Goal: Task Accomplishment & Management: Manage account settings

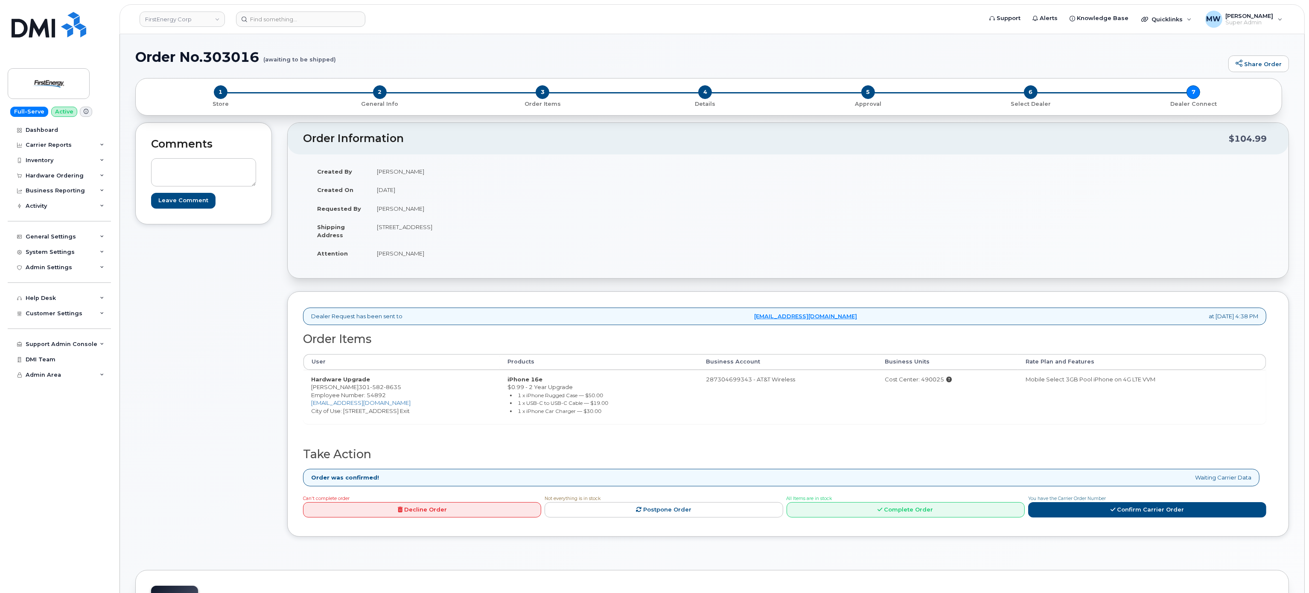
drag, startPoint x: 49, startPoint y: 175, endPoint x: 52, endPoint y: 214, distance: 39.8
click at [49, 175] on div "Hardware Ordering" at bounding box center [55, 175] width 58 height 7
click at [62, 213] on link "Orders" at bounding box center [67, 207] width 88 height 16
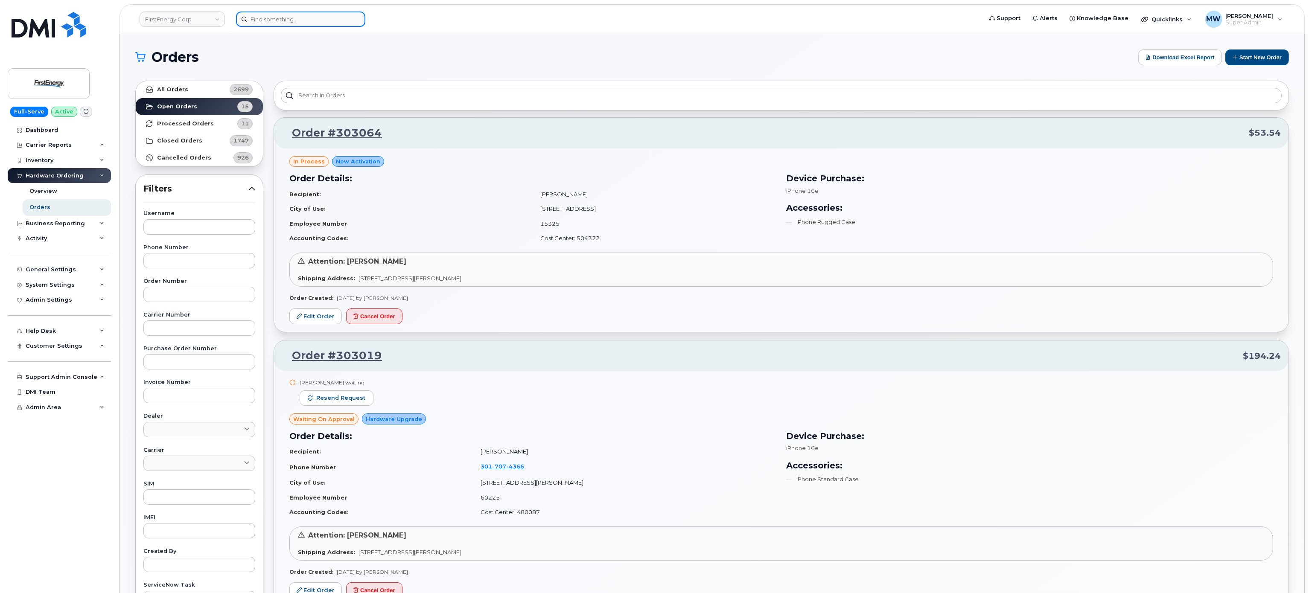
click at [309, 21] on input at bounding box center [300, 19] width 129 height 15
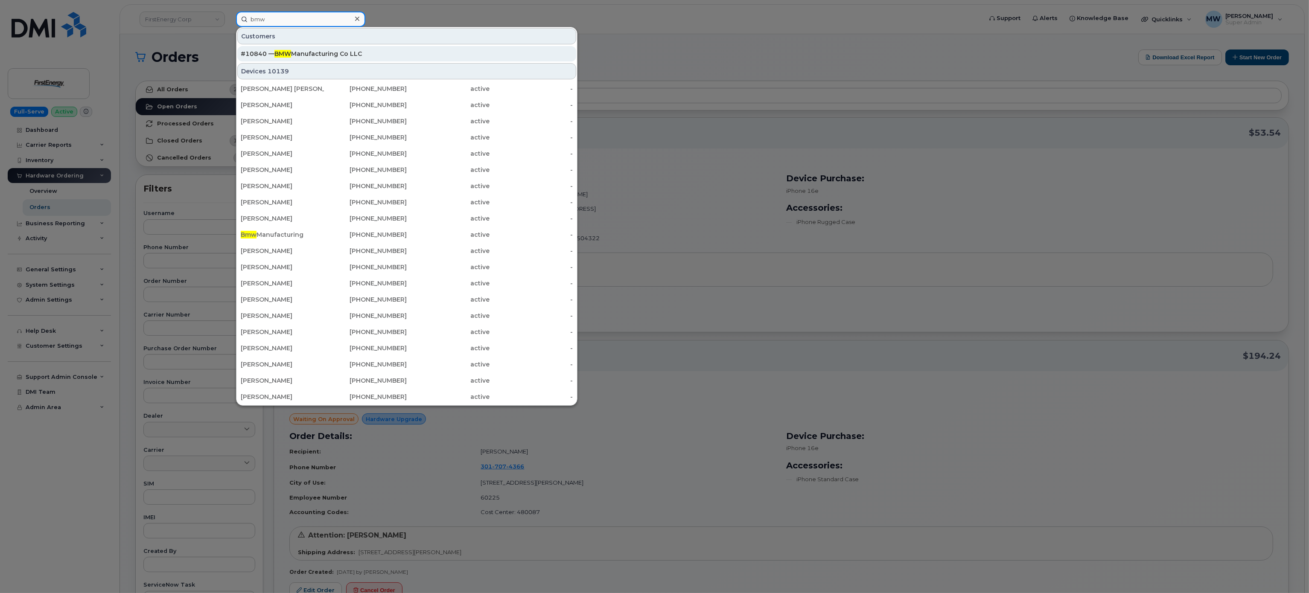
type input "bmw"
click at [315, 61] on div "#10840 — BMW Manufacturing Co LLC" at bounding box center [407, 53] width 332 height 15
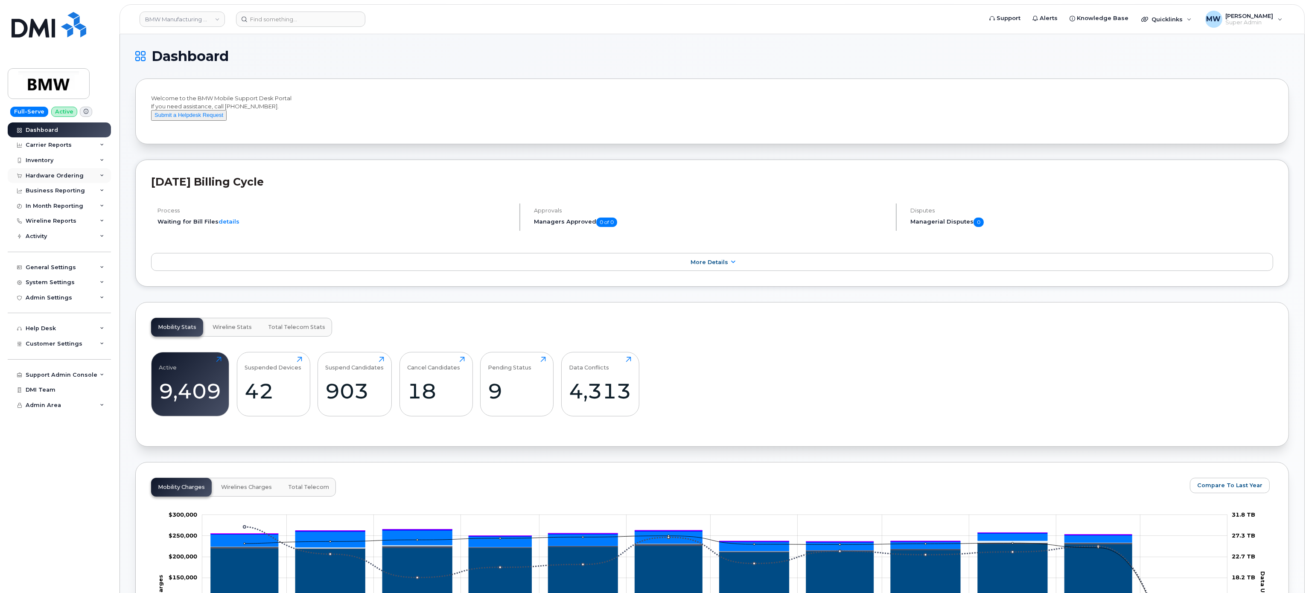
click at [58, 181] on div "Hardware Ordering" at bounding box center [59, 175] width 103 height 15
click at [55, 208] on link "Orders" at bounding box center [67, 207] width 88 height 16
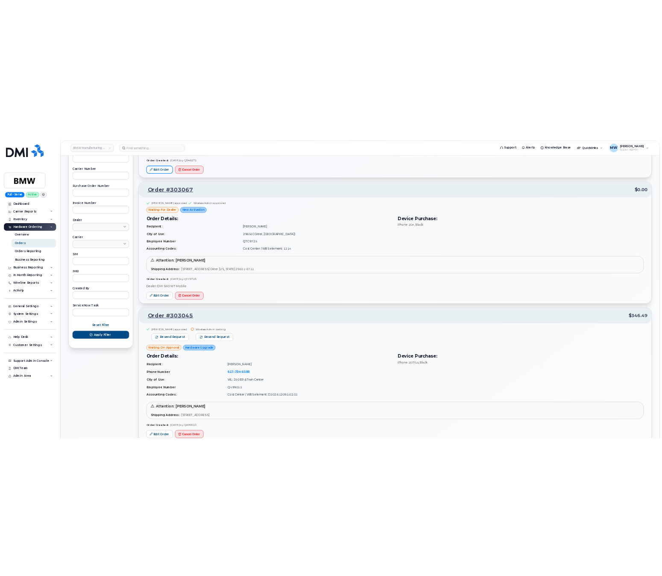
scroll to position [256, 0]
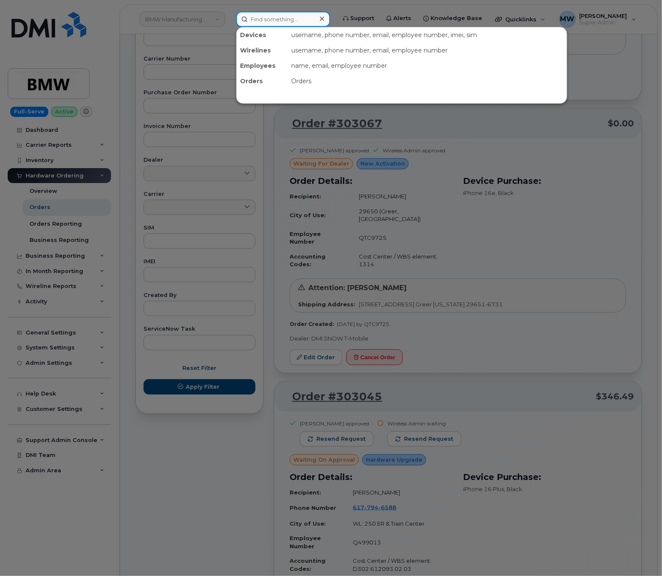
click at [278, 18] on input at bounding box center [283, 19] width 94 height 15
paste input "9017994661"
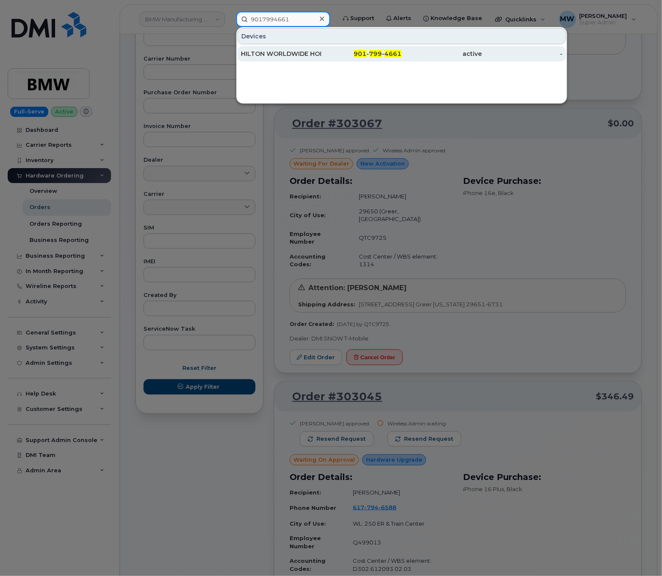
type input "9017994661"
click at [327, 55] on div "901 - 799 - 4661" at bounding box center [361, 54] width 80 height 9
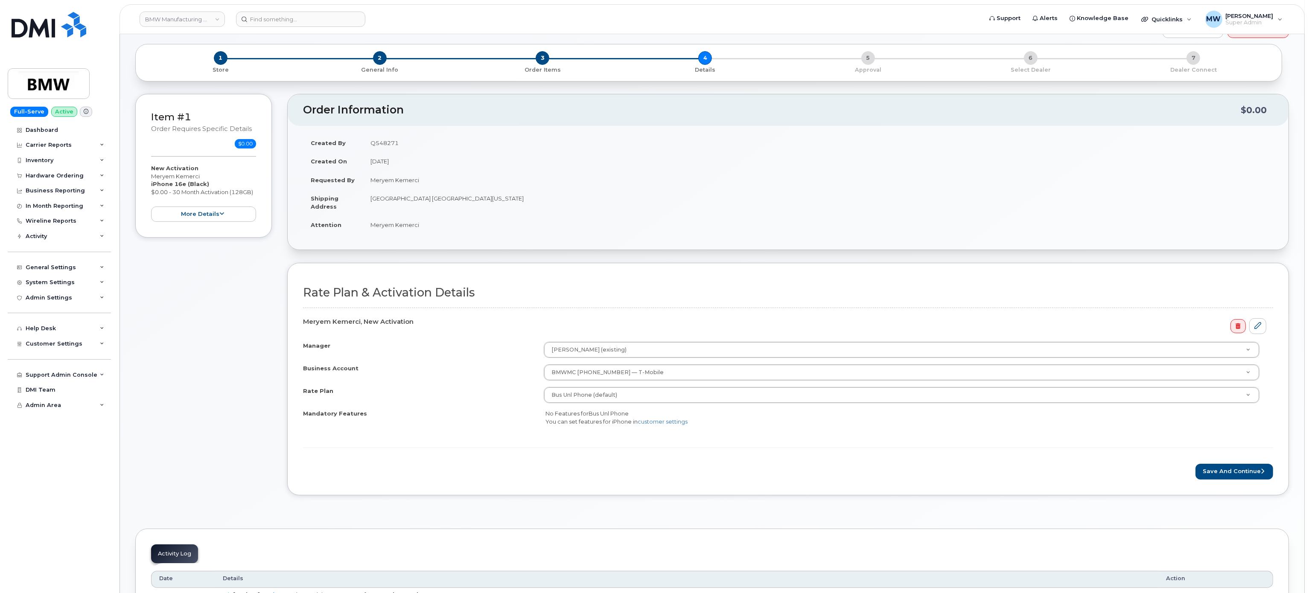
scroll to position [85, 0]
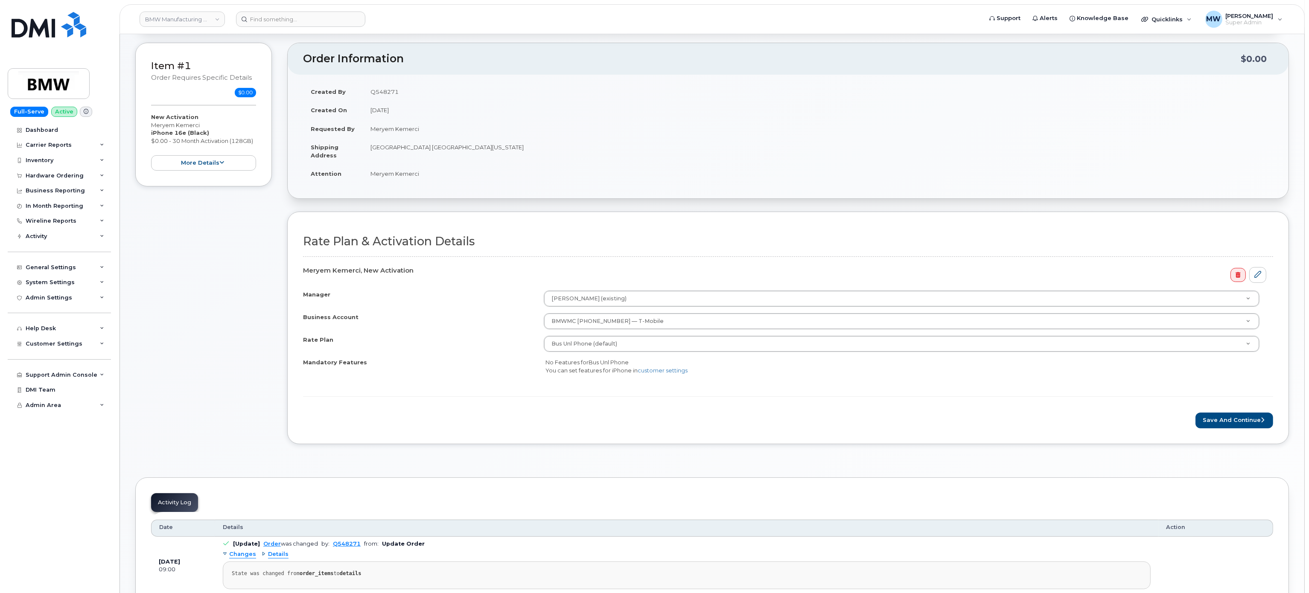
click at [1231, 414] on form "Rate Plan & Activation Details Meryem Kemerci, New Activation Manager Donald Sm…" at bounding box center [788, 331] width 970 height 193
click at [1235, 422] on button "Save and Continue" at bounding box center [1235, 421] width 78 height 16
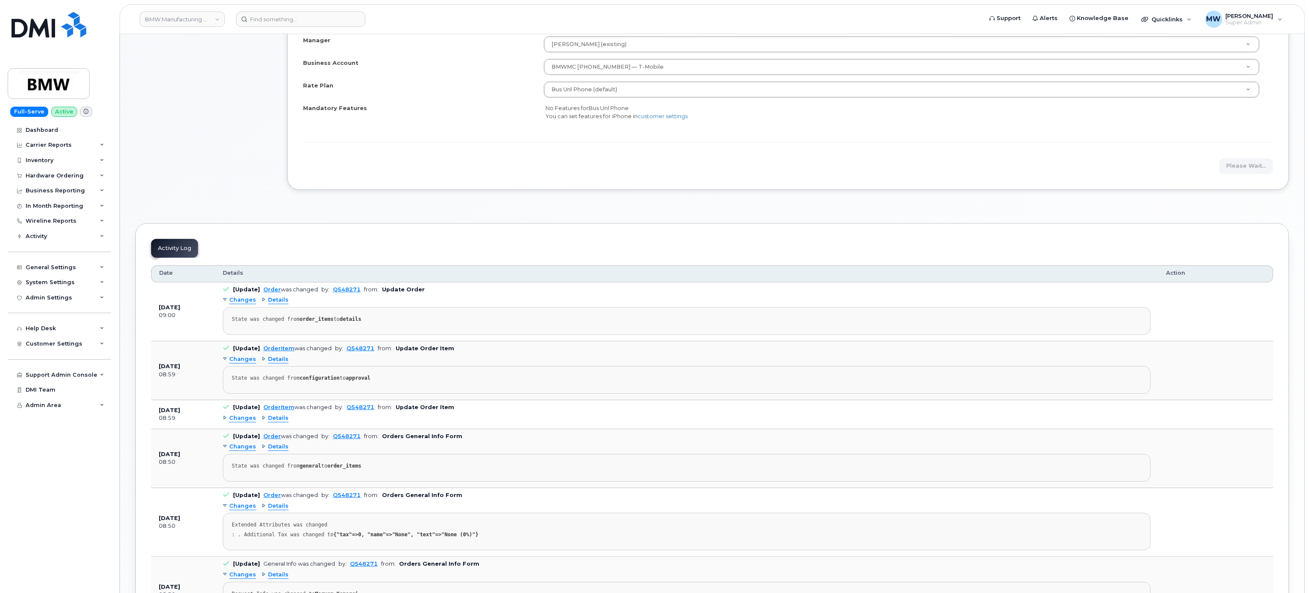
scroll to position [341, 0]
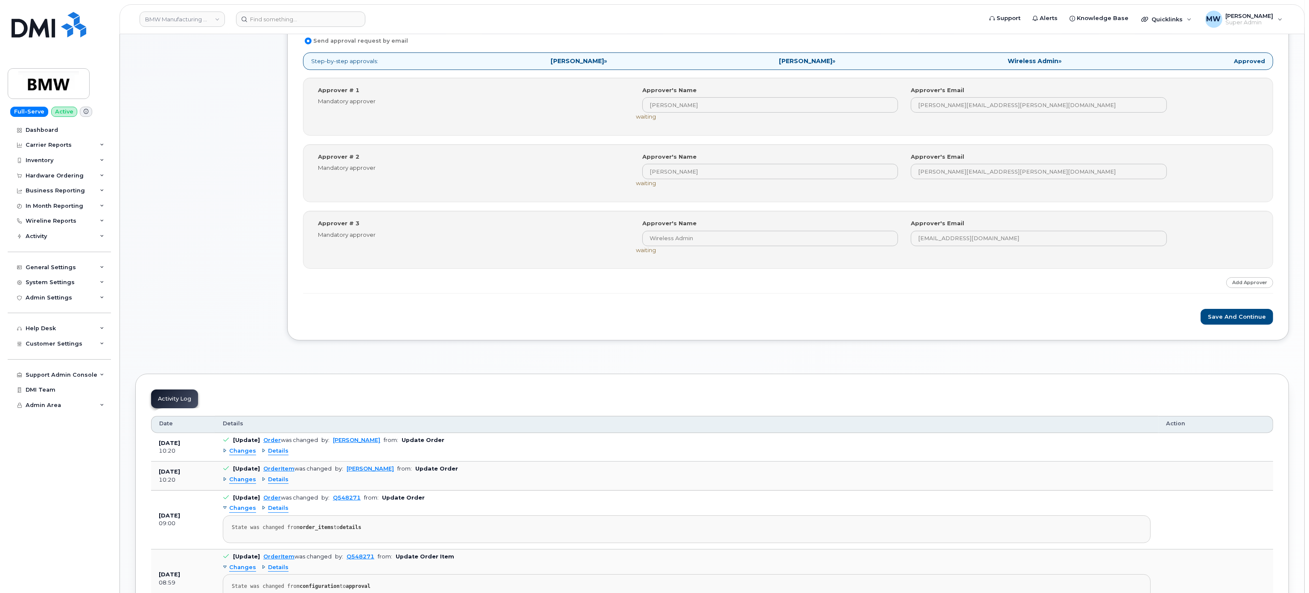
scroll to position [427, 0]
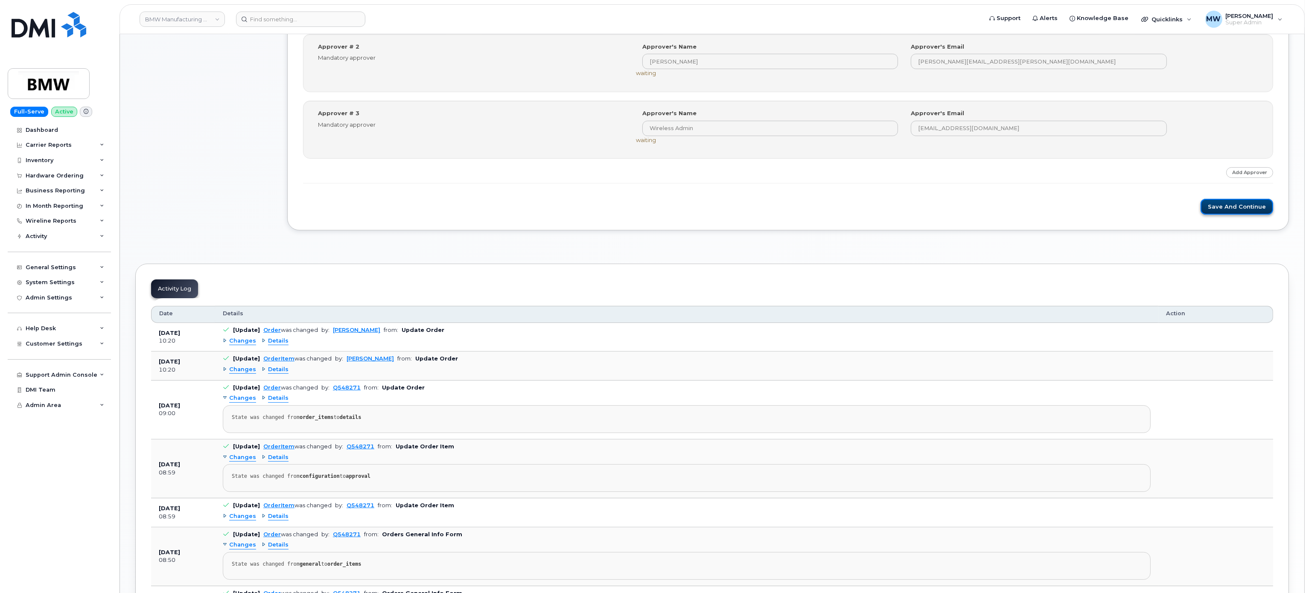
click at [1246, 214] on button "Save and Continue" at bounding box center [1237, 207] width 73 height 16
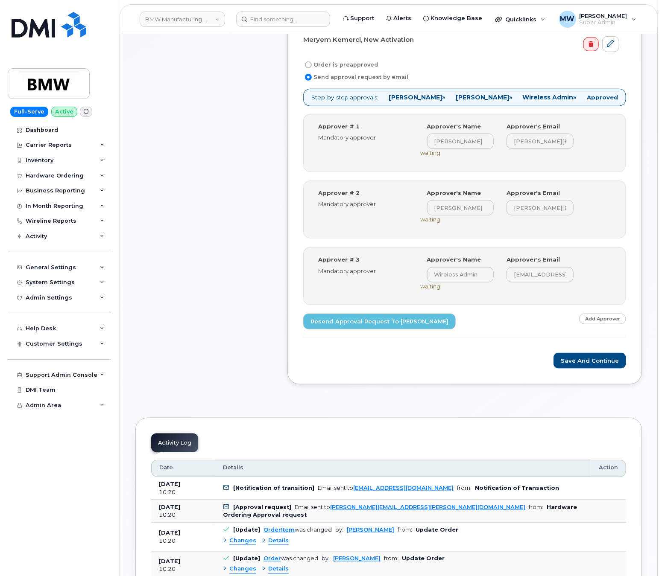
scroll to position [427, 0]
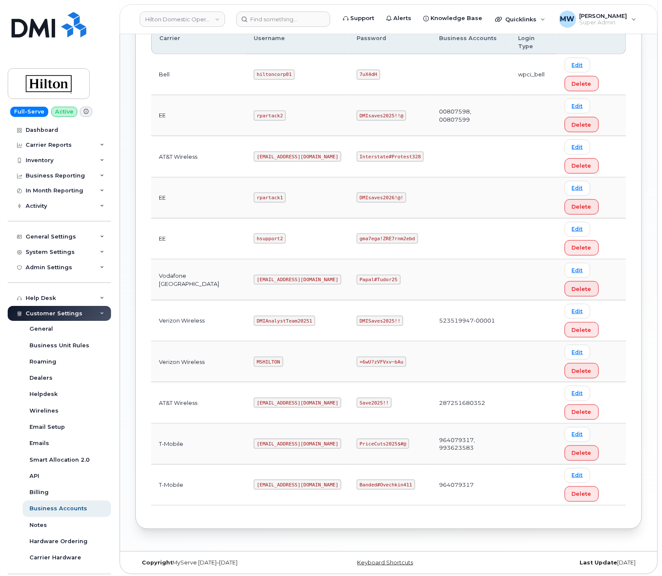
scroll to position [256, 0]
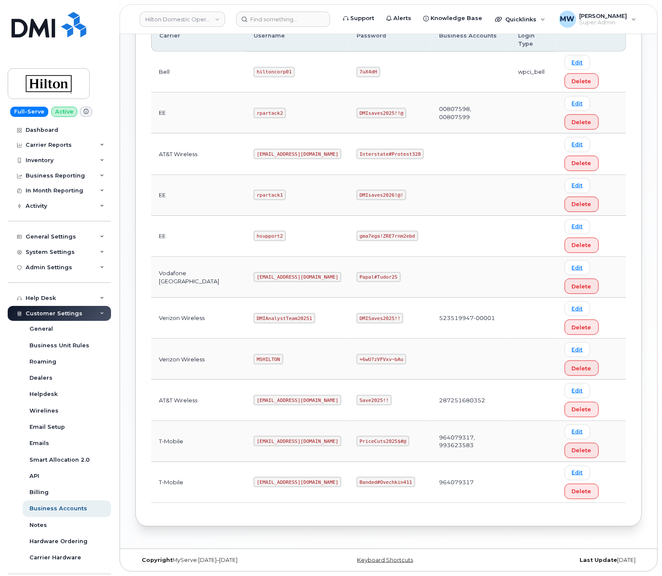
click at [277, 481] on code "ms-hilton@dminc.com" at bounding box center [298, 482] width 88 height 10
copy code "ms-hilton@dminc.com"
click at [368, 480] on code "Banded#Ovechkin411" at bounding box center [385, 482] width 58 height 10
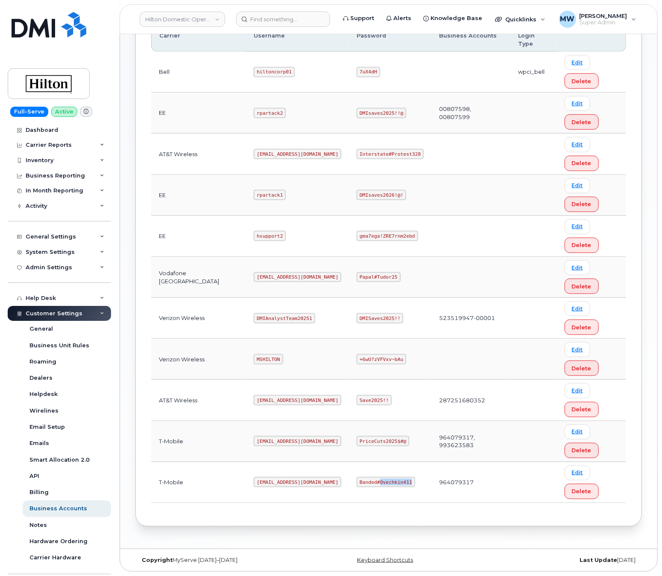
click at [368, 480] on code "Banded#Ovechkin411" at bounding box center [385, 482] width 58 height 10
copy code "Banded#Ovechkin411"
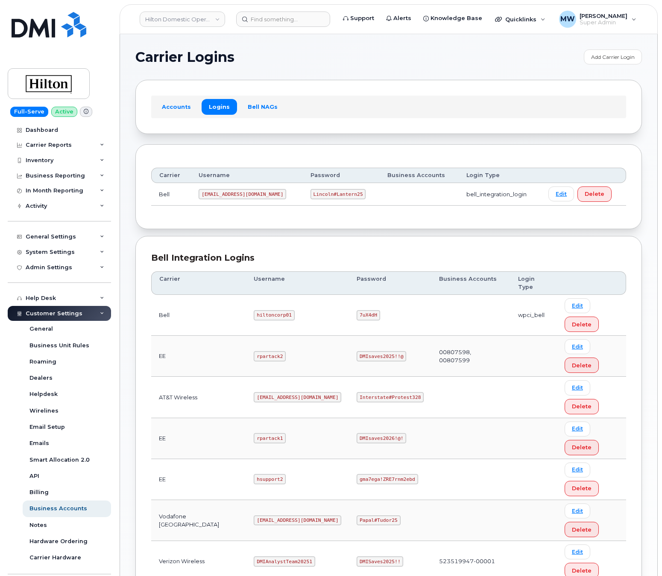
scroll to position [171, 0]
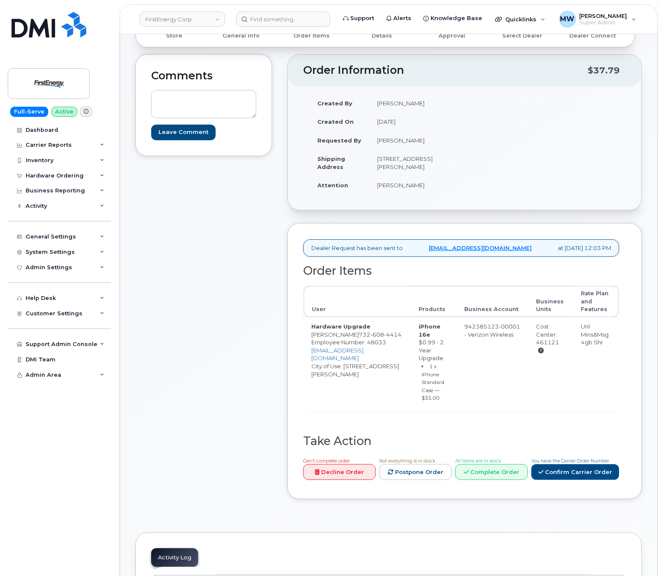
scroll to position [171, 0]
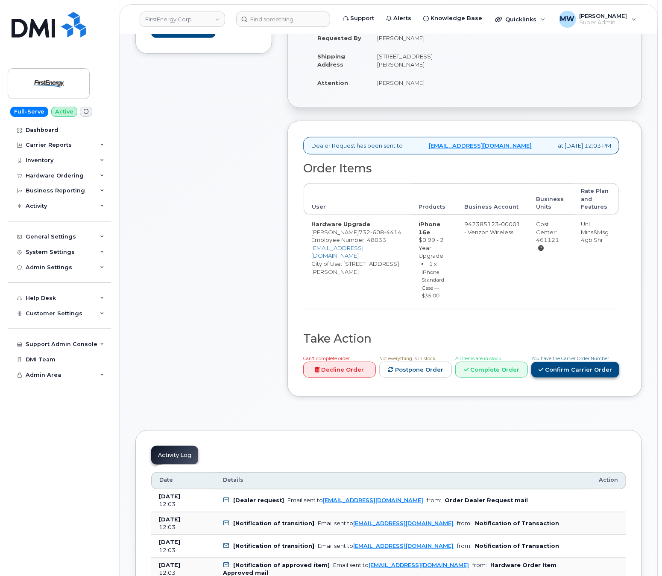
click at [579, 378] on link "Confirm Carrier Order" at bounding box center [575, 370] width 88 height 16
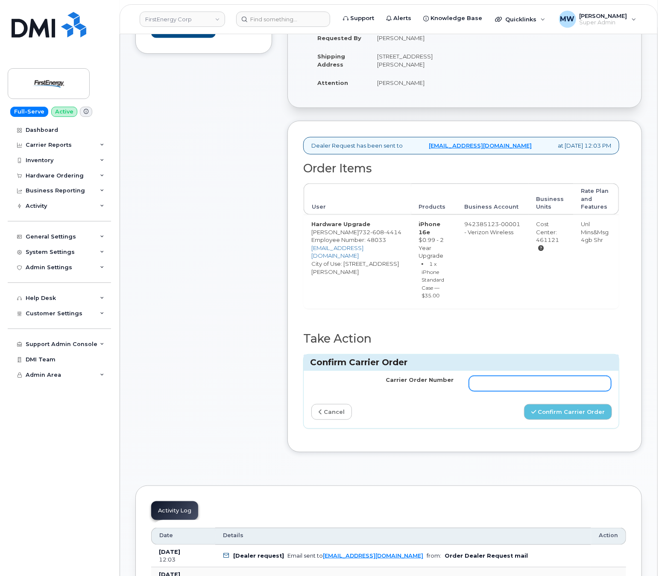
click at [524, 391] on input "Carrier Order Number" at bounding box center [540, 383] width 142 height 15
paste input "MB1000506583331"
type input "MB1000506583331"
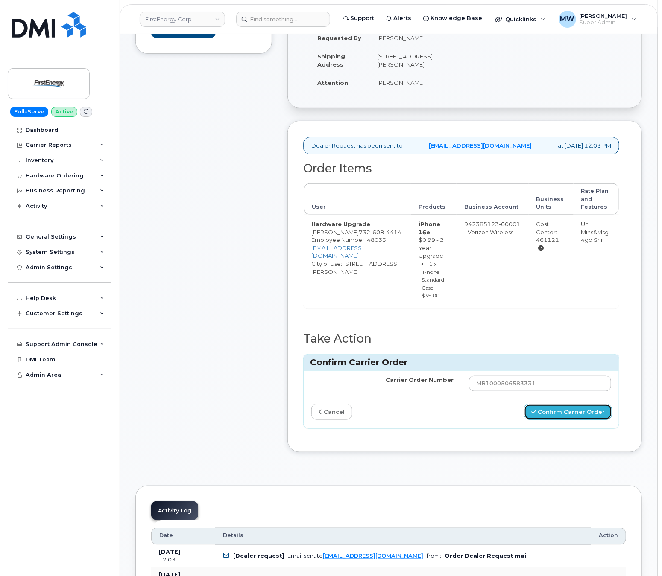
click at [568, 420] on button "Confirm Carrier Order" at bounding box center [568, 412] width 88 height 16
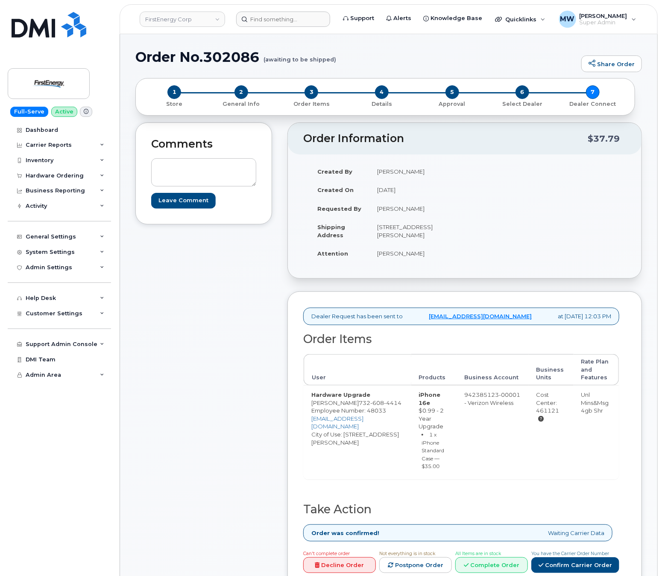
drag, startPoint x: 292, startPoint y: 31, endPoint x: 294, endPoint y: 23, distance: 8.0
click at [294, 26] on header "FirstEnergy Corp Support Alerts Knowledge Base Quicklinks Suspend / Cancel Devi…" at bounding box center [389, 19] width 538 height 30
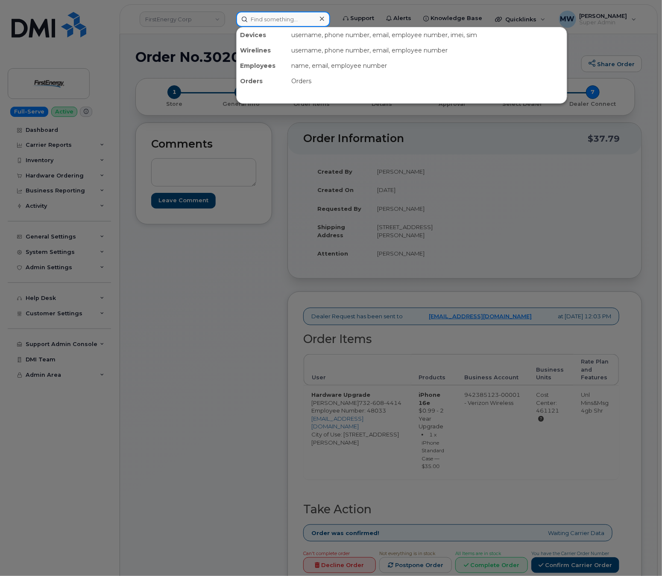
click at [294, 23] on input at bounding box center [283, 19] width 94 height 15
paste input "Francesca Tamashiro Brown"
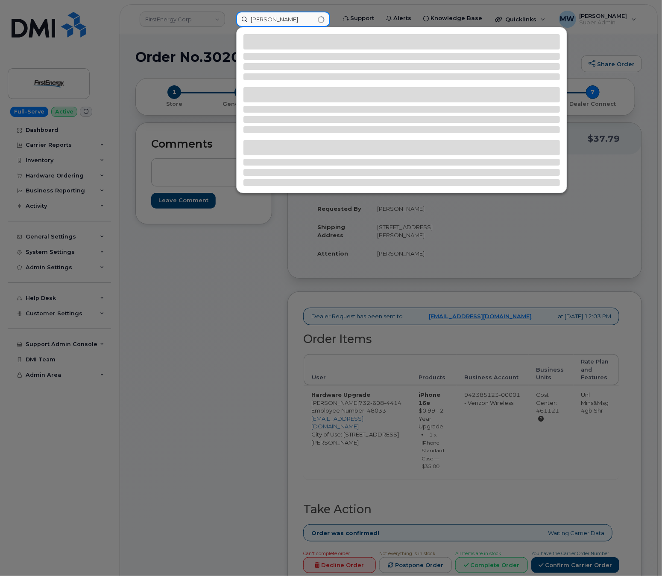
click at [310, 22] on input "Francesca Tamashiro Brown" at bounding box center [283, 19] width 94 height 15
paste input "9017994661"
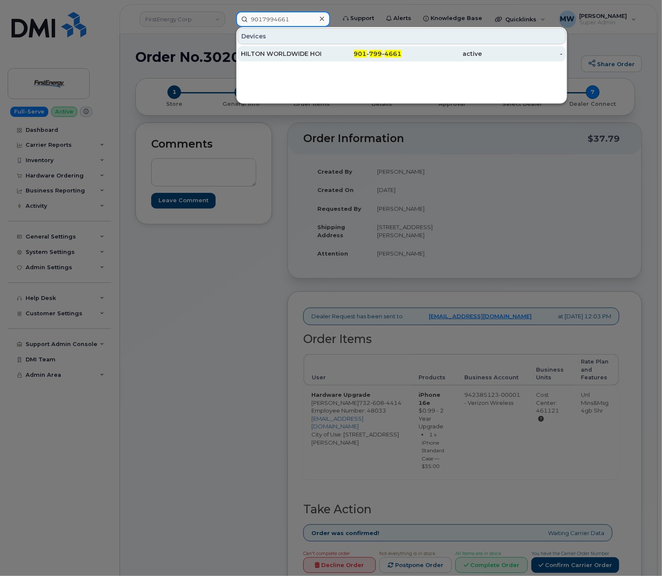
type input "9017994661"
click at [320, 58] on div "HILTON WORLDWIDE HOLDINGS INC." at bounding box center [281, 54] width 80 height 9
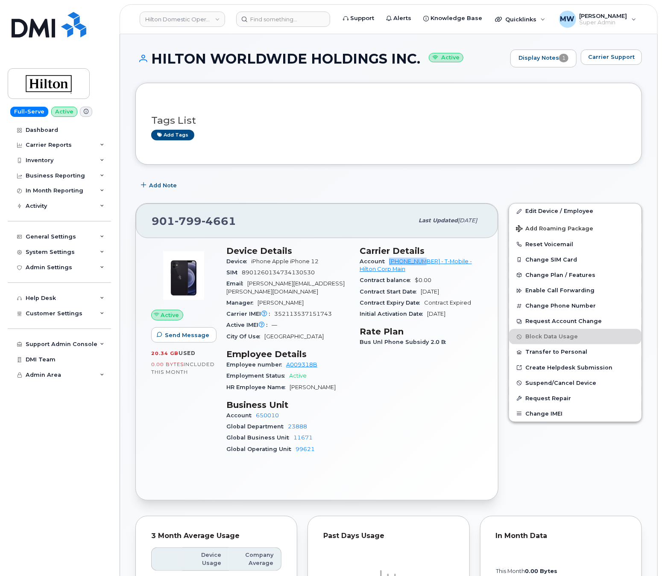
drag, startPoint x: 388, startPoint y: 264, endPoint x: 425, endPoint y: 263, distance: 37.1
click at [425, 263] on div "Account [PHONE_NUMBER] - T-Mobile - Hilton Corp Main" at bounding box center [420, 265] width 123 height 19
copy link "964079317"
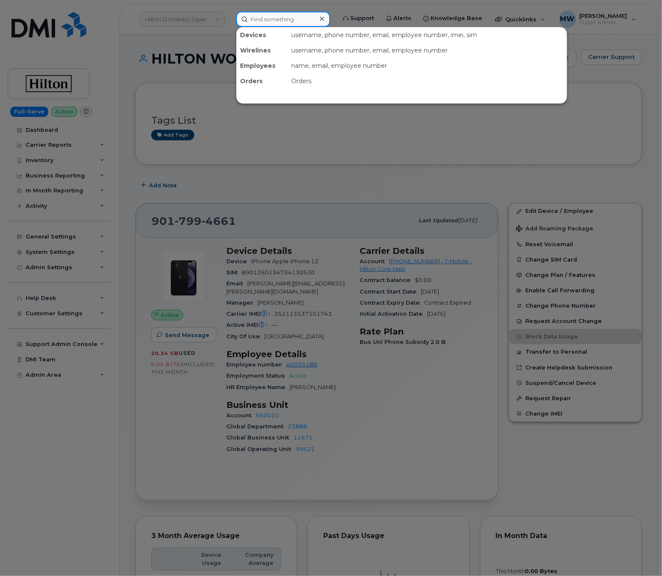
click at [261, 23] on input at bounding box center [283, 19] width 94 height 15
paste input "(864) 386-4547"
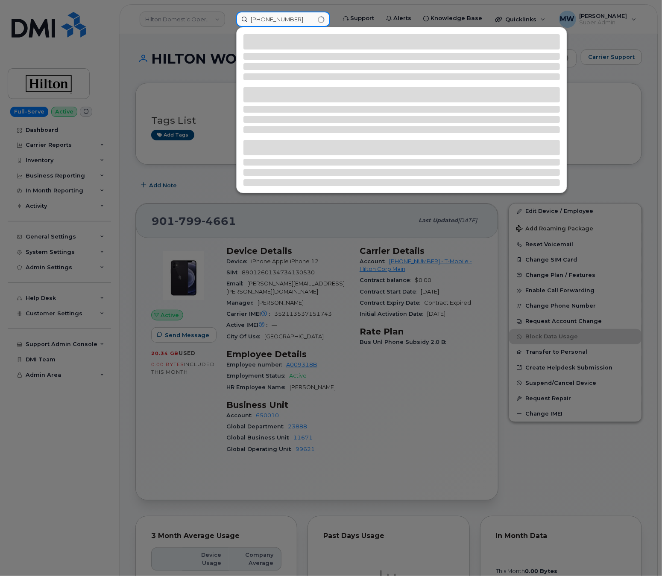
type input "(864) 386-4547"
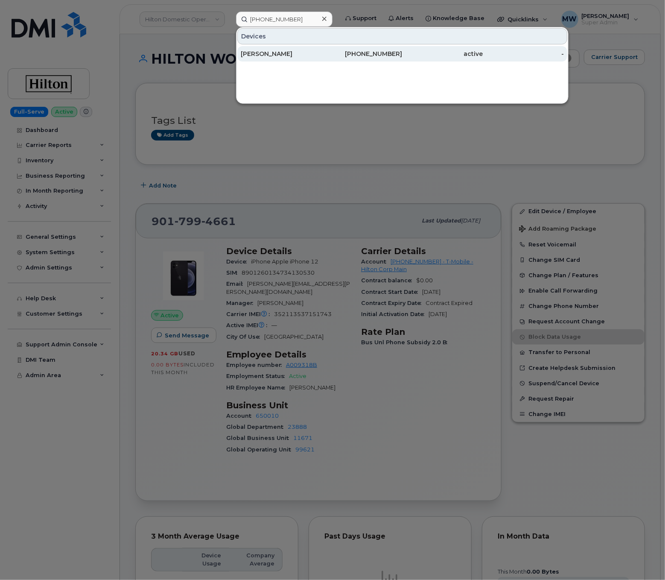
click at [373, 60] on div "864-386-4547" at bounding box center [361, 53] width 81 height 15
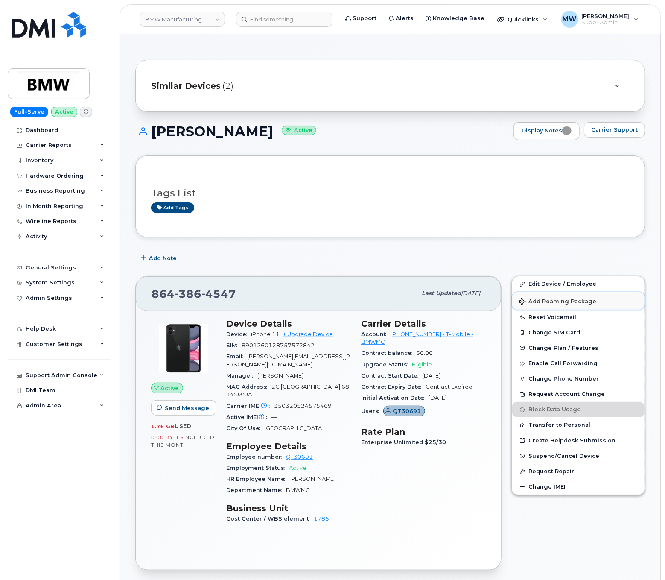
click at [551, 300] on span "Add Roaming Package" at bounding box center [557, 302] width 77 height 8
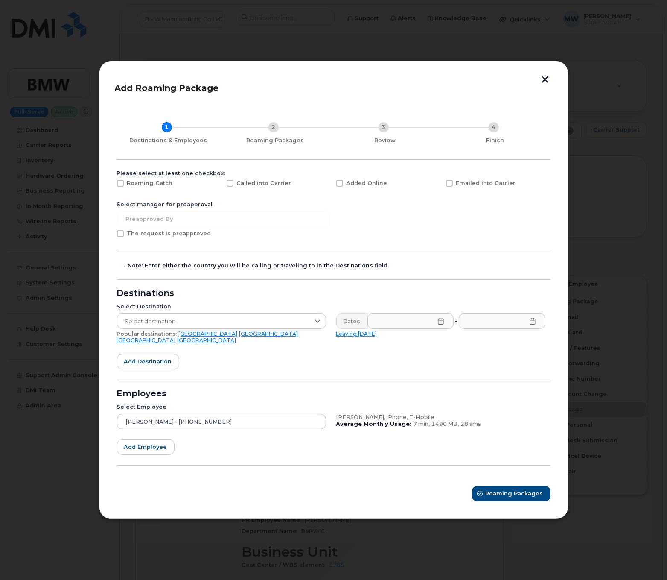
click at [461, 184] on span "Emailed into Carrier" at bounding box center [486, 183] width 60 height 6
click at [440, 184] on input "Emailed into Carrier" at bounding box center [438, 182] width 4 height 4
checkbox input "true"
click at [220, 321] on span "Select destination" at bounding box center [213, 321] width 192 height 15
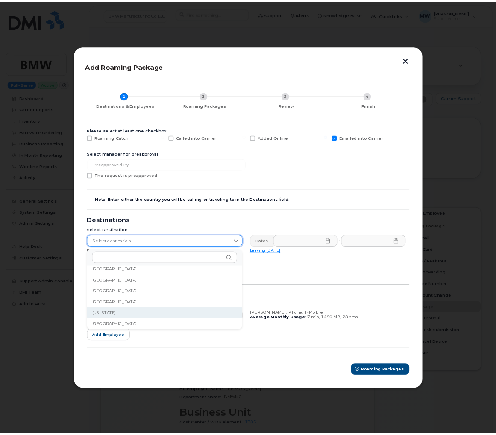
scroll to position [1024, 0]
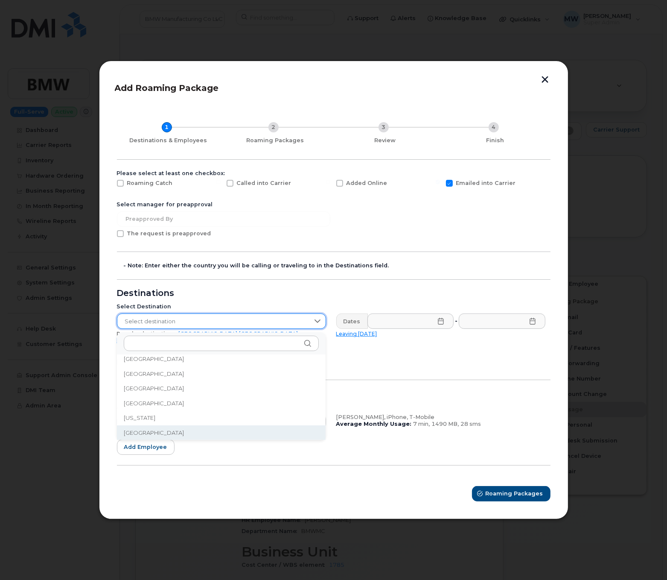
click at [203, 433] on li "Germany" at bounding box center [221, 432] width 209 height 15
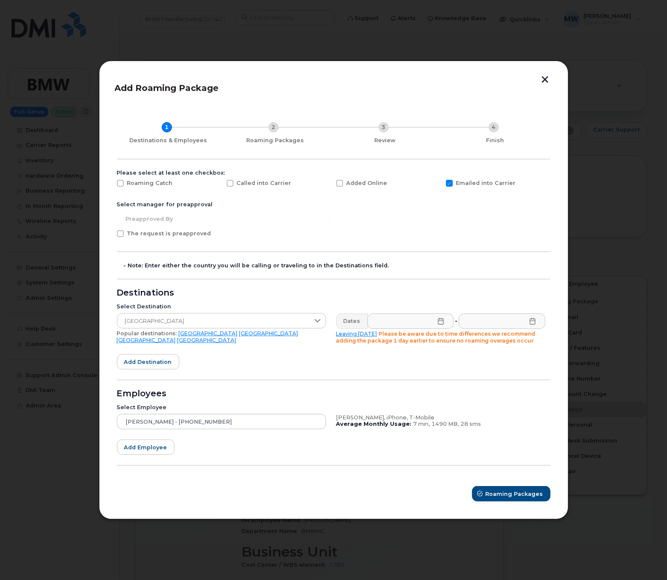
click at [443, 323] on icon at bounding box center [441, 321] width 6 height 7
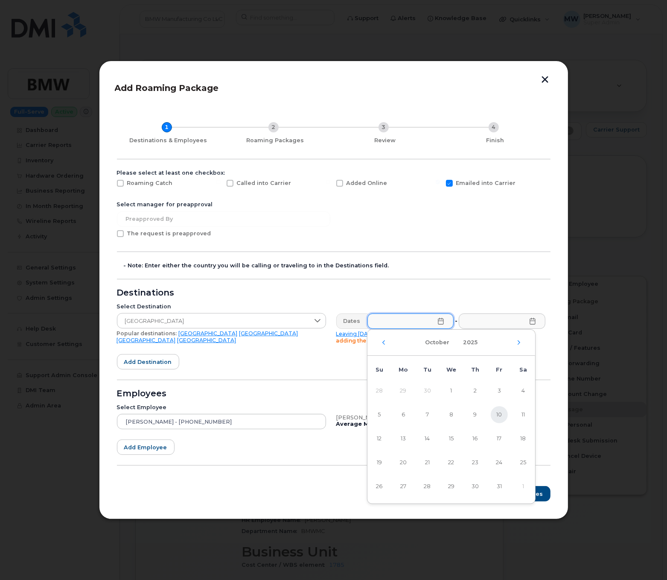
click at [502, 414] on span "10" at bounding box center [499, 414] width 17 height 17
type input "10/10/2025"
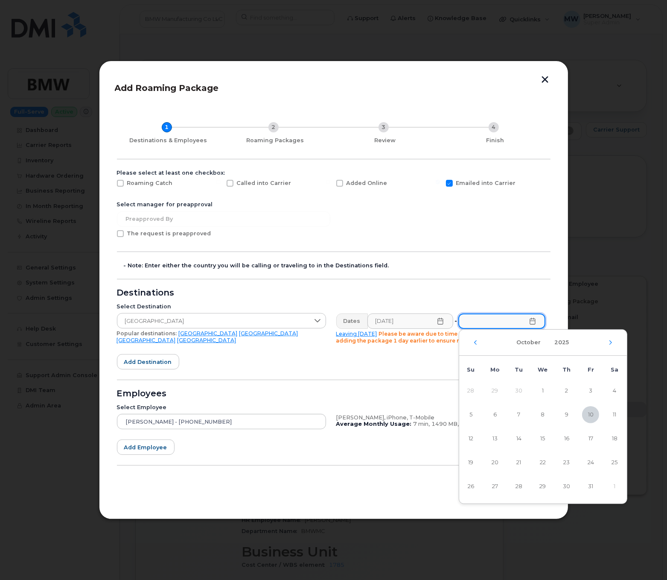
click at [530, 325] on input "text" at bounding box center [501, 320] width 87 height 15
click at [595, 461] on span "24" at bounding box center [590, 462] width 17 height 17
type input "10/24/2025"
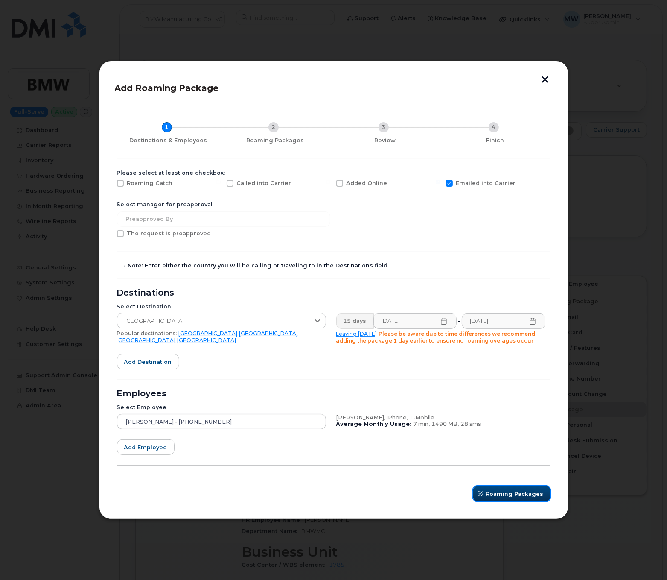
click at [494, 491] on span "Roaming Packages" at bounding box center [515, 494] width 58 height 8
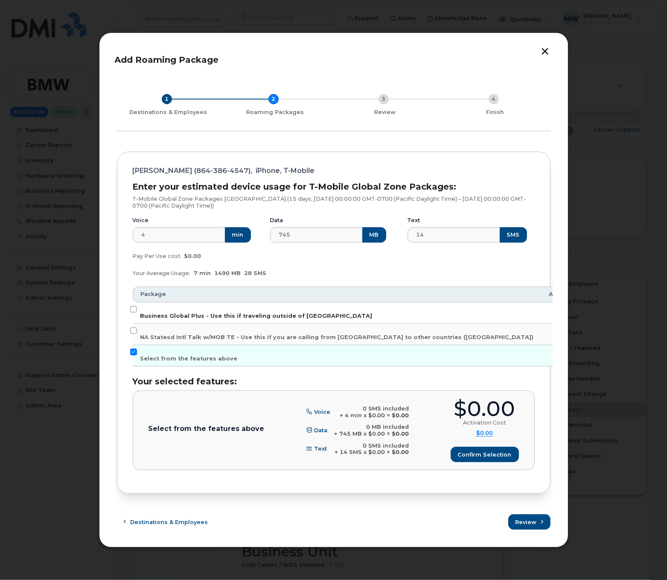
click at [315, 310] on label "Business Global Plus - Use this if traveling outside of North America" at bounding box center [256, 313] width 232 height 14
click at [137, 310] on input "Business Global Plus - Use this if traveling outside of North America" at bounding box center [133, 309] width 7 height 7
checkbox input "true"
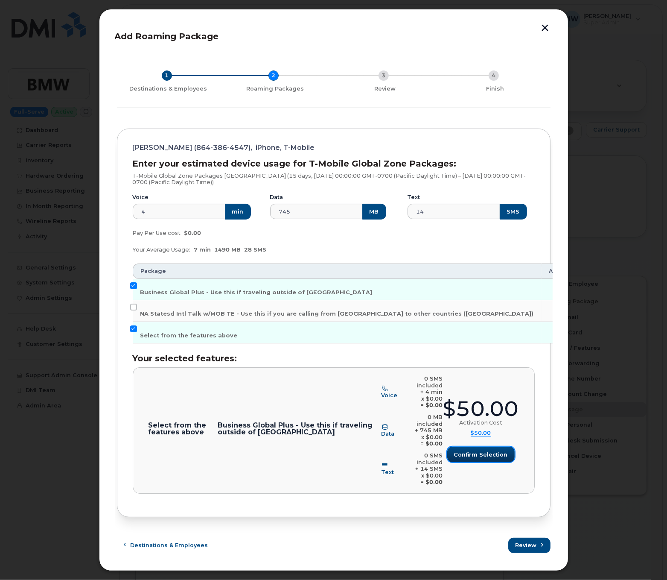
click at [471, 448] on button "Confirm selection" at bounding box center [480, 454] width 67 height 15
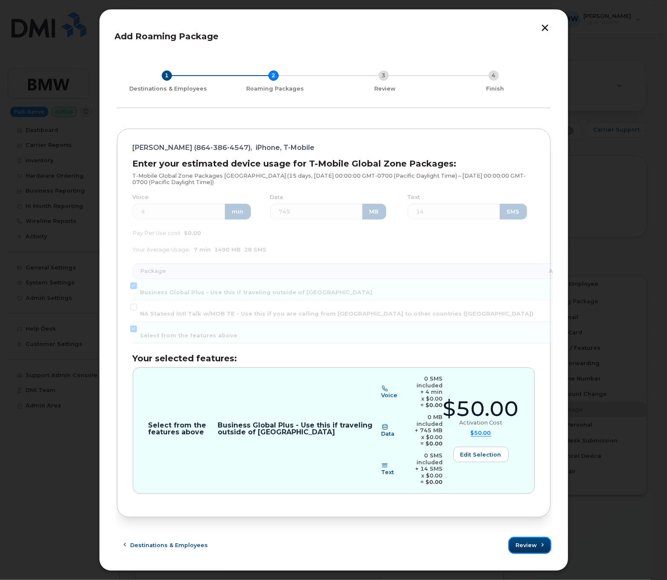
click at [533, 537] on button "Review" at bounding box center [529, 544] width 41 height 15
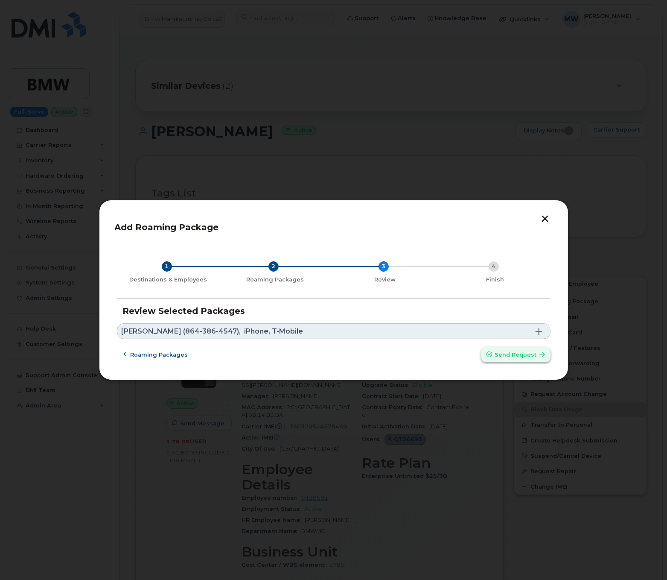
click at [532, 356] on span "Send request" at bounding box center [516, 354] width 42 height 8
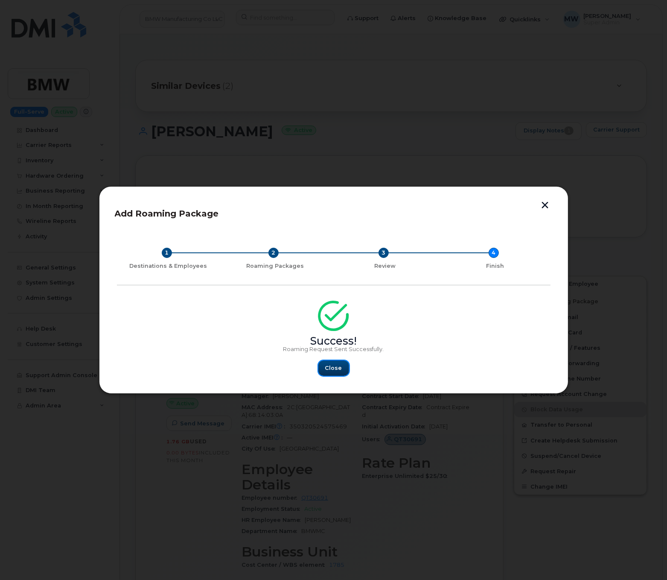
click at [337, 373] on button "Close" at bounding box center [333, 367] width 31 height 15
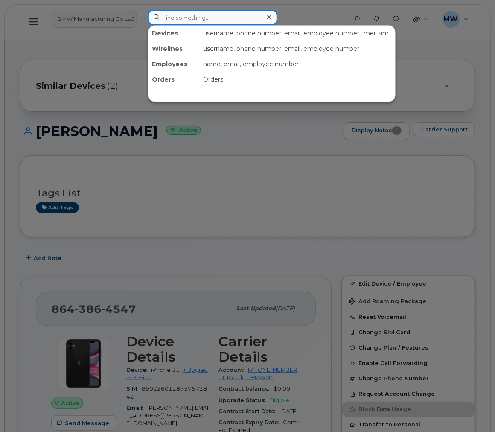
click at [189, 19] on input at bounding box center [212, 17] width 129 height 15
paste input "3129336876"
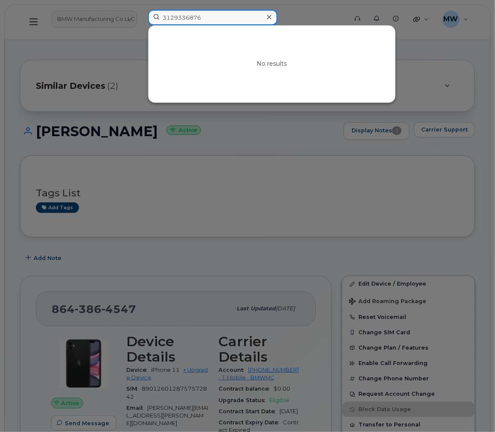
type input "3129336876"
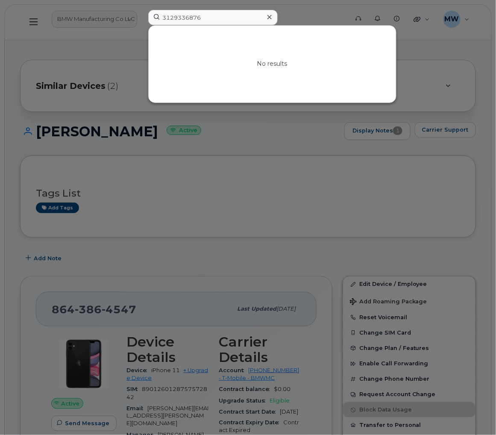
click at [272, 15] on div at bounding box center [269, 17] width 12 height 12
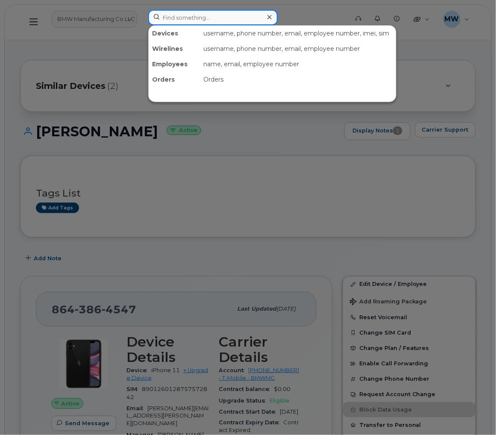
click at [185, 15] on input at bounding box center [212, 17] width 129 height 15
paste input "8643864547"
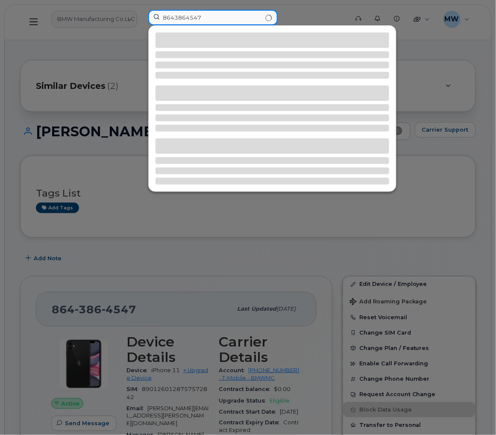
type input "8643864547"
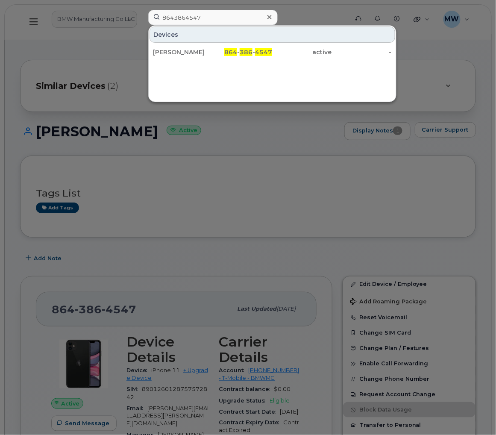
click at [286, 44] on div "Tony Owens 864 - 386 - 4547 active -" at bounding box center [272, 52] width 247 height 17
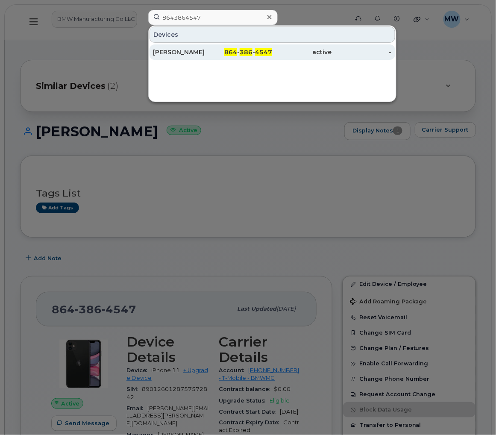
click at [242, 51] on span "386" at bounding box center [245, 52] width 13 height 8
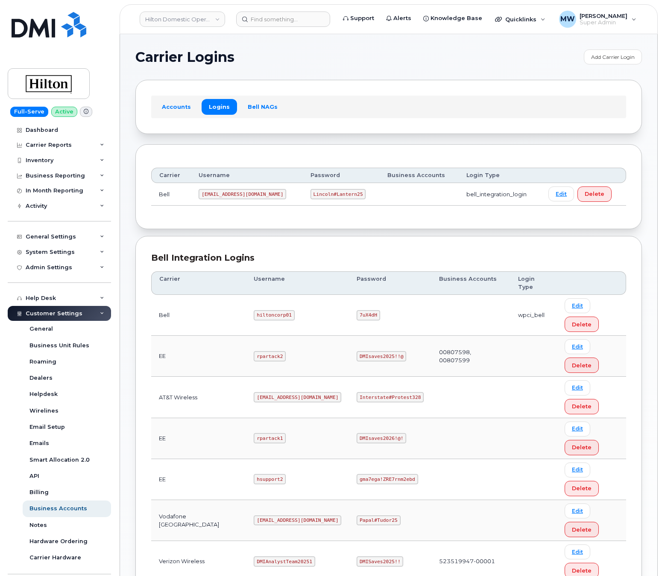
scroll to position [171, 0]
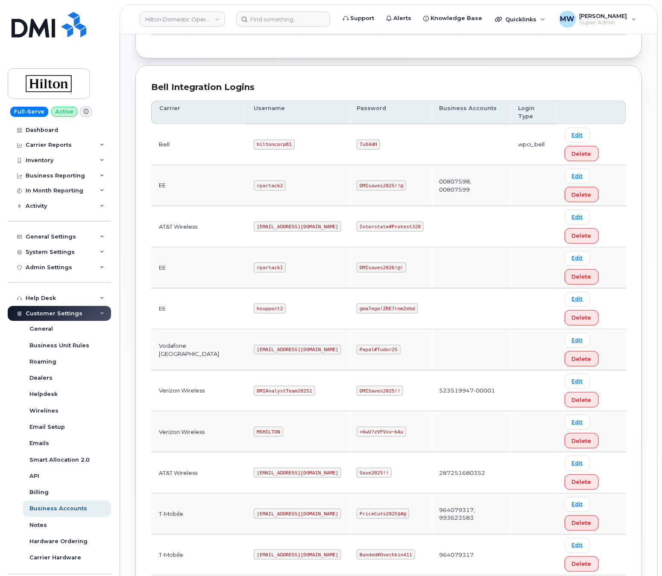
click at [268, 225] on td "[EMAIL_ADDRESS][DOMAIN_NAME]" at bounding box center [297, 226] width 103 height 41
click at [268, 225] on td "ms-hilton@dminc.com" at bounding box center [297, 226] width 103 height 41
click at [274, 231] on code "ms-hilton@dminc.com" at bounding box center [298, 227] width 88 height 10
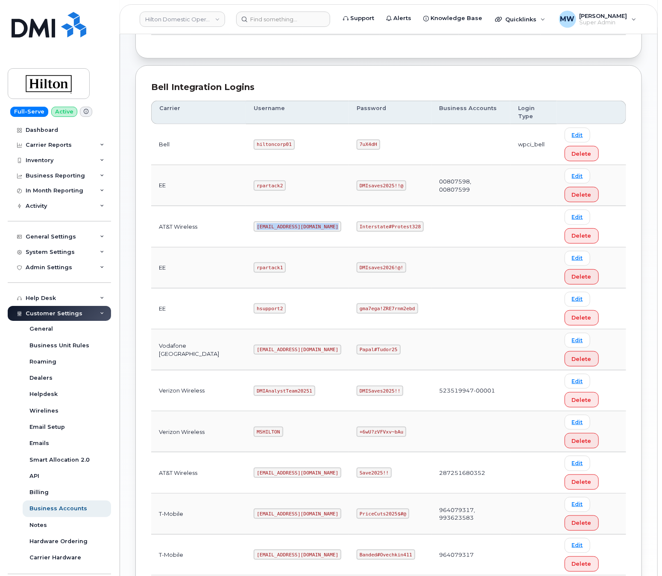
copy code "ms-hilton@dminc.com"
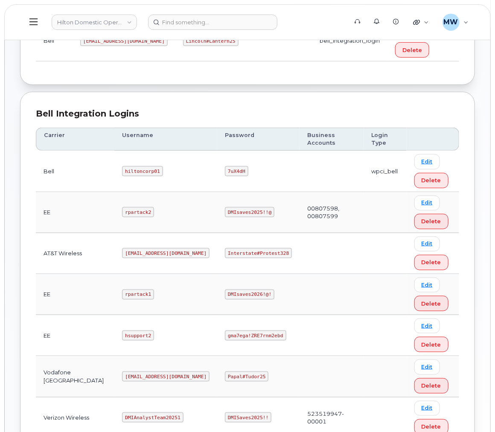
click at [245, 248] on code "Interstate#Protest328" at bounding box center [258, 253] width 67 height 10
copy code "Interstate#Protest328"
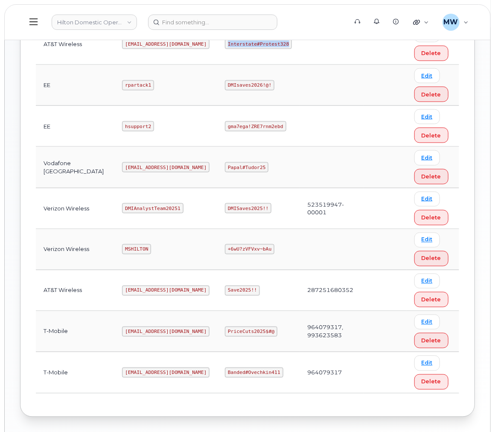
scroll to position [391, 0]
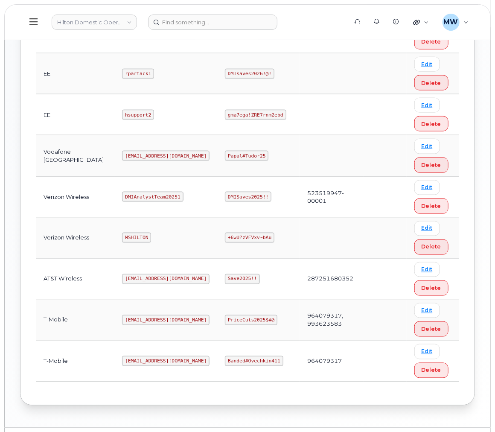
click at [136, 315] on code "[EMAIL_ADDRESS][DOMAIN_NAME]" at bounding box center [166, 320] width 88 height 10
click at [136, 356] on code "[EMAIL_ADDRESS][DOMAIN_NAME]" at bounding box center [166, 361] width 88 height 10
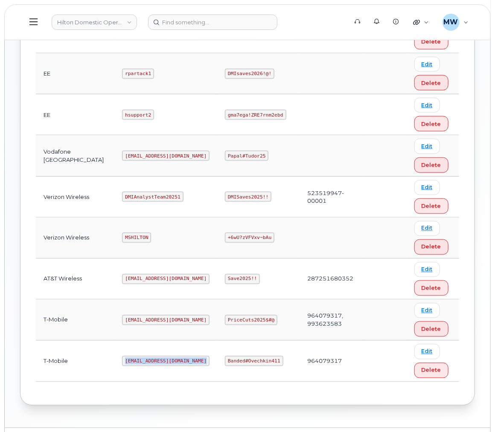
click at [136, 356] on code "[EMAIL_ADDRESS][DOMAIN_NAME]" at bounding box center [166, 361] width 88 height 10
copy code "ms-hilton@dminc.com"
click at [225, 356] on code "Banded#Ovechkin411" at bounding box center [254, 361] width 58 height 10
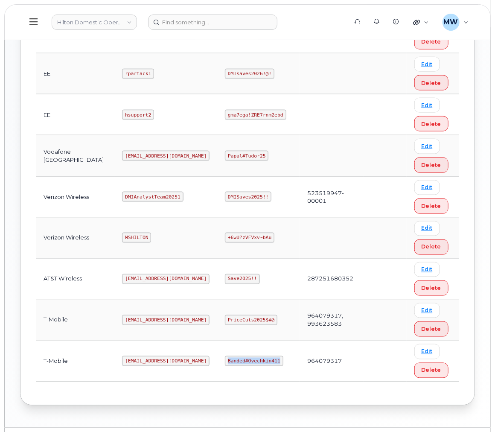
copy code "Banded#Ovechkin411"
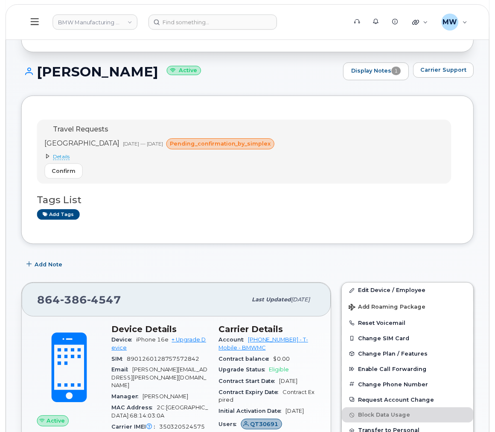
scroll to position [128, 0]
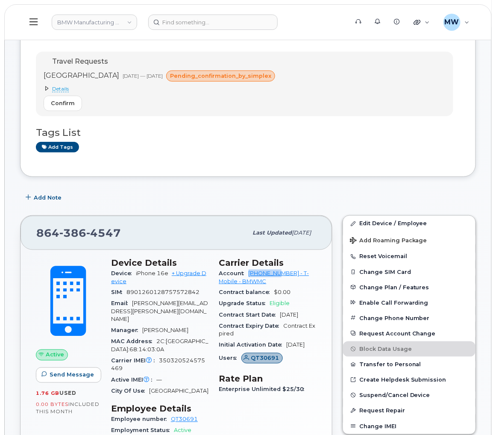
drag, startPoint x: 247, startPoint y: 277, endPoint x: 281, endPoint y: 277, distance: 34.1
click at [281, 277] on div "Account [PHONE_NUMBER] - T-Mobile - BMWMC" at bounding box center [268, 277] width 98 height 19
copy link "972523090"
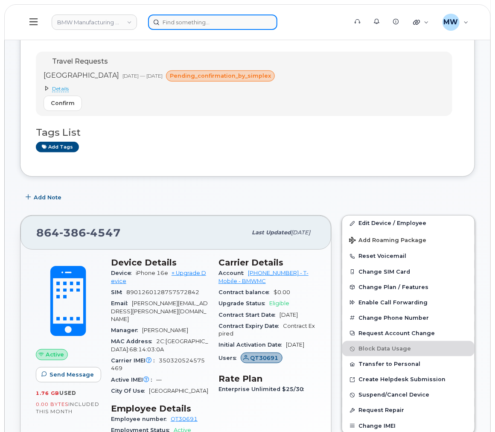
drag, startPoint x: 181, startPoint y: 25, endPoint x: 180, endPoint y: 15, distance: 9.8
click at [181, 20] on input at bounding box center [212, 22] width 129 height 15
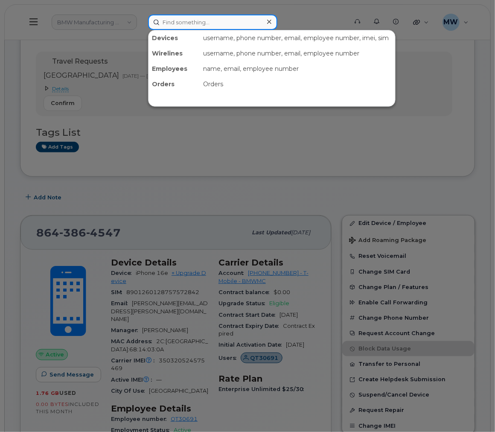
paste input "3046690568"
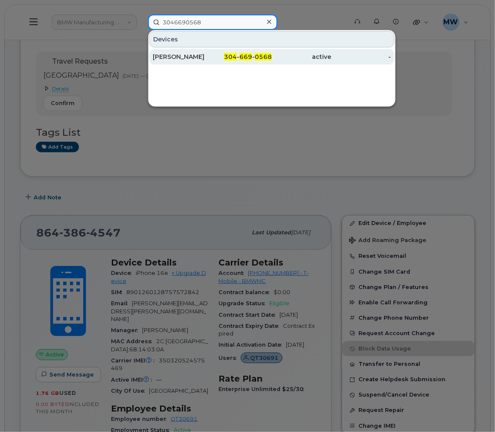
type input "3046690568"
click at [228, 56] on span "304" at bounding box center [230, 57] width 13 height 8
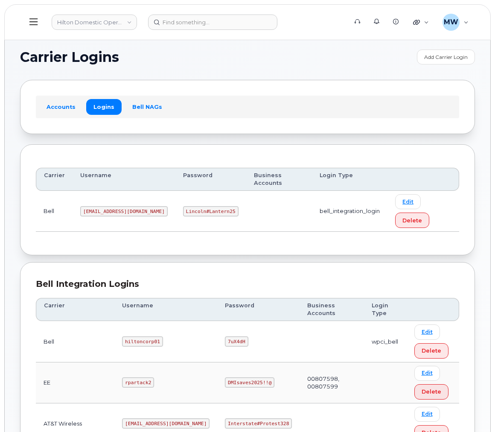
scroll to position [391, 0]
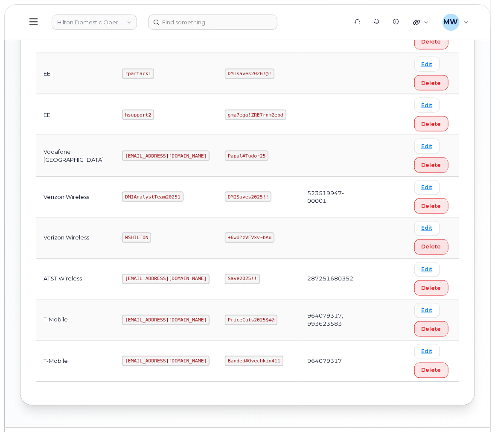
click at [122, 233] on code "MSHILTON" at bounding box center [136, 238] width 29 height 10
copy code "MSHILTON"
click at [253, 233] on code "+6wU?zVFVxv~bAu" at bounding box center [250, 238] width 50 height 10
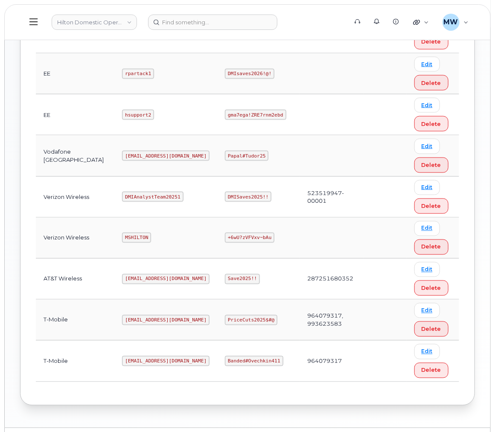
click at [253, 233] on code "+6wU?zVFVxv~bAu" at bounding box center [250, 238] width 50 height 10
copy code "+6wU?zVFVxv~bAu"
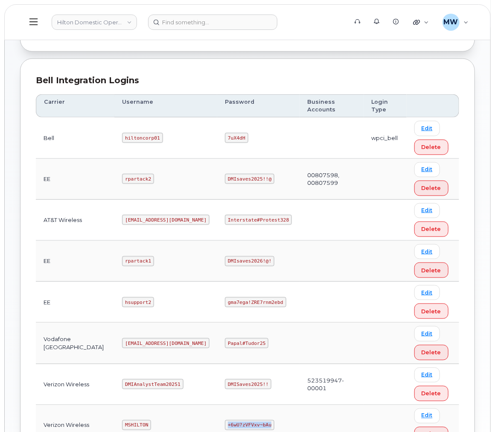
scroll to position [256, 0]
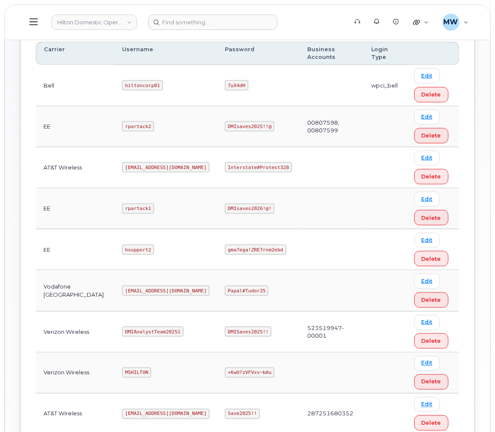
click at [137, 162] on code "ms-hilton@dminc.com" at bounding box center [166, 167] width 88 height 10
copy code "ms-hilton@dminc.com"
click at [237, 162] on code "Interstate#Protest328" at bounding box center [258, 167] width 67 height 10
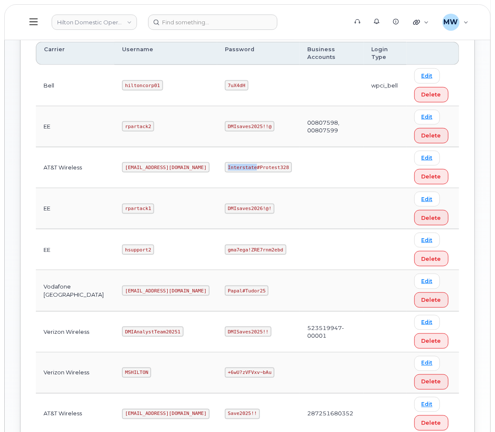
click at [237, 162] on code "Interstate#Protest328" at bounding box center [258, 167] width 67 height 10
copy code "Interstate#Protest328"
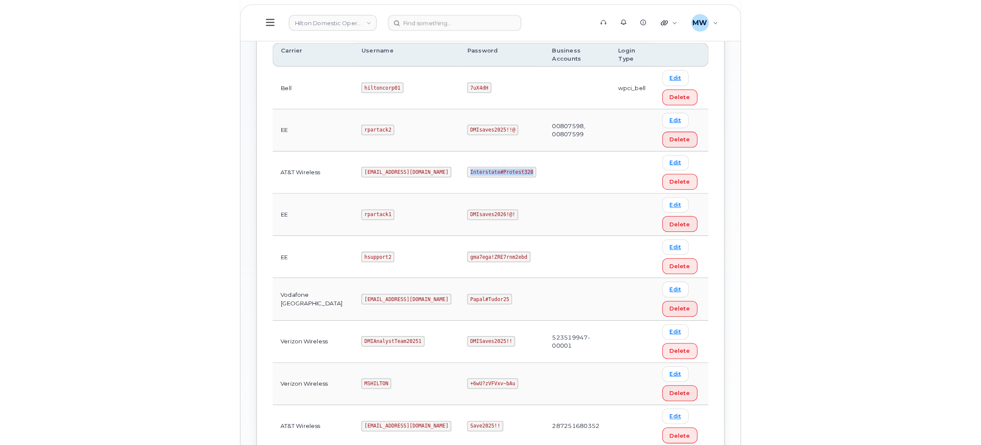
scroll to position [166, 0]
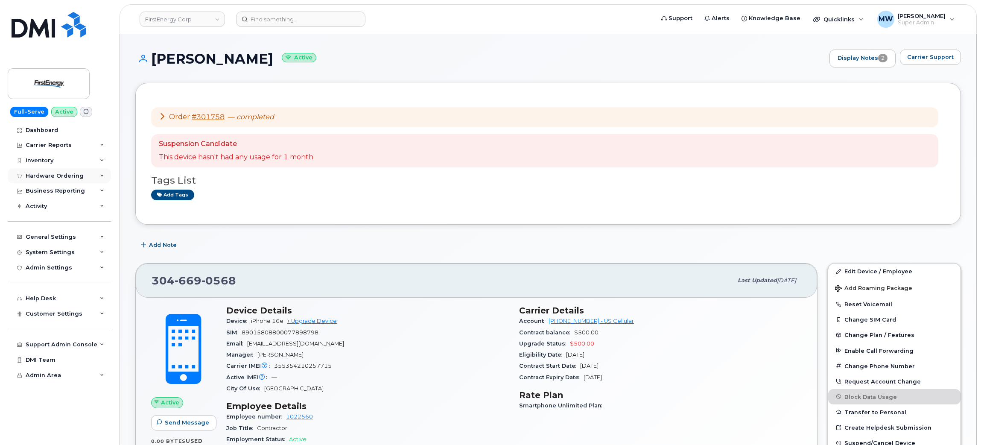
click at [47, 175] on div "Hardware Ordering" at bounding box center [55, 175] width 58 height 7
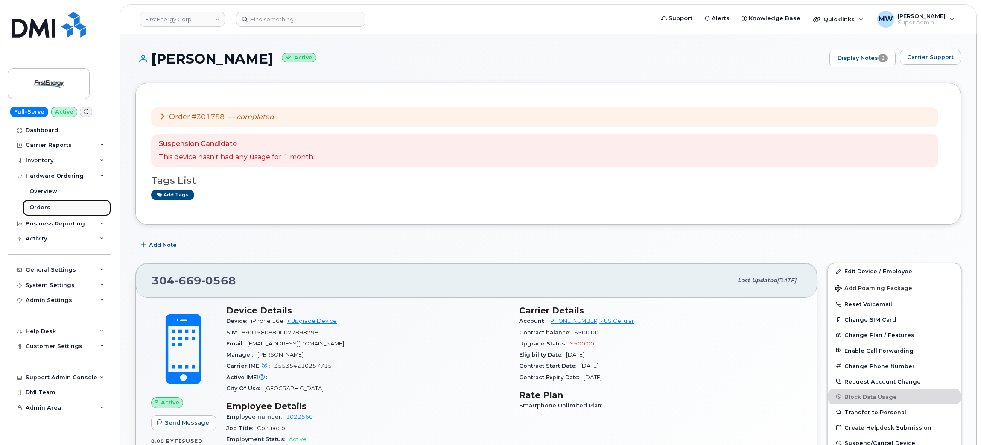
click at [51, 214] on link "Orders" at bounding box center [67, 207] width 88 height 16
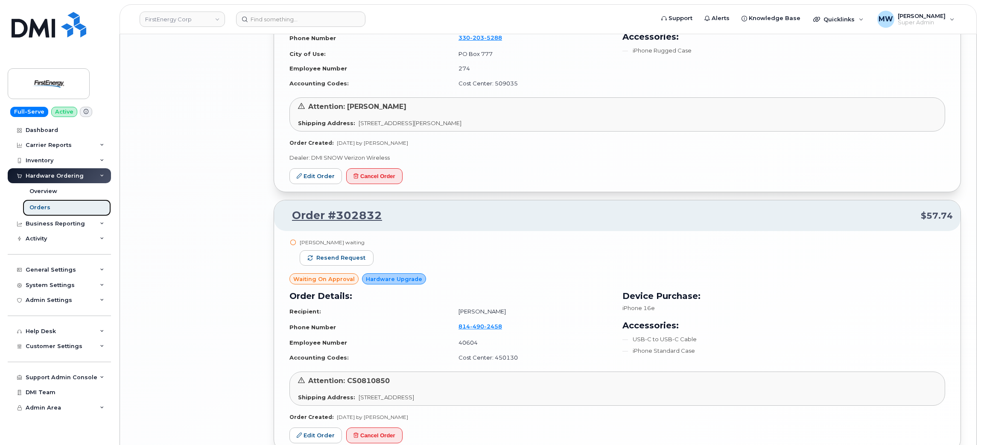
scroll to position [1728, 0]
click at [324, 17] on input at bounding box center [300, 19] width 129 height 15
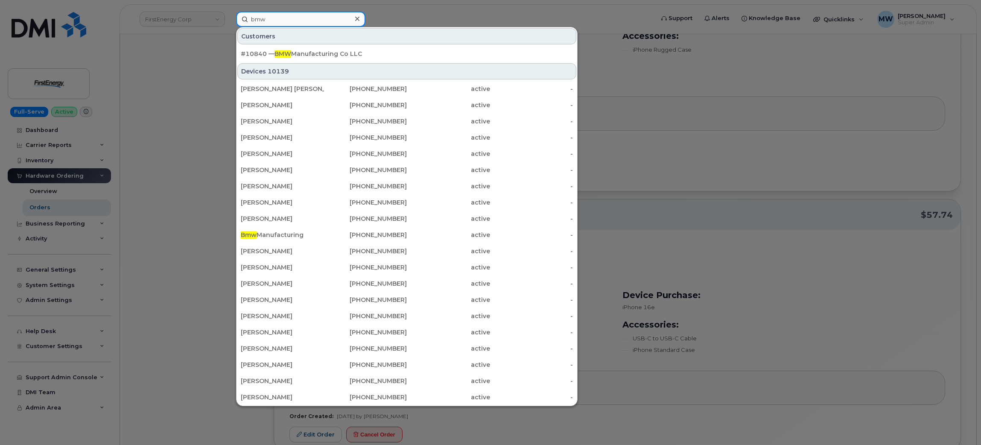
type input "bmw"
click at [316, 50] on div "#10840 — BMW Manufacturing Co LLC" at bounding box center [407, 54] width 332 height 9
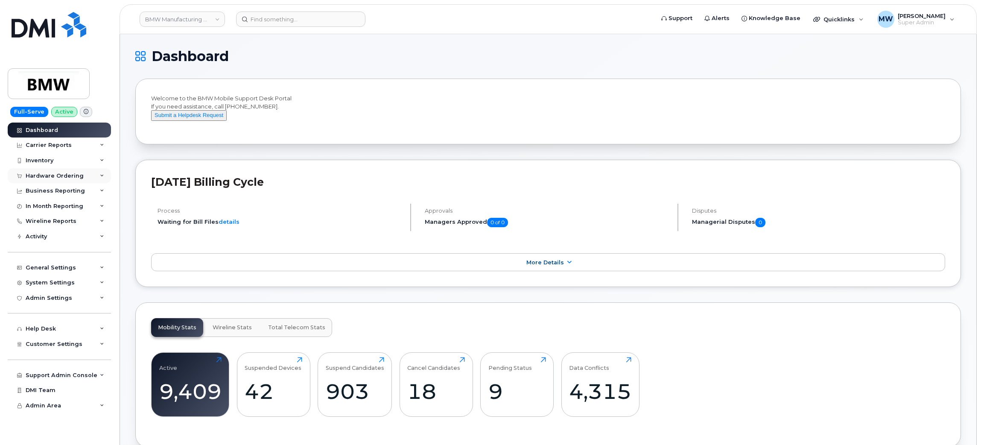
click at [70, 176] on div "Hardware Ordering" at bounding box center [55, 175] width 58 height 7
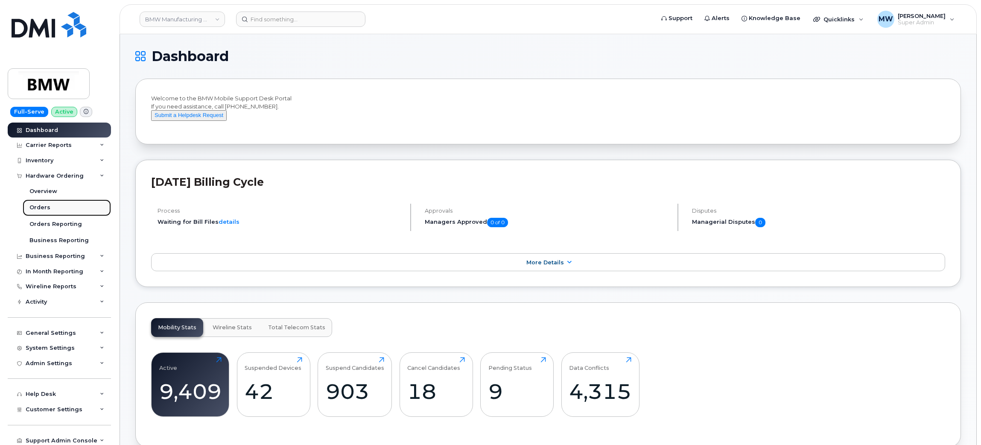
click at [61, 201] on link "Orders" at bounding box center [67, 207] width 88 height 16
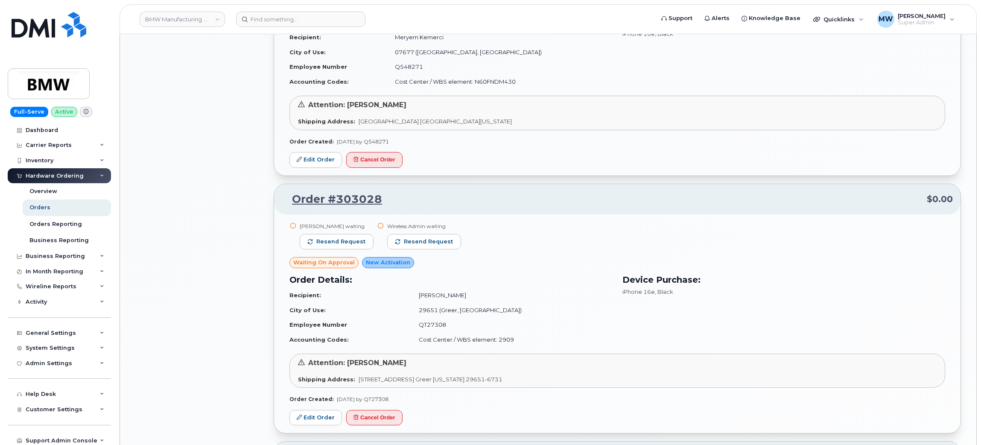
scroll to position [832, 0]
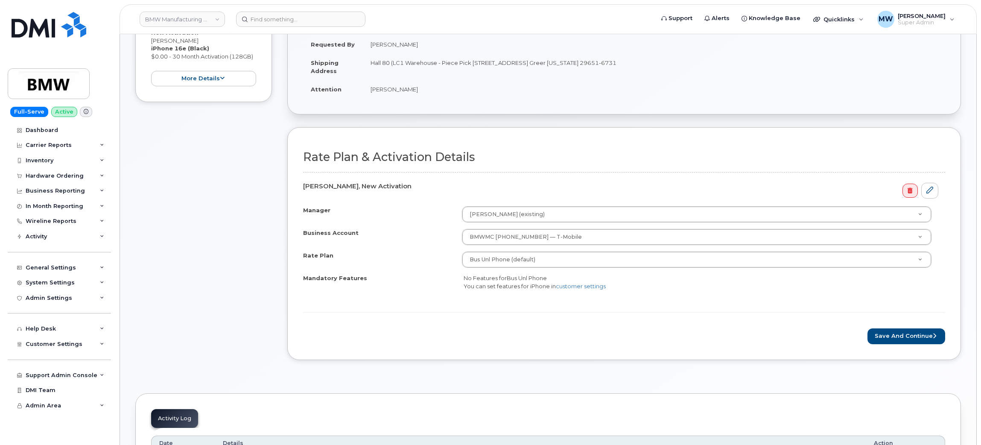
scroll to position [192, 0]
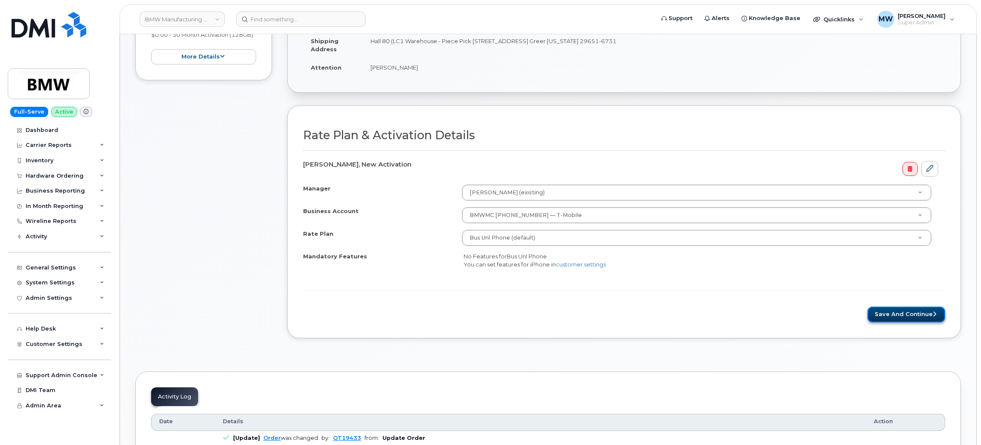
click at [892, 318] on button "Save and Continue" at bounding box center [906, 314] width 78 height 16
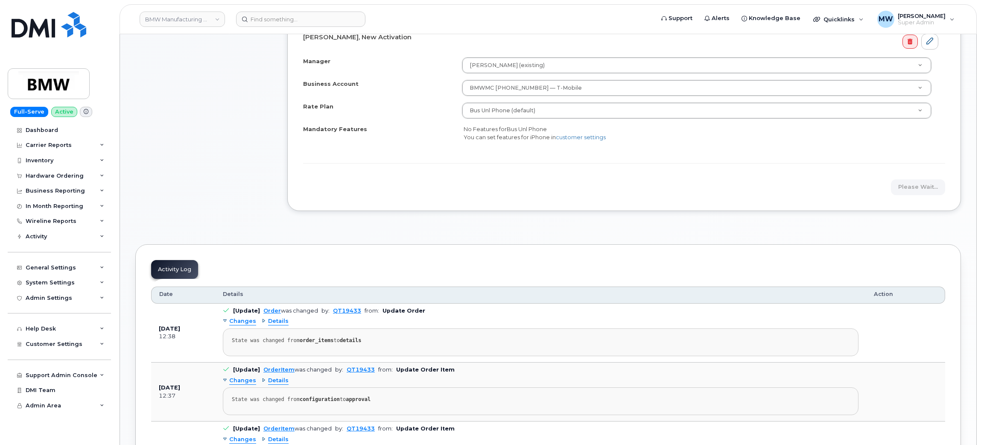
scroll to position [320, 0]
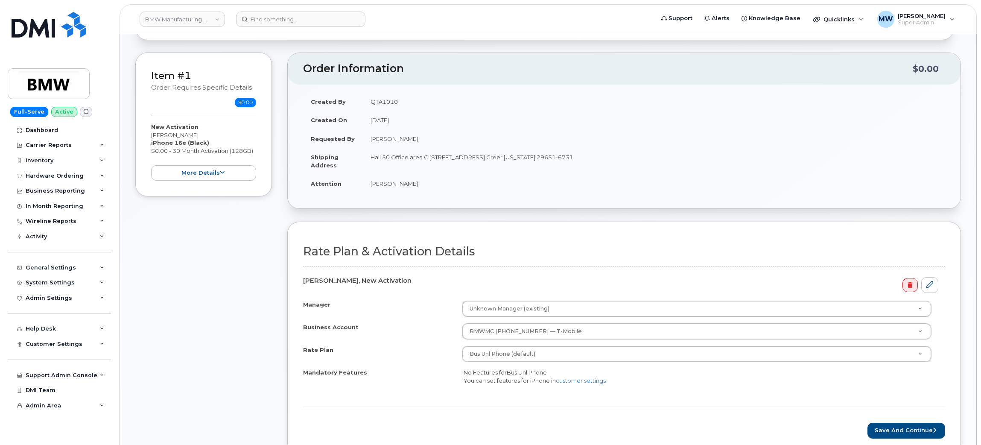
scroll to position [192, 0]
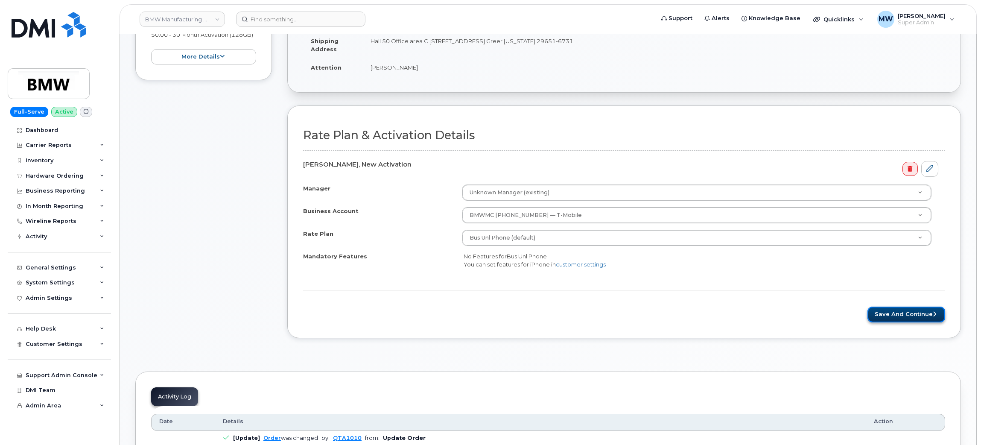
click at [890, 319] on button "Save and Continue" at bounding box center [906, 314] width 78 height 16
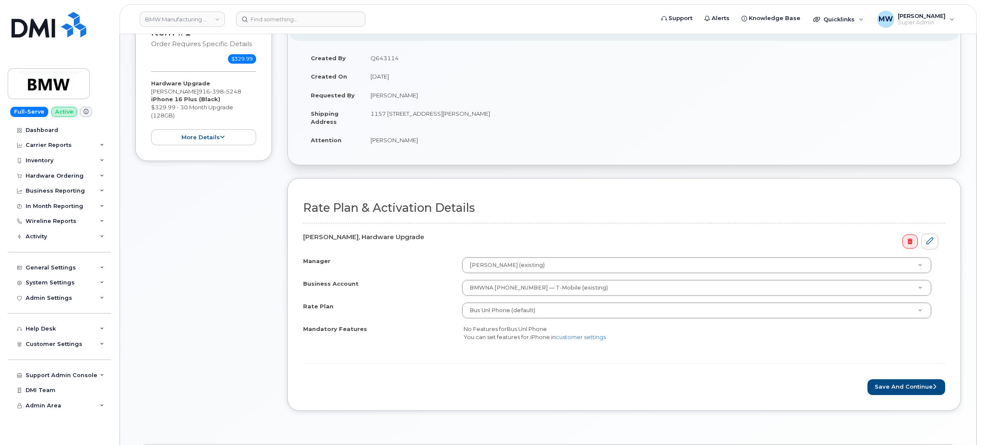
scroll to position [128, 0]
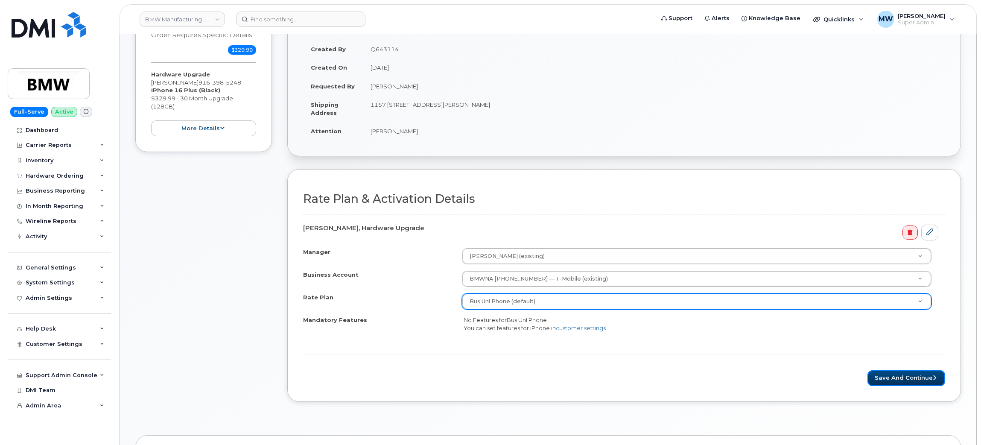
drag, startPoint x: 908, startPoint y: 375, endPoint x: 831, endPoint y: 298, distance: 108.1
click at [903, 371] on form "Rate Plan & Activation Details Tristen Armstrong, Hardware Upgrade Manager Garr…" at bounding box center [624, 289] width 642 height 193
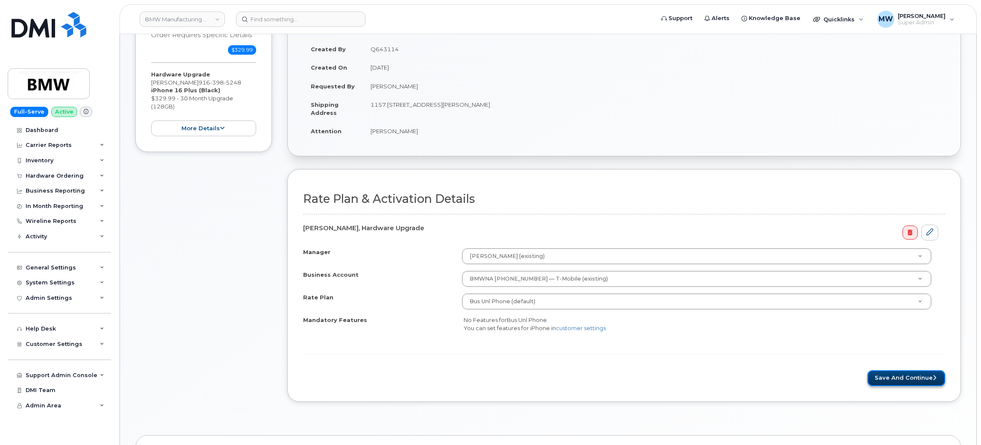
click at [885, 381] on button "Save and Continue" at bounding box center [906, 378] width 78 height 16
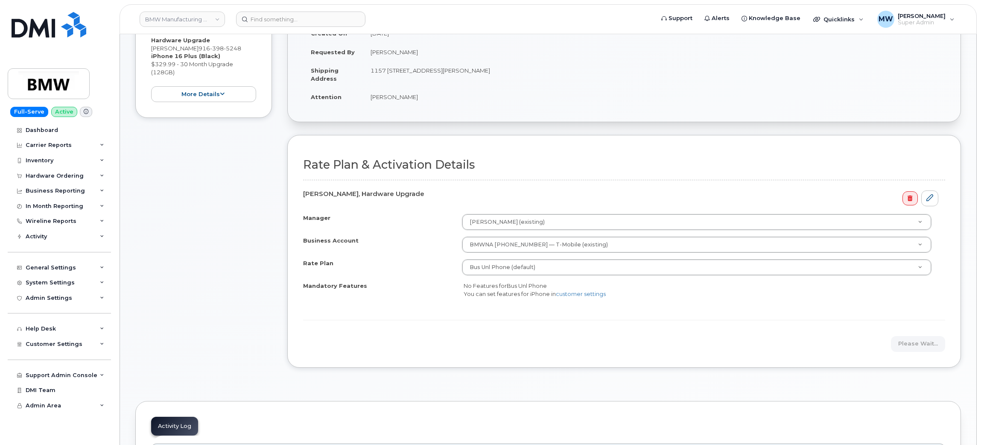
scroll to position [192, 0]
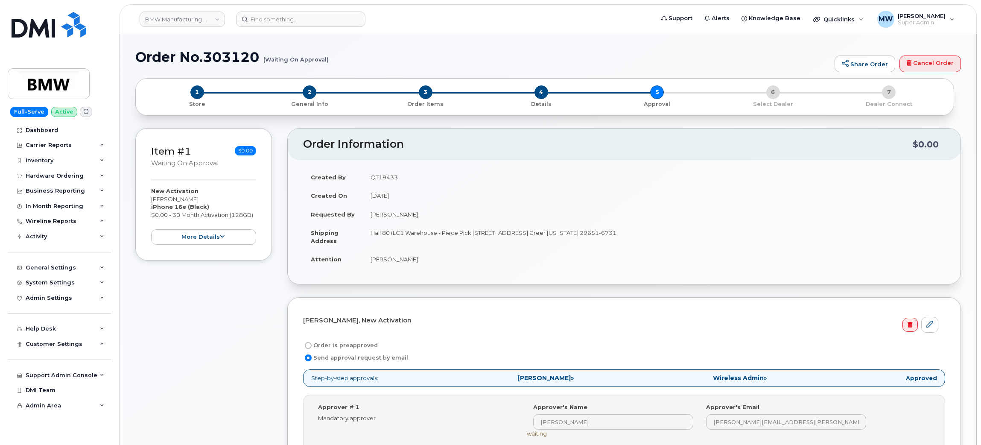
scroll to position [256, 0]
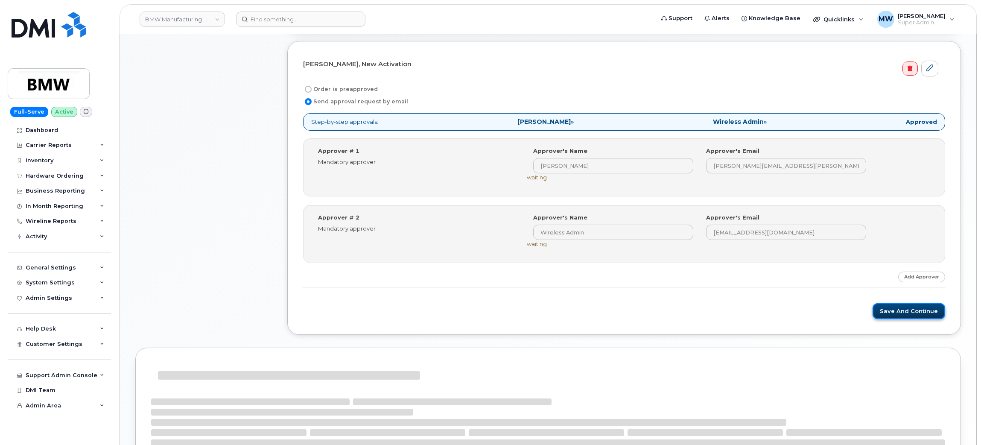
click at [904, 314] on button "Save and Continue" at bounding box center [909, 311] width 73 height 16
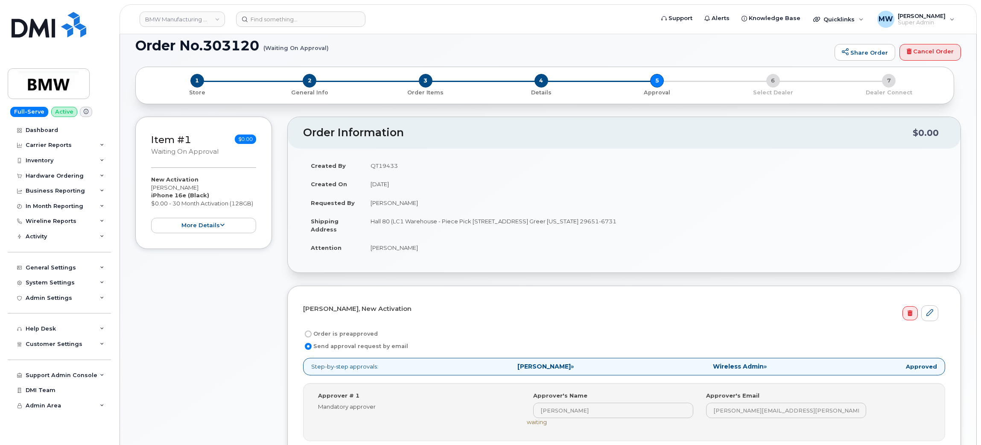
scroll to position [0, 0]
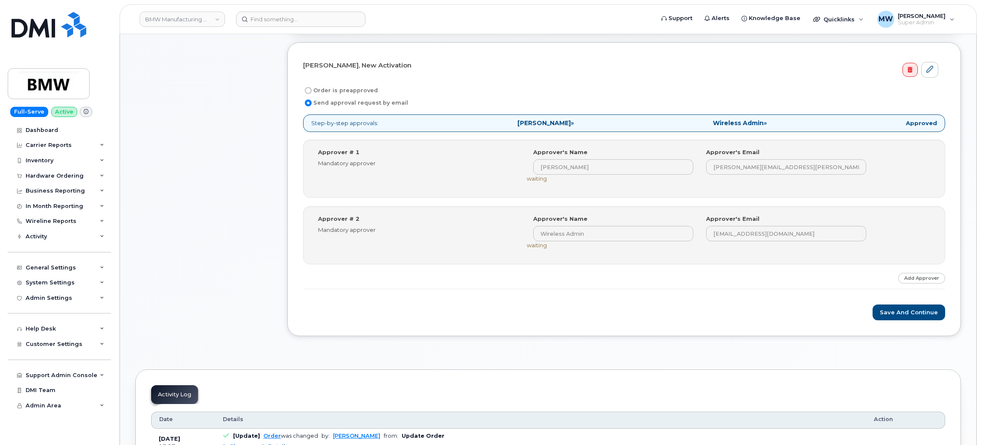
scroll to position [256, 0]
click at [911, 311] on button "Save and Continue" at bounding box center [909, 311] width 73 height 16
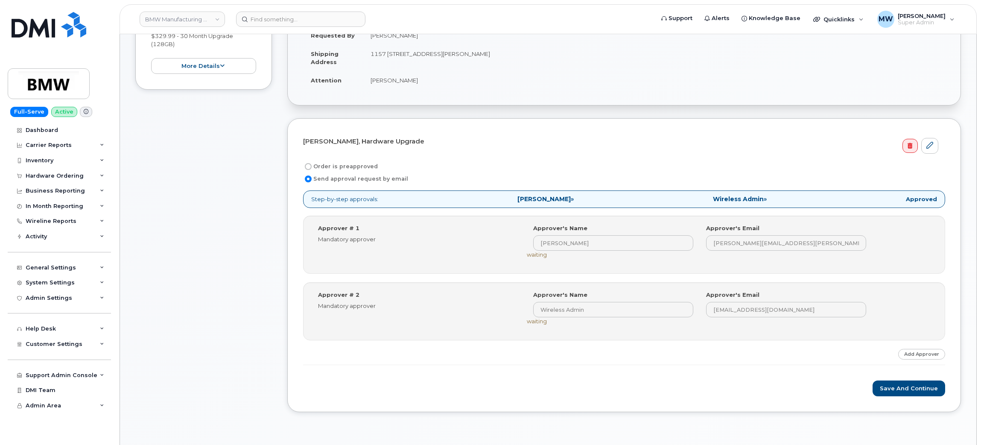
scroll to position [320, 0]
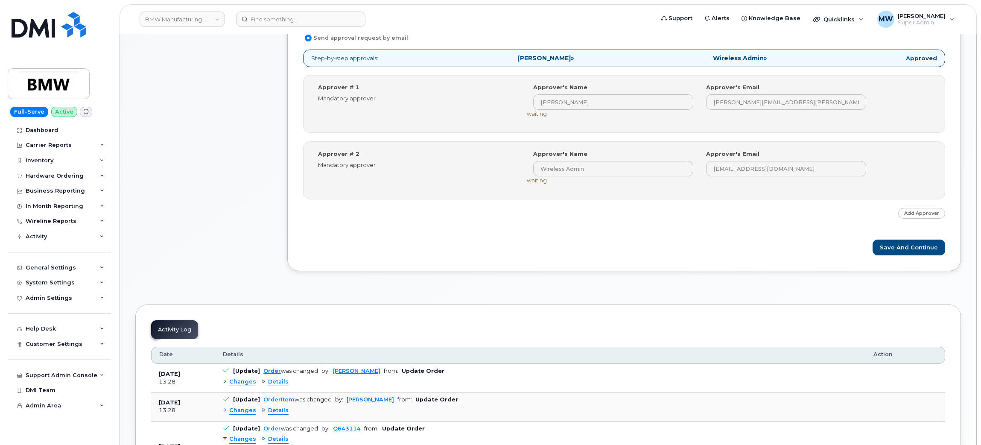
click at [904, 258] on div "Tristen Armstrong, Hardware Upgrade Order is preapproved Send approval request …" at bounding box center [624, 124] width 674 height 294
click at [900, 248] on button "Save and Continue" at bounding box center [909, 247] width 73 height 16
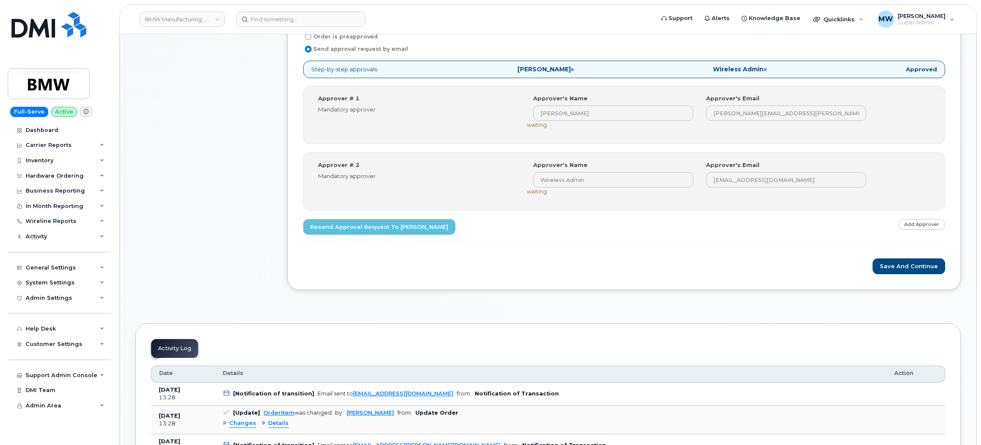
scroll to position [320, 0]
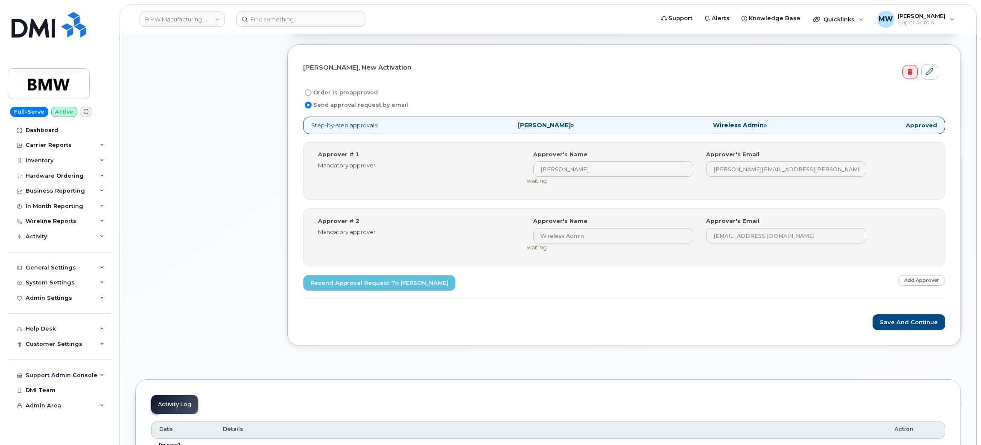
scroll to position [256, 0]
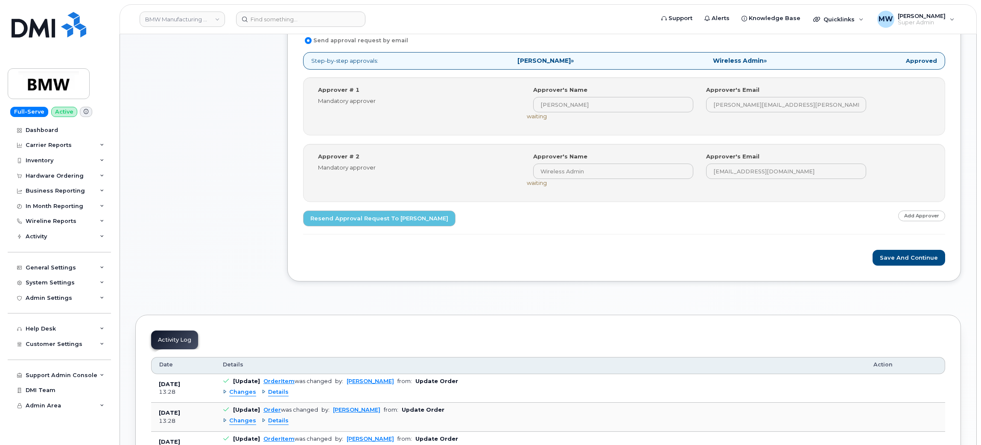
scroll to position [320, 0]
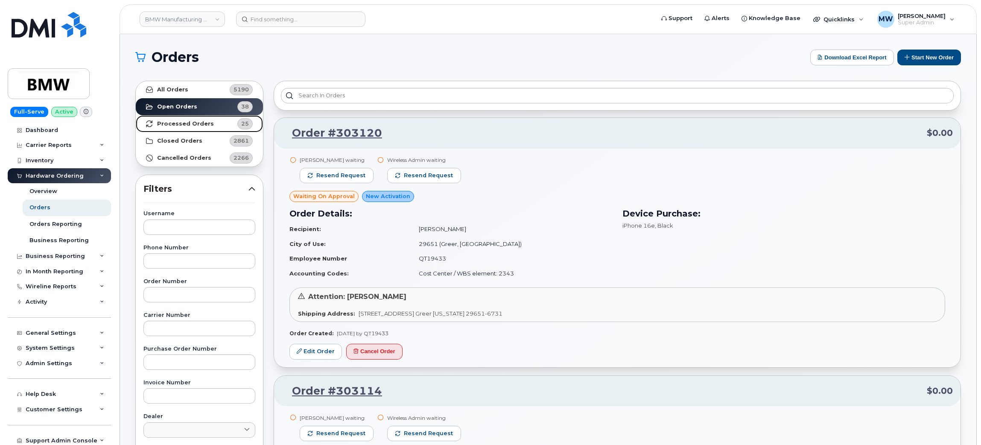
click at [228, 123] on span "25" at bounding box center [240, 123] width 26 height 11
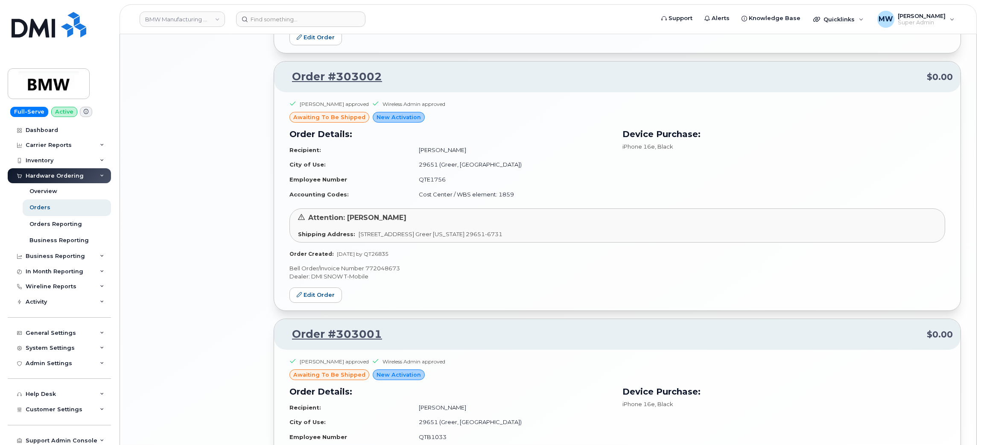
scroll to position [1798, 0]
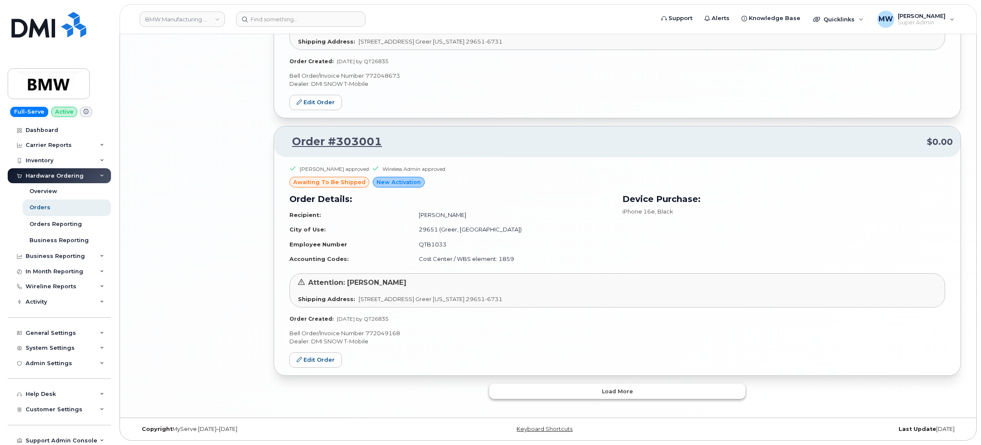
click at [518, 393] on button "Load more" at bounding box center [617, 390] width 256 height 15
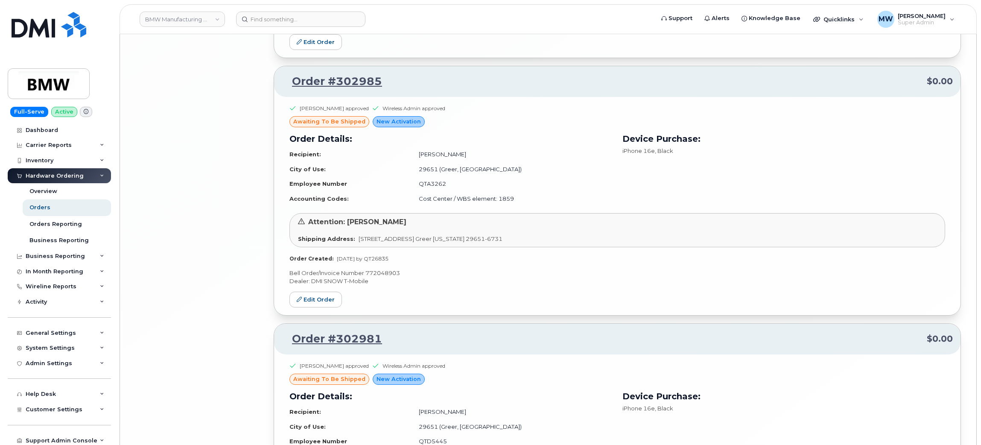
scroll to position [3861, 0]
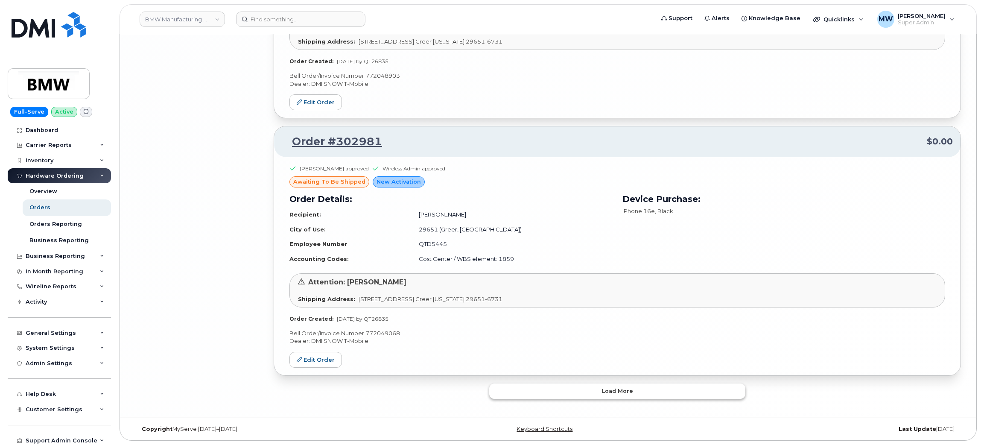
click at [508, 383] on button "Load more" at bounding box center [617, 390] width 256 height 15
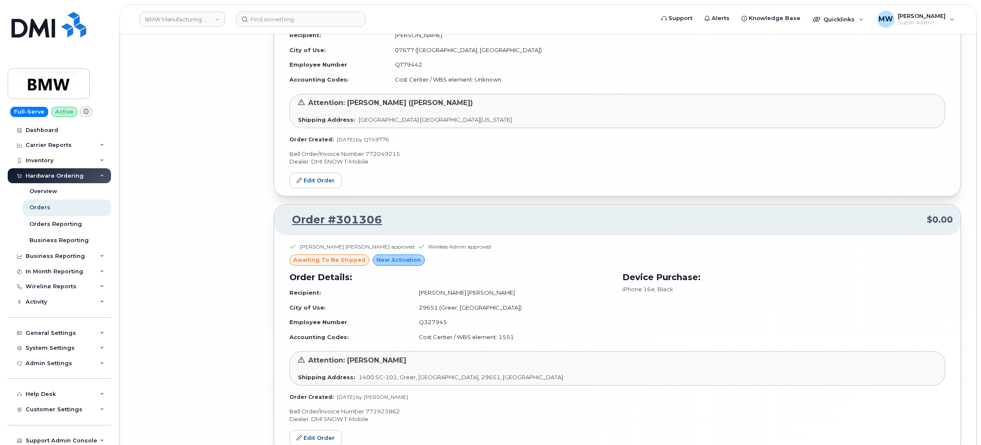
scroll to position [5911, 0]
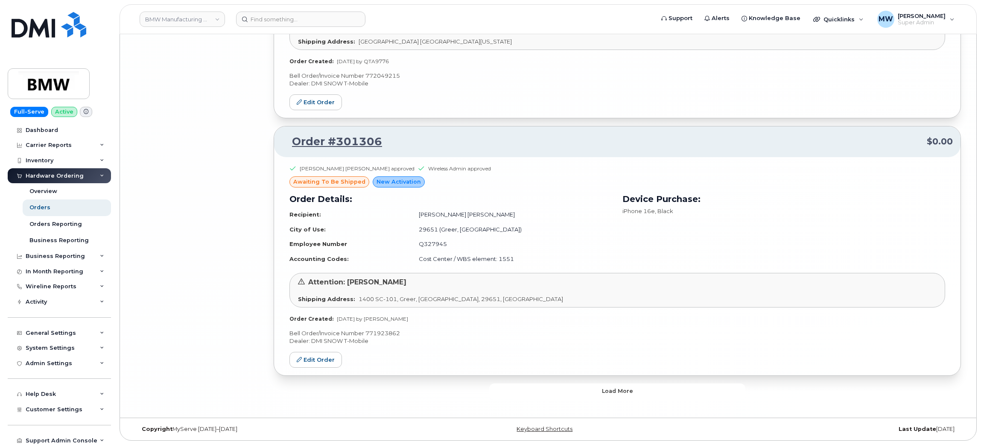
click at [572, 393] on button "Load more" at bounding box center [617, 390] width 256 height 15
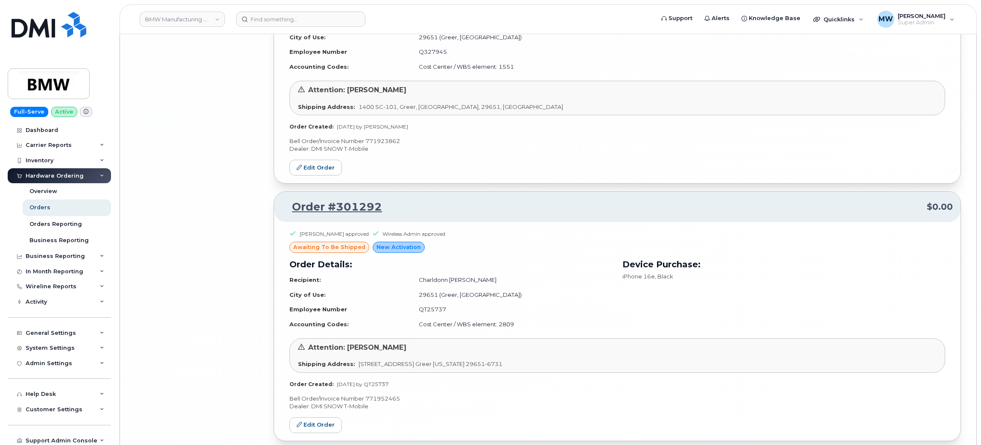
scroll to position [6150, 0]
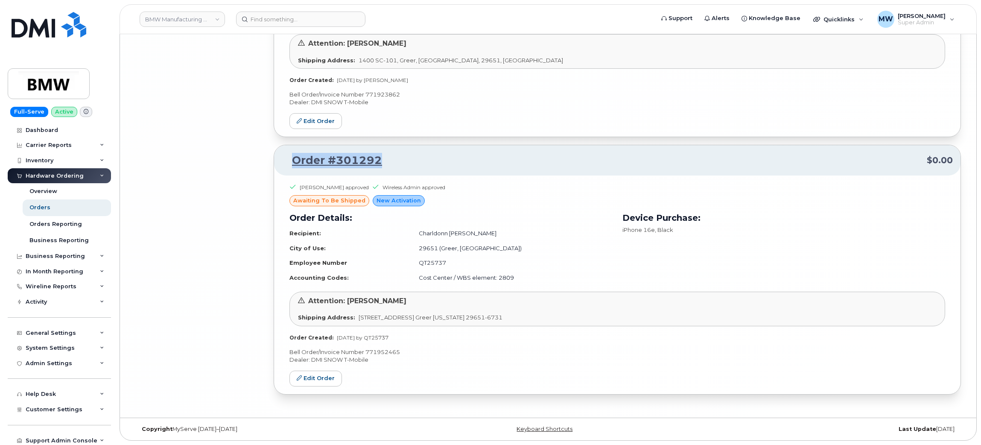
drag, startPoint x: 400, startPoint y: 163, endPoint x: 294, endPoint y: 158, distance: 106.0
click at [294, 158] on p "Order #301292 $0.00" at bounding box center [617, 160] width 671 height 15
drag, startPoint x: 847, startPoint y: 216, endPoint x: 786, endPoint y: 251, distance: 70.2
click at [847, 216] on h3 "Device Purchase:" at bounding box center [783, 217] width 323 height 13
drag, startPoint x: 397, startPoint y: 159, endPoint x: 291, endPoint y: 164, distance: 106.4
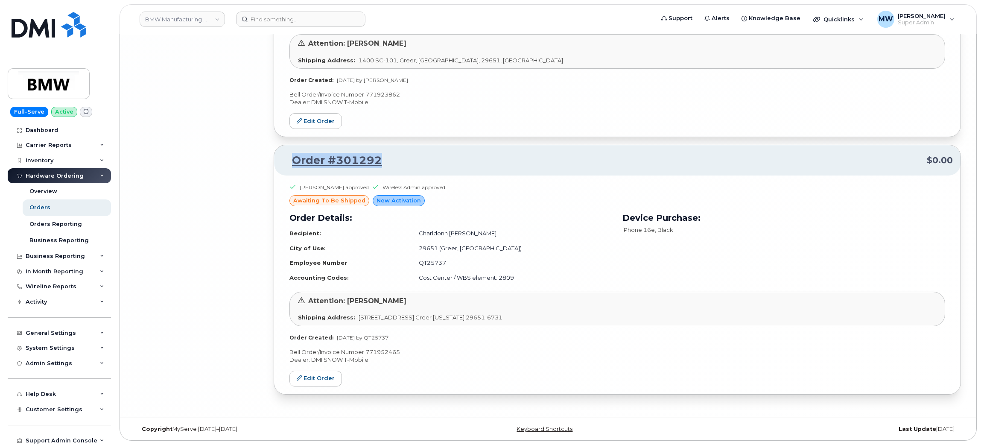
click at [291, 164] on p "Order #301292 $0.00" at bounding box center [617, 160] width 671 height 15
copy link "Order #301292"
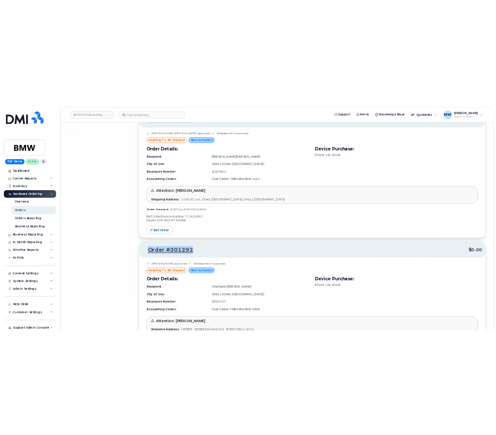
scroll to position [5958, 0]
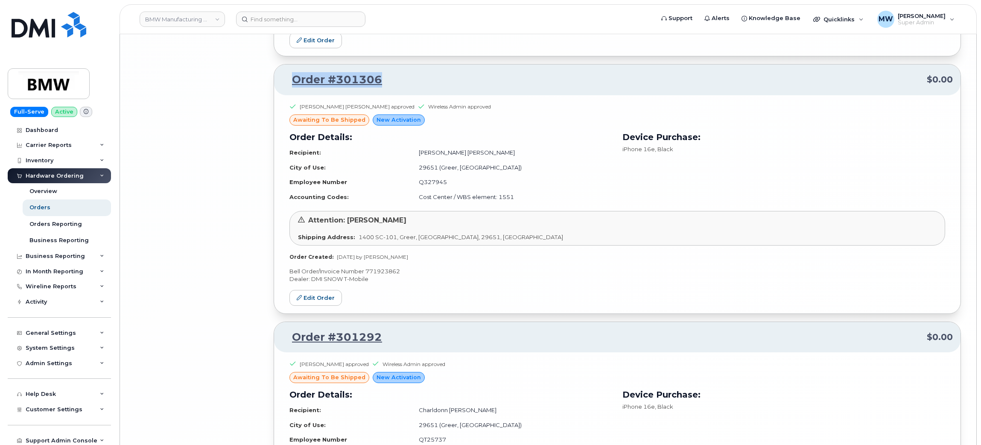
drag, startPoint x: 398, startPoint y: 91, endPoint x: 291, endPoint y: 99, distance: 107.8
click at [291, 88] on p "Order #301306 $0.00" at bounding box center [617, 79] width 671 height 15
copy link "Order #301306"
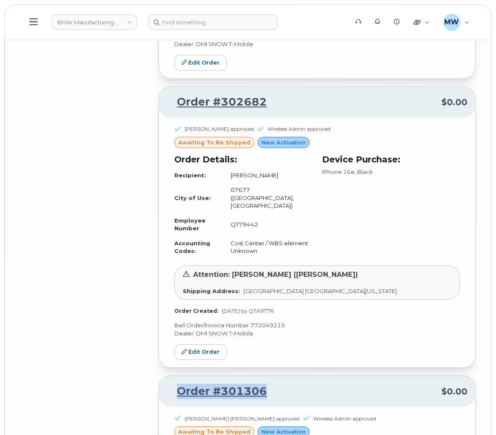
scroll to position [6214, 0]
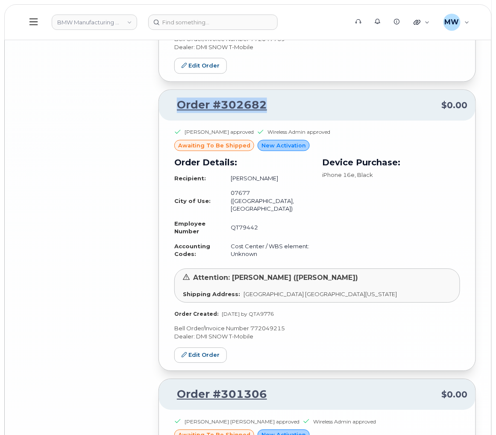
drag, startPoint x: 271, startPoint y: 102, endPoint x: 176, endPoint y: 106, distance: 94.4
click at [176, 106] on div "Order #302682 $0.00" at bounding box center [317, 105] width 316 height 31
copy link "Order #302682"
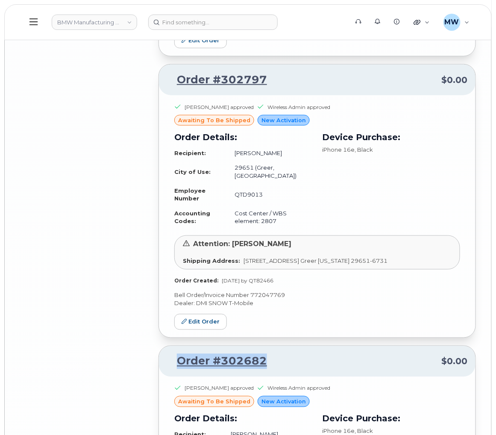
scroll to position [5830, 0]
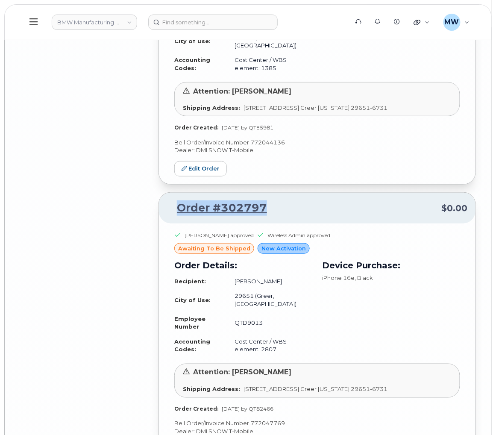
drag, startPoint x: 280, startPoint y: 201, endPoint x: 175, endPoint y: 204, distance: 104.2
click at [175, 204] on p "Order #302797 $0.00" at bounding box center [316, 207] width 301 height 15
copy link "Order #302797"
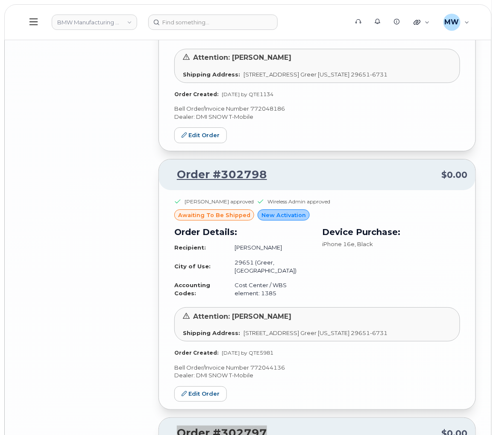
scroll to position [5574, 0]
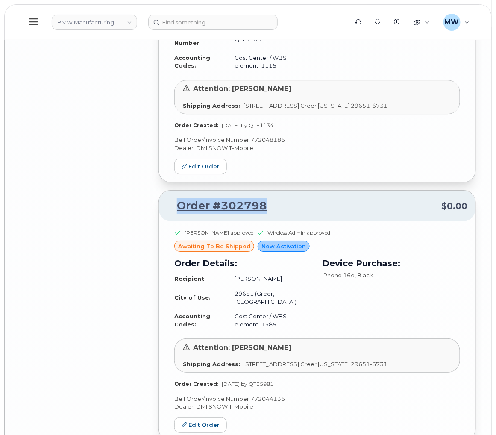
drag, startPoint x: 279, startPoint y: 189, endPoint x: 172, endPoint y: 203, distance: 107.2
click at [163, 201] on div "Order #302798 $0.00" at bounding box center [317, 205] width 316 height 31
copy link "Order #302798"
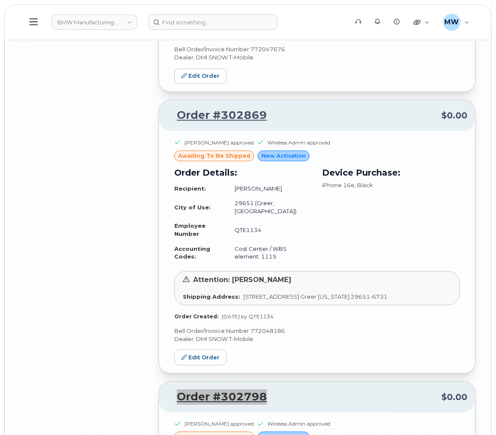
scroll to position [5382, 0]
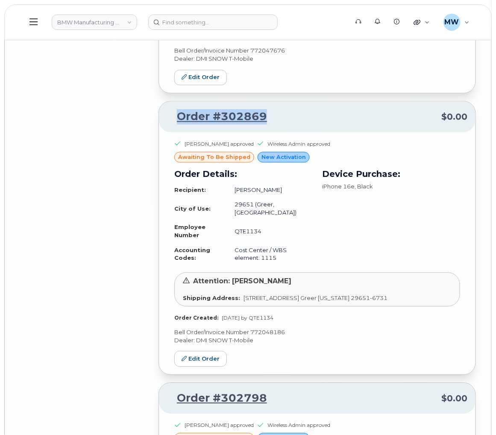
drag, startPoint x: 278, startPoint y: 106, endPoint x: 180, endPoint y: 111, distance: 98.3
click at [180, 111] on p "Order #302869 $0.00" at bounding box center [316, 116] width 301 height 15
copy link "Order #302869"
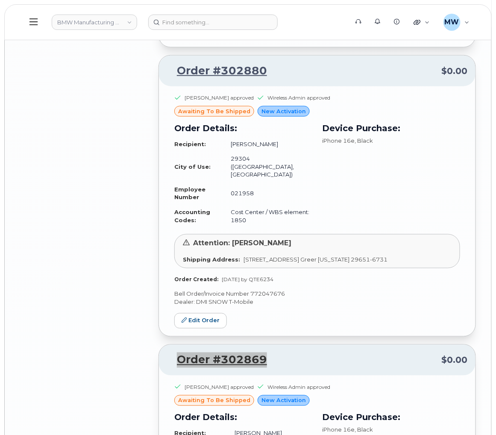
scroll to position [5062, 0]
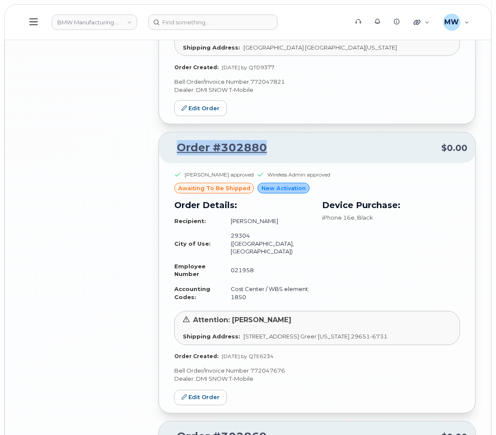
drag, startPoint x: 239, startPoint y: 145, endPoint x: 174, endPoint y: 156, distance: 66.2
click at [174, 156] on div "Order #302880 $0.00" at bounding box center [317, 147] width 316 height 31
copy link "Order #302880"
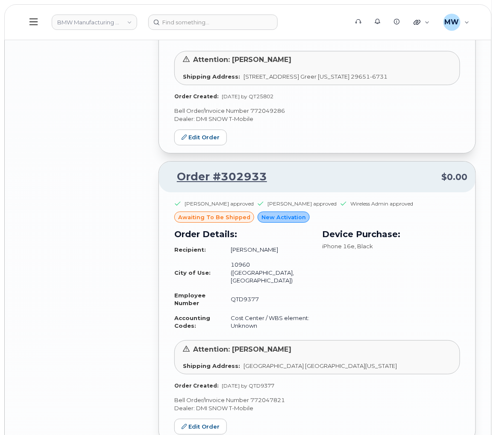
scroll to position [4742, 0]
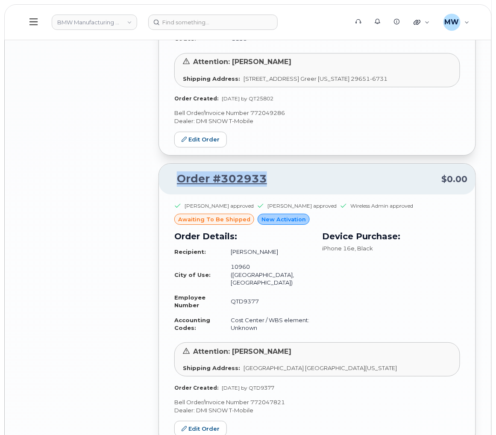
drag, startPoint x: 278, startPoint y: 181, endPoint x: 178, endPoint y: 183, distance: 99.9
click at [178, 183] on p "Order #302933 $0.00" at bounding box center [316, 178] width 301 height 15
copy link "Order #302933"
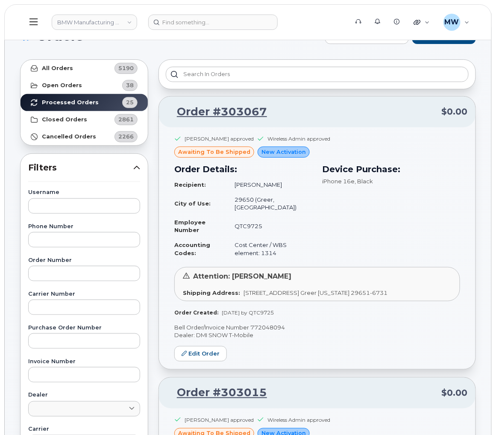
scroll to position [0, 0]
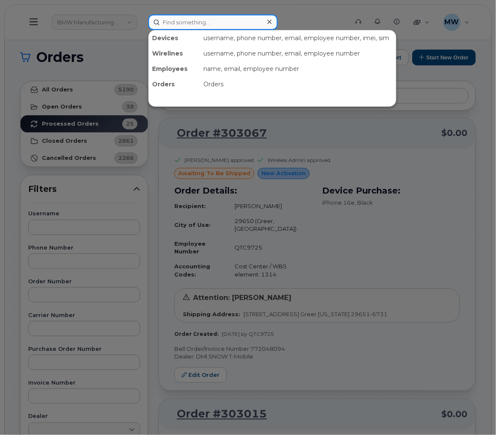
click at [189, 17] on input at bounding box center [212, 22] width 129 height 15
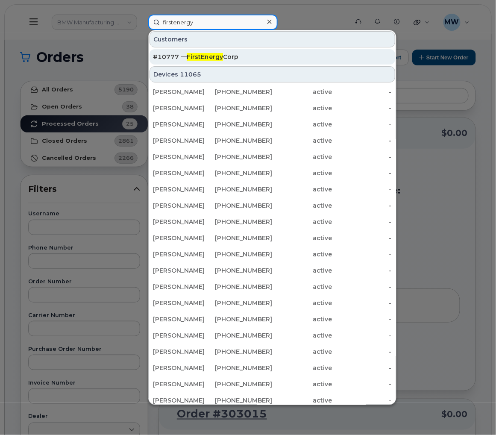
type input "firstenergy"
click at [228, 63] on div "#10777 — FirstEnergy Corp" at bounding box center [272, 56] width 239 height 15
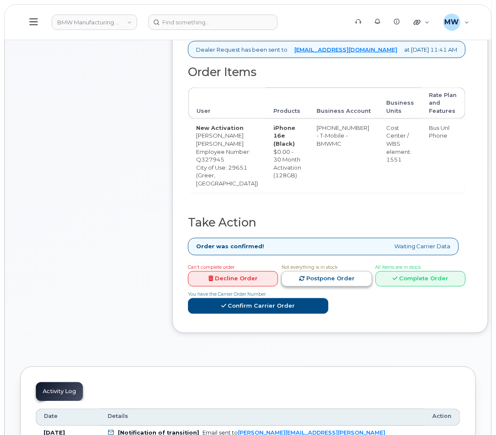
scroll to position [320, 0]
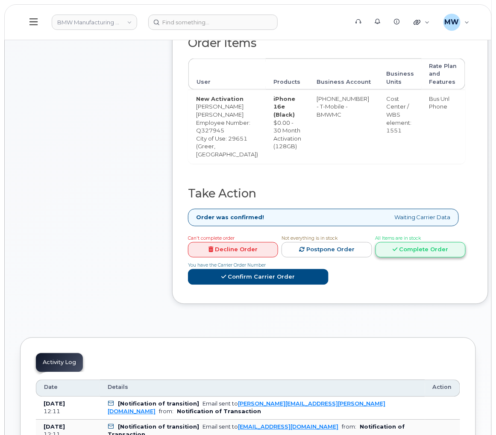
click at [405, 258] on link "Complete Order" at bounding box center [420, 250] width 90 height 16
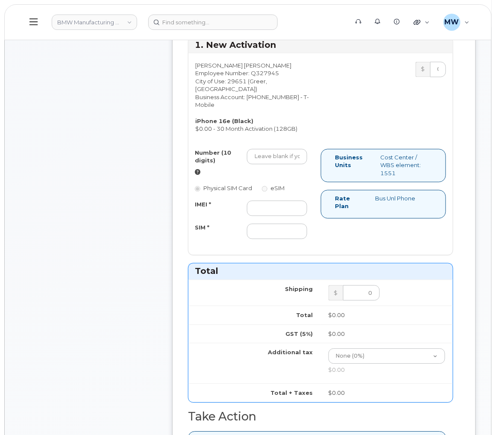
scroll to position [384, 0]
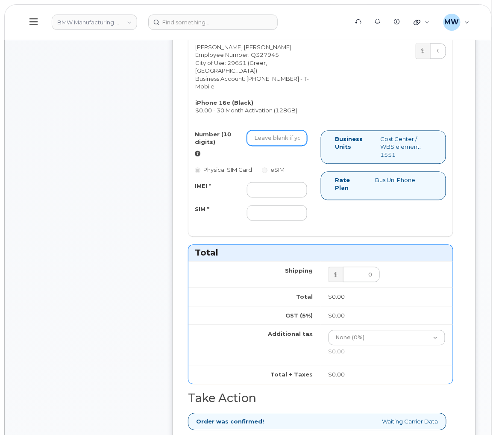
drag, startPoint x: 274, startPoint y: 103, endPoint x: 283, endPoint y: 100, distance: 9.6
click at [278, 131] on input "Number (10 digits)" at bounding box center [277, 138] width 60 height 15
paste input "(864) 705-4868"
type input "8647054868"
click at [272, 182] on input "IMEI *" at bounding box center [277, 189] width 60 height 15
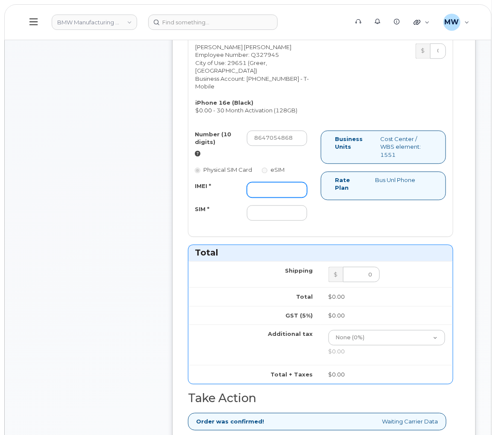
paste input "351379439714471"
type input "351379439714471"
click at [260, 205] on input "SIM *" at bounding box center [277, 212] width 60 height 15
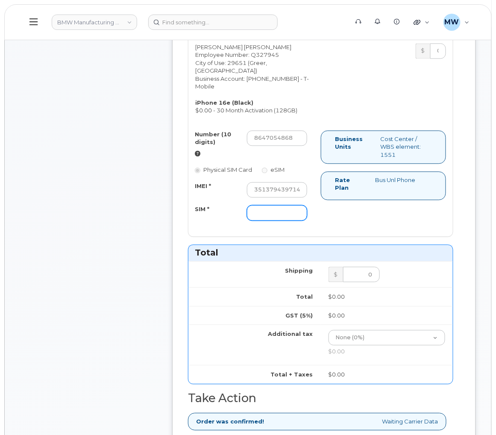
paste input "890120437772852976"
type input "890120437772852976"
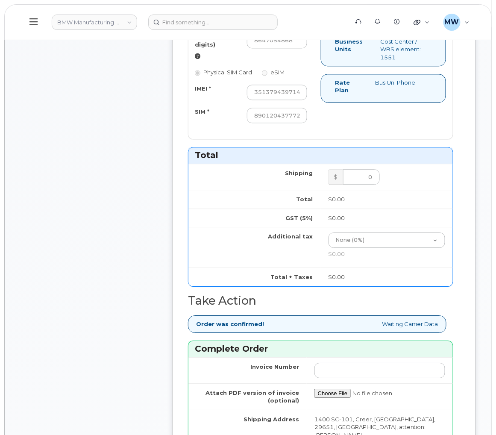
scroll to position [640, 0]
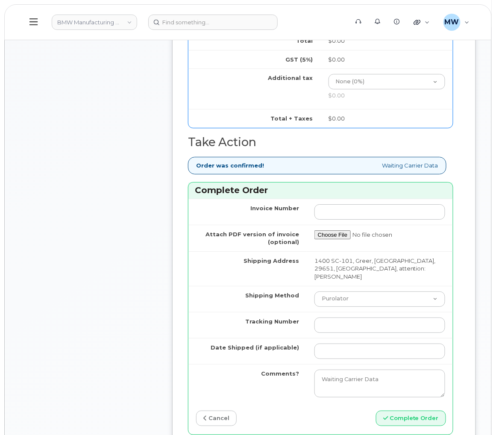
click at [350, 286] on td "Purolator UPS FedEx Canada Post Courier Other Drop Off Pick Up" at bounding box center [379, 299] width 146 height 26
click at [350, 291] on select "Purolator UPS FedEx Canada Post Courier Other Drop Off Pick Up" at bounding box center [379, 298] width 131 height 15
click at [314, 291] on select "Purolator UPS FedEx Canada Post Courier Other Drop Off Pick Up" at bounding box center [379, 298] width 131 height 15
click at [344, 291] on select "Purolator UPS FedEx Canada Post Courier Other Drop Off Pick Up" at bounding box center [379, 298] width 131 height 15
select select "UPS"
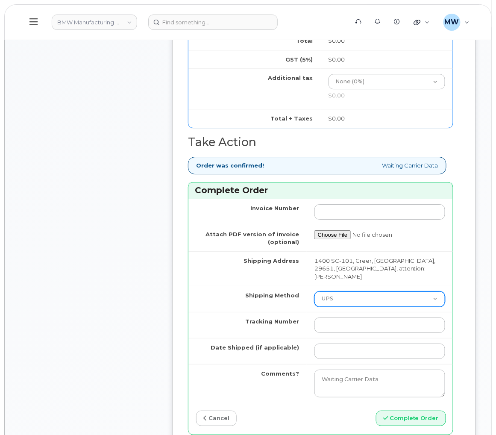
click at [314, 291] on select "Purolator UPS FedEx Canada Post Courier Other Drop Off Pick Up" at bounding box center [379, 298] width 131 height 15
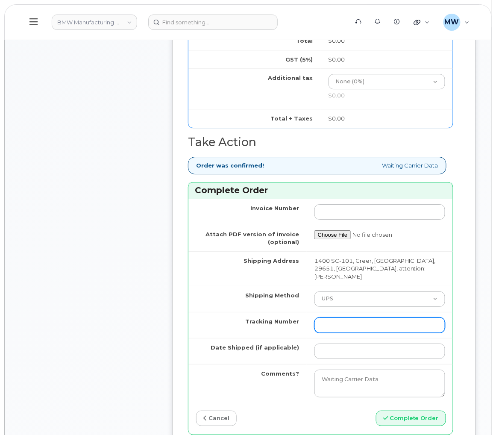
click at [334, 317] on input "Tracking Number" at bounding box center [379, 324] width 131 height 15
paste input "1ZW0Y5860180563153"
type input "1ZW0Y5860180563153"
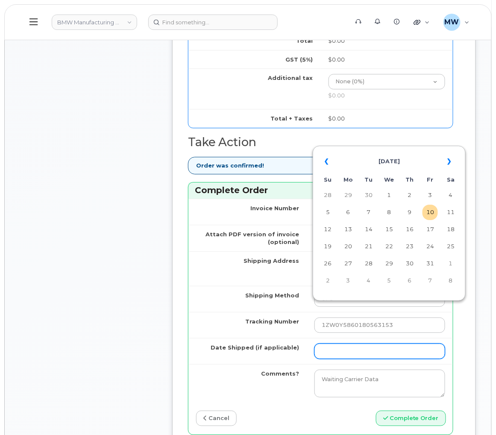
click at [359, 343] on input "Date Shipped (if applicable)" at bounding box center [379, 350] width 131 height 15
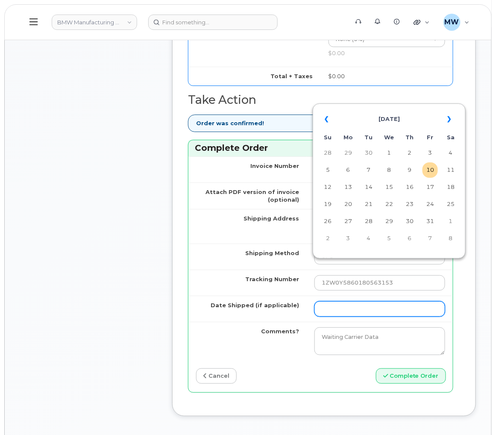
scroll to position [704, 0]
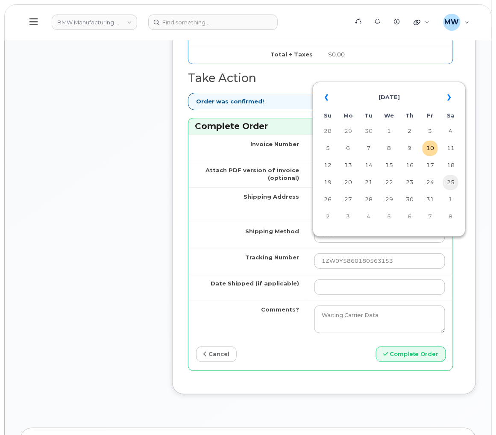
click at [445, 186] on td "25" at bounding box center [450, 182] width 15 height 15
type input "2025-10-25"
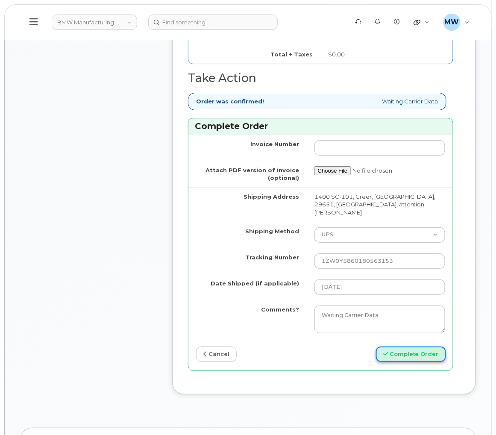
click at [423, 346] on button "Complete Order" at bounding box center [411, 354] width 70 height 16
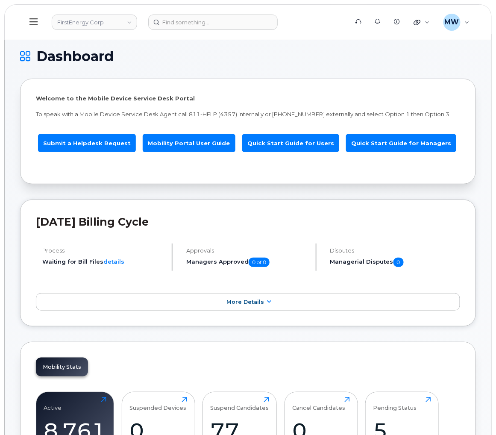
click at [11, 14] on header "FirstEnergy Corp Support Alerts Knowledge Base Quicklinks Suspend / Cancel Devi…" at bounding box center [247, 22] width 487 height 36
click at [23, 24] on button at bounding box center [33, 22] width 27 height 25
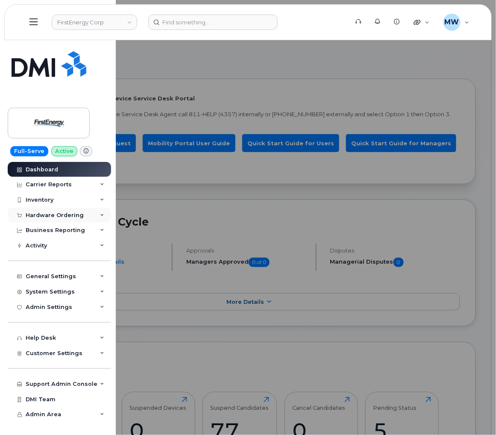
click at [45, 213] on div "Hardware Ordering" at bounding box center [55, 215] width 58 height 7
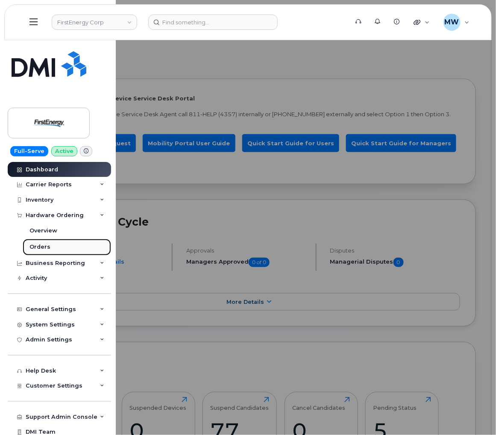
click at [51, 251] on link "Orders" at bounding box center [67, 247] width 88 height 16
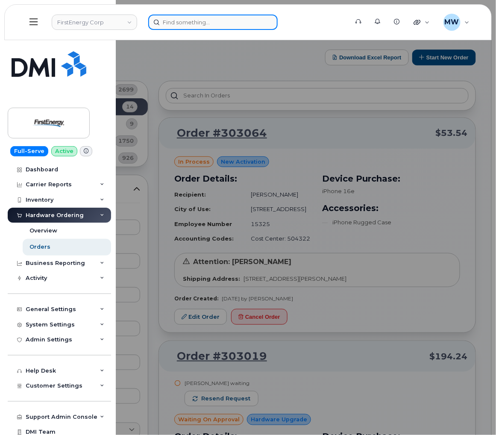
click at [193, 18] on input at bounding box center [212, 22] width 129 height 15
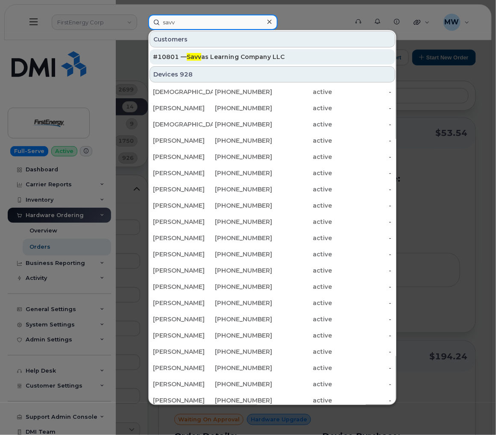
type input "savv"
click at [221, 61] on div "#10801 — Savv as Learning Company LLC" at bounding box center [272, 57] width 239 height 9
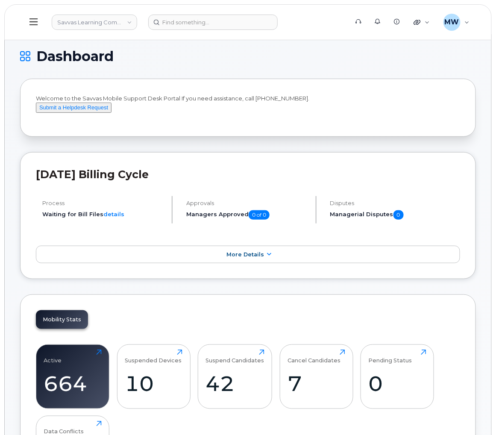
drag, startPoint x: 186, startPoint y: 59, endPoint x: 134, endPoint y: 65, distance: 52.8
click at [186, 59] on h1 "Dashboard" at bounding box center [245, 57] width 451 height 14
click at [24, 22] on button at bounding box center [33, 22] width 27 height 25
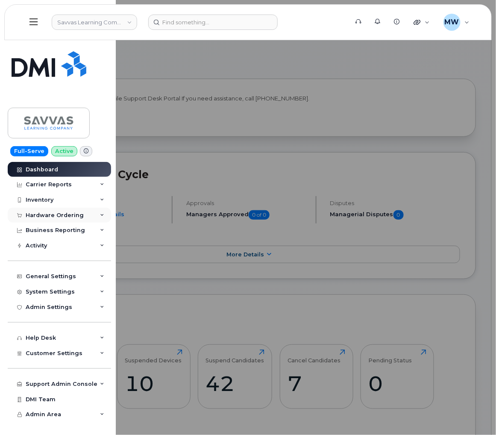
click at [34, 212] on div "Hardware Ordering" at bounding box center [55, 215] width 58 height 7
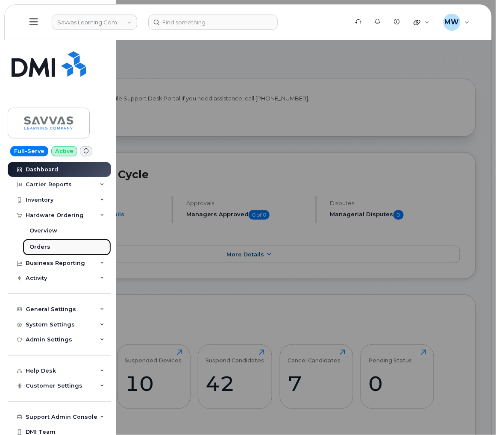
click at [54, 247] on link "Orders" at bounding box center [67, 247] width 88 height 16
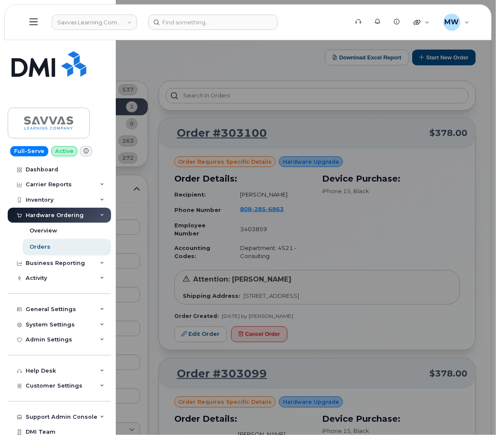
click at [204, 69] on div at bounding box center [248, 217] width 496 height 435
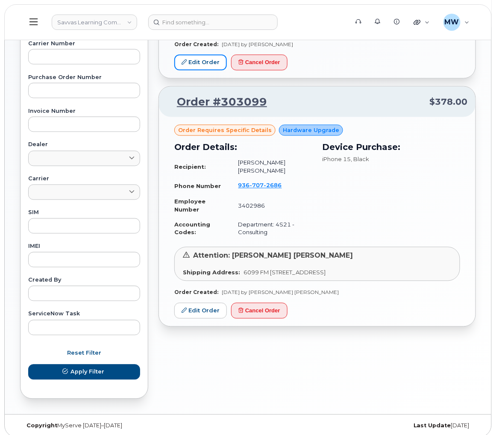
scroll to position [278, 0]
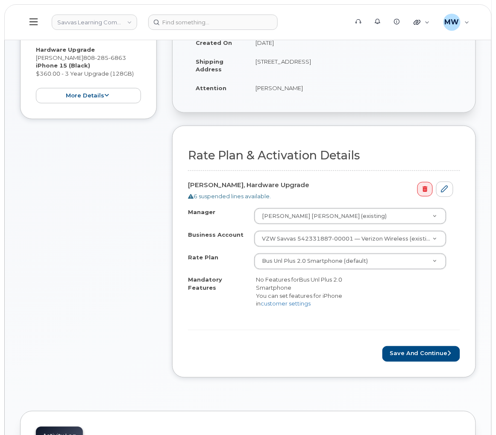
scroll to position [384, 0]
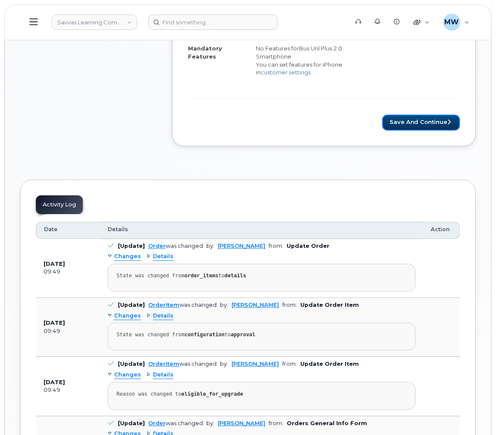
drag, startPoint x: 409, startPoint y: 123, endPoint x: 285, endPoint y: 0, distance: 174.2
click at [408, 123] on button "Save and Continue" at bounding box center [421, 123] width 78 height 16
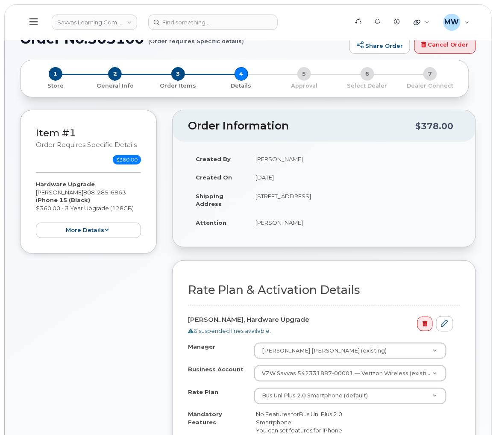
scroll to position [0, 0]
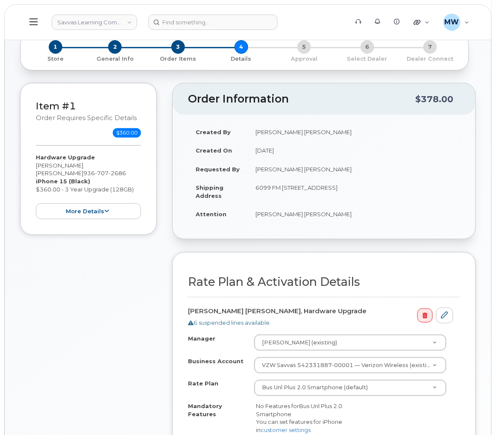
scroll to position [306, 0]
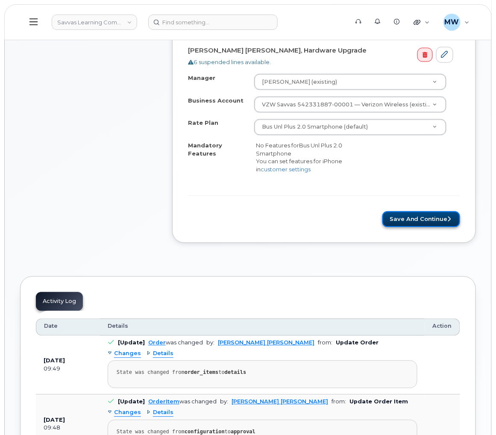
click at [388, 222] on button "Save and Continue" at bounding box center [421, 219] width 78 height 16
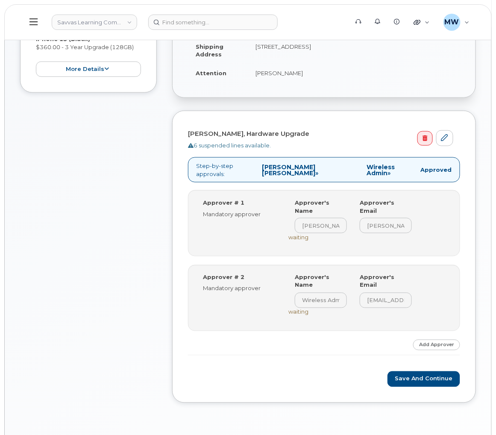
scroll to position [256, 0]
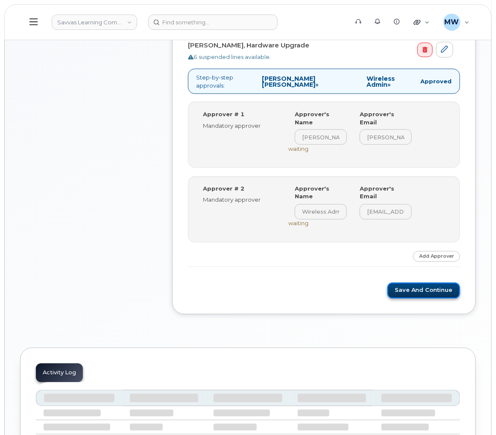
click at [427, 283] on button "Save and Continue" at bounding box center [423, 291] width 73 height 16
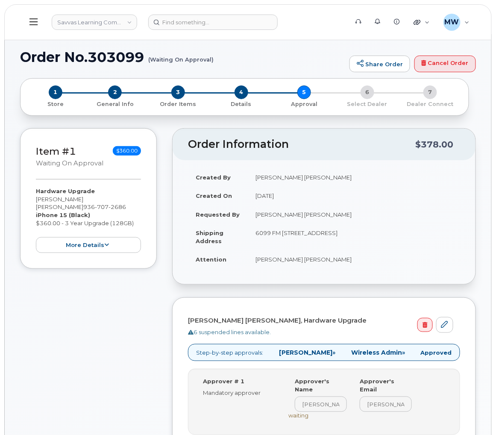
scroll to position [256, 0]
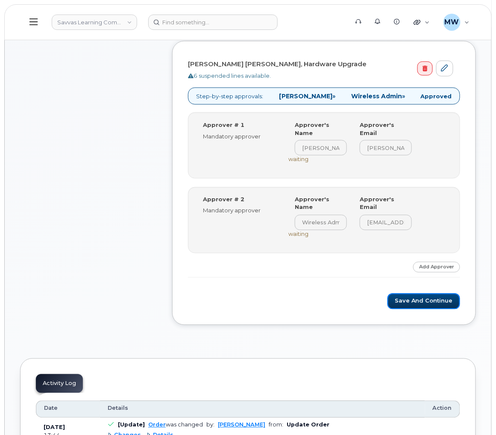
drag, startPoint x: 429, startPoint y: 288, endPoint x: 219, endPoint y: 101, distance: 281.5
click at [427, 293] on button "Save and Continue" at bounding box center [423, 301] width 73 height 16
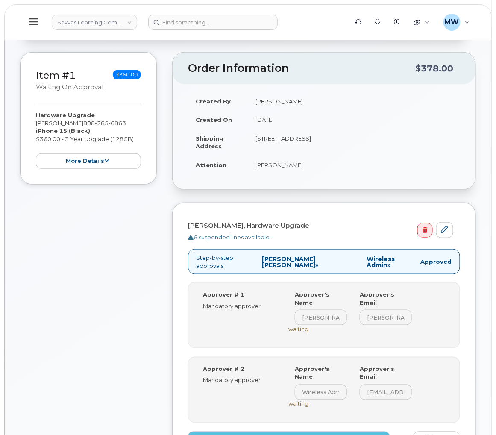
scroll to position [384, 0]
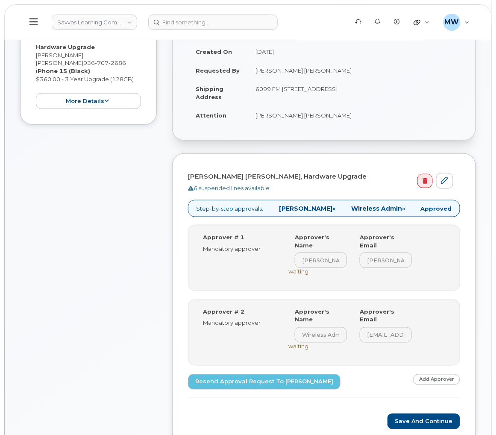
scroll to position [192, 0]
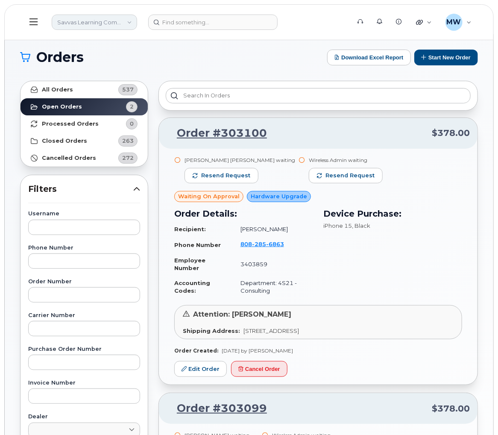
click at [117, 25] on link "Savvas Learning Company LLC" at bounding box center [94, 22] width 85 height 15
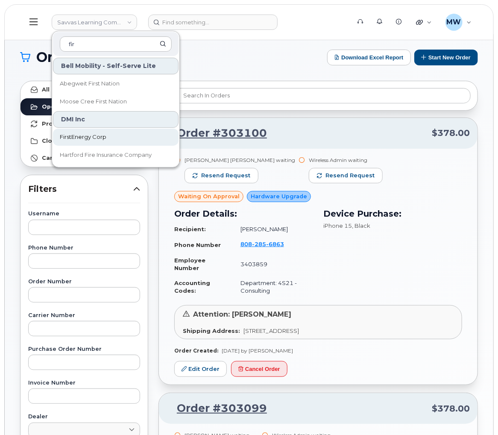
type input "fir"
click at [116, 143] on link "FirstEnergy Corp" at bounding box center [116, 136] width 126 height 17
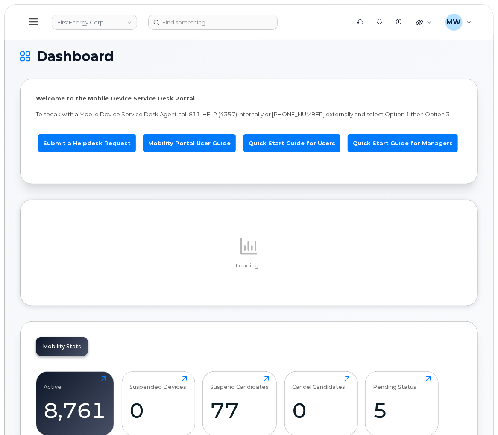
click at [30, 28] on button at bounding box center [33, 22] width 27 height 25
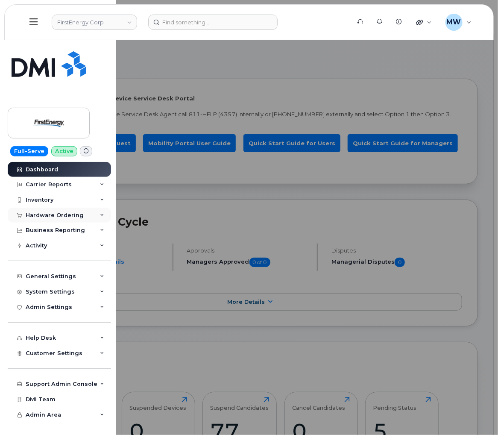
drag, startPoint x: 58, startPoint y: 215, endPoint x: 73, endPoint y: 215, distance: 14.5
click at [58, 214] on div "Hardware Ordering" at bounding box center [55, 215] width 58 height 7
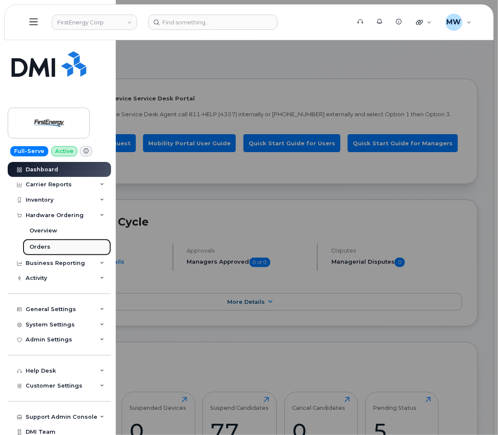
click at [61, 243] on link "Orders" at bounding box center [67, 247] width 88 height 16
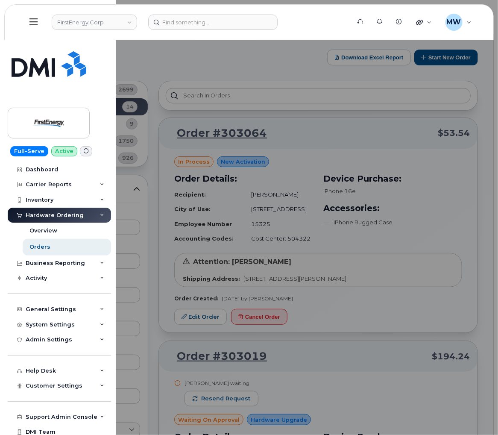
click at [237, 53] on div at bounding box center [249, 217] width 498 height 435
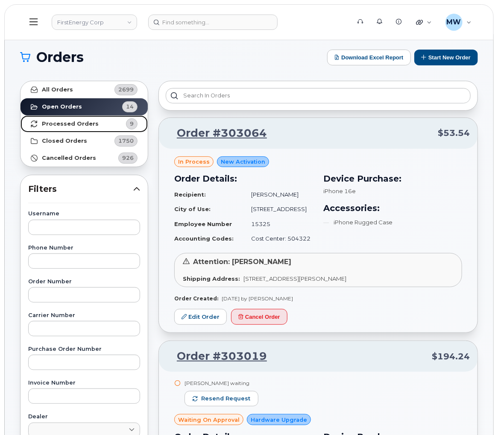
click at [88, 129] on link "Processed Orders 9" at bounding box center [83, 123] width 127 height 17
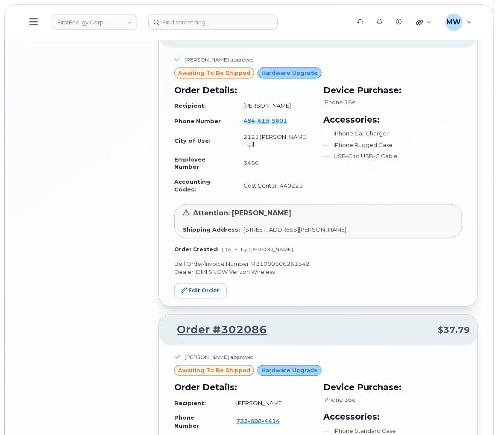
scroll to position [1867, 0]
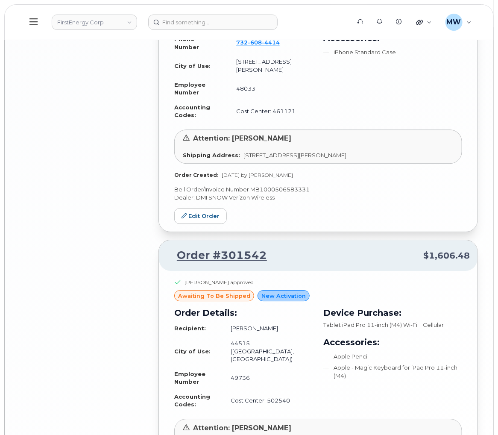
scroll to position [2130, 0]
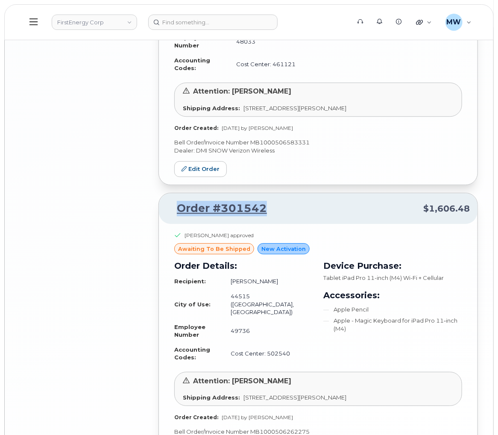
drag, startPoint x: 225, startPoint y: 126, endPoint x: 176, endPoint y: 133, distance: 49.1
click at [176, 193] on div "Order #301542 $1,606.48" at bounding box center [318, 208] width 318 height 31
copy link "Order #301542"
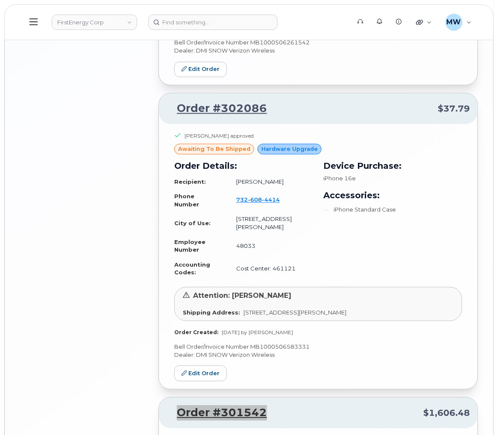
scroll to position [1874, 0]
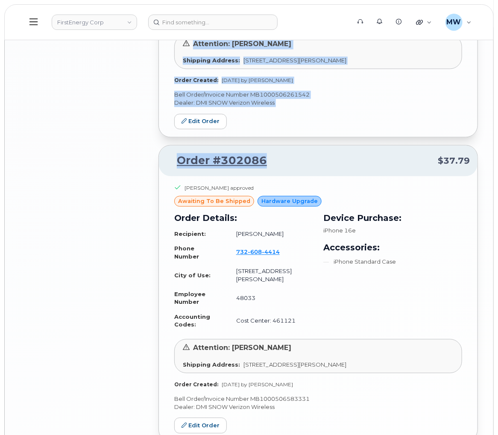
drag, startPoint x: 291, startPoint y: 112, endPoint x: 152, endPoint y: 114, distance: 139.2
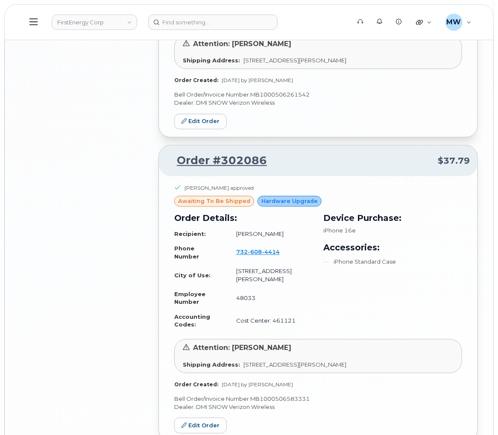
drag, startPoint x: 356, startPoint y: 108, endPoint x: 321, endPoint y: 105, distance: 35.6
click at [355, 153] on p "Order #302086 $37.79" at bounding box center [317, 160] width 303 height 15
drag, startPoint x: 321, startPoint y: 104, endPoint x: 180, endPoint y: 109, distance: 141.0
click at [180, 153] on p "Order #302086 $37.79" at bounding box center [317, 160] width 303 height 15
copy link "Order #302086"
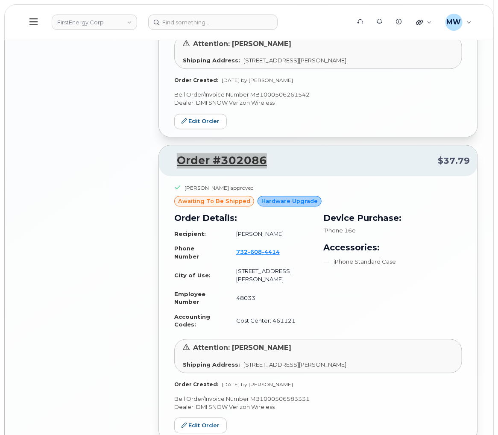
scroll to position [1554, 0]
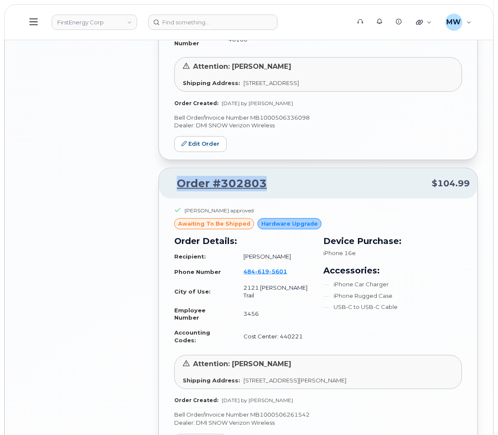
drag, startPoint x: 286, startPoint y: 164, endPoint x: 166, endPoint y: 163, distance: 120.4
click at [166, 168] on div "Order #302803 $104.99" at bounding box center [318, 183] width 318 height 31
copy link "Order #302803"
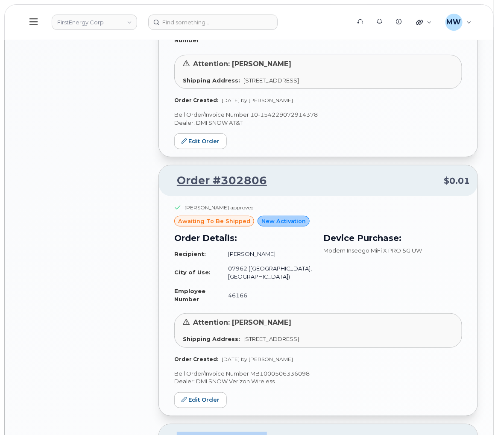
scroll to position [1298, 0]
drag, startPoint x: 261, startPoint y: 170, endPoint x: 178, endPoint y: 172, distance: 83.3
click at [178, 173] on p "Order #302806 $0.01" at bounding box center [317, 180] width 303 height 15
copy link "Order #302806"
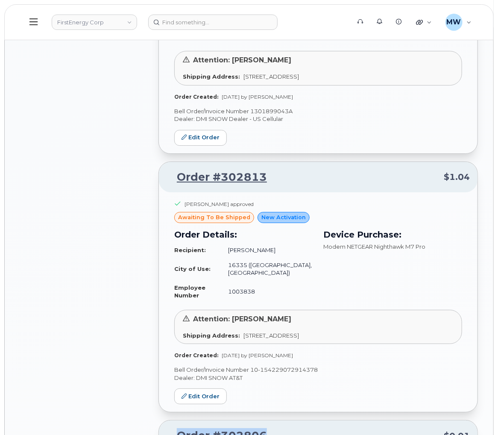
scroll to position [1042, 0]
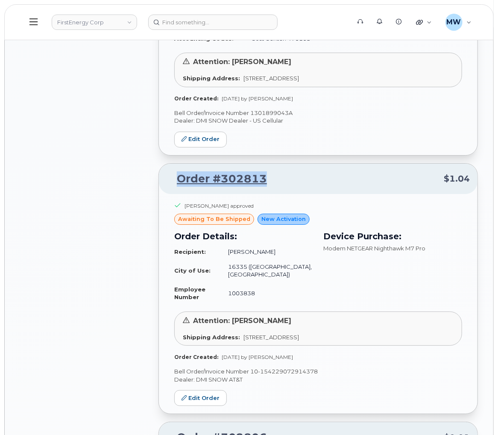
drag, startPoint x: 273, startPoint y: 177, endPoint x: 173, endPoint y: 184, distance: 100.6
click at [173, 184] on p "Order #302813 $1.04" at bounding box center [317, 178] width 303 height 15
copy link "Order #302813"
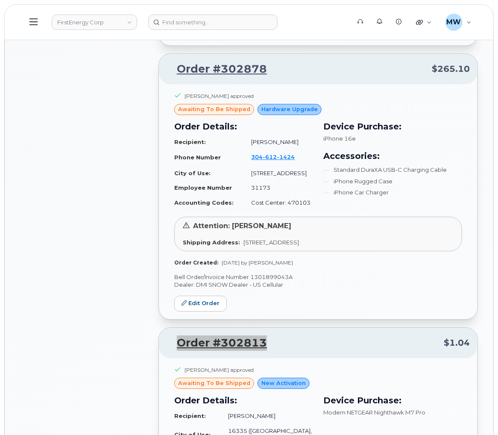
scroll to position [849, 0]
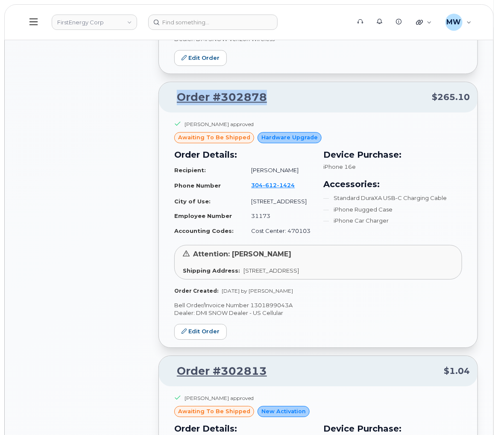
drag, startPoint x: 191, startPoint y: 105, endPoint x: 163, endPoint y: 109, distance: 28.4
click at [163, 109] on div "Order #302878 $265.10" at bounding box center [318, 97] width 318 height 31
copy link "Order #302878"
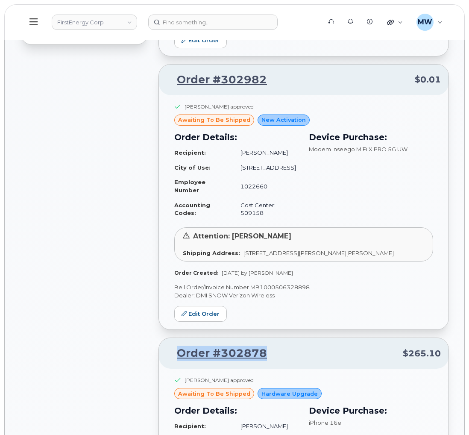
scroll to position [529, 0]
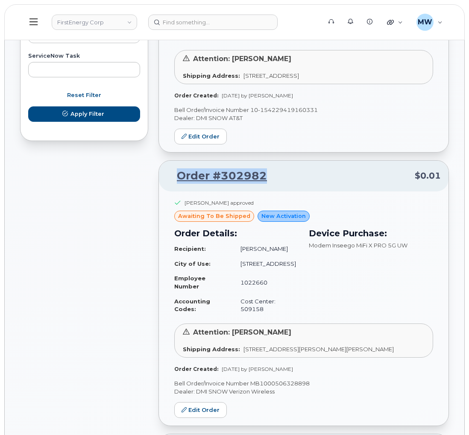
drag, startPoint x: 260, startPoint y: 189, endPoint x: 179, endPoint y: 191, distance: 81.1
click at [179, 184] on p "Order #302982 $0.01" at bounding box center [303, 175] width 274 height 15
copy link "Order #302982"
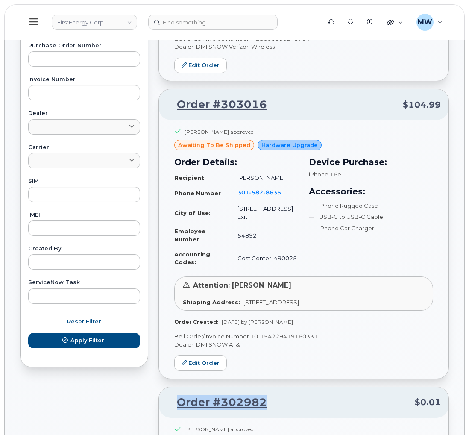
scroll to position [273, 0]
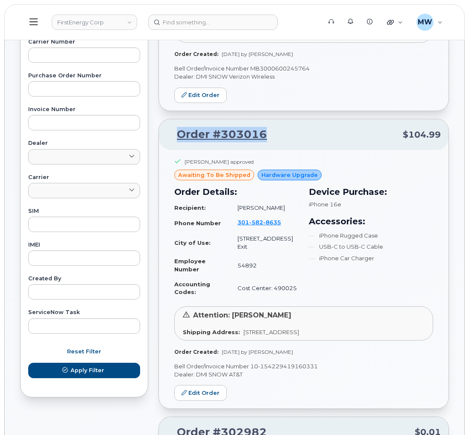
drag, startPoint x: 274, startPoint y: 138, endPoint x: 172, endPoint y: 140, distance: 101.6
click at [172, 140] on p "Order #303016 $104.99" at bounding box center [303, 134] width 274 height 15
copy link "Order #303016"
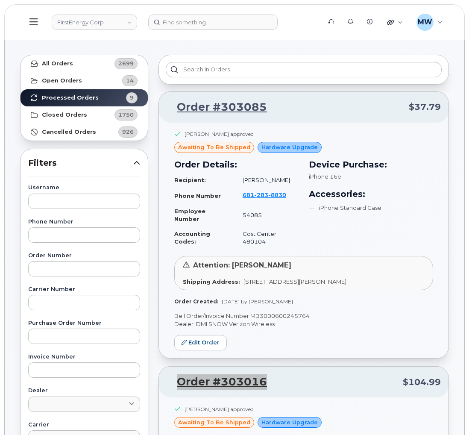
scroll to position [17, 0]
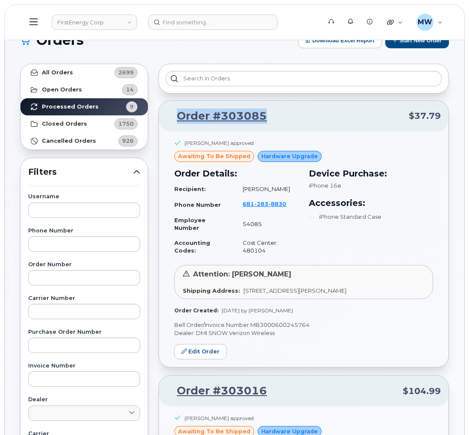
drag, startPoint x: 272, startPoint y: 114, endPoint x: 160, endPoint y: 116, distance: 112.3
click at [160, 116] on div "Order #303085 $37.79" at bounding box center [303, 116] width 289 height 31
copy link "Order #303085"
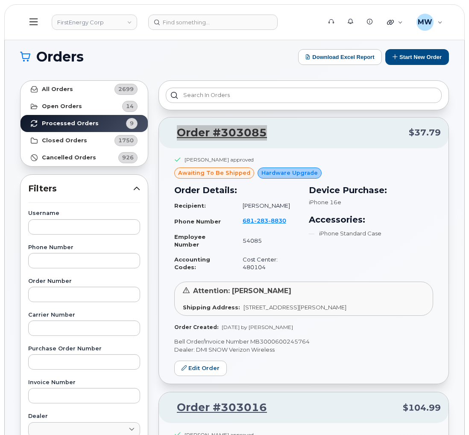
scroll to position [0, 0]
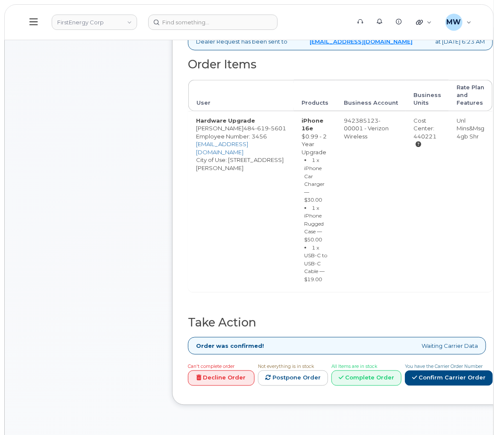
scroll to position [320, 0]
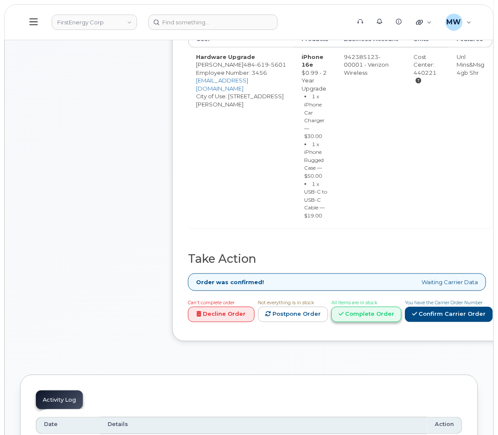
click at [374, 322] on link "Complete Order" at bounding box center [366, 314] width 70 height 16
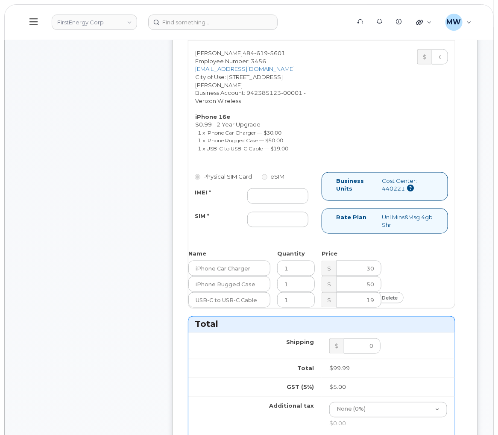
click at [267, 213] on div "IMEI * SIM *" at bounding box center [251, 207] width 126 height 39
drag, startPoint x: 267, startPoint y: 210, endPoint x: 255, endPoint y: 214, distance: 12.1
click at [267, 204] on input "IMEI *" at bounding box center [277, 195] width 61 height 15
paste input "354741557708543"
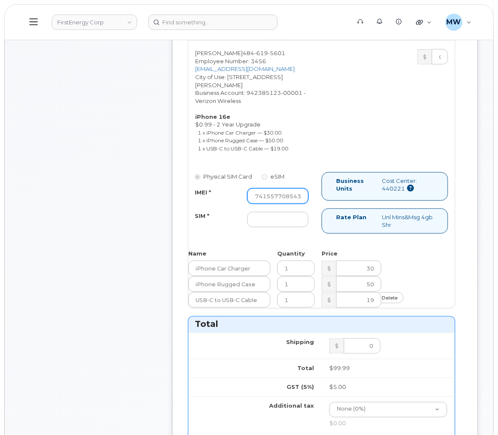
type input "354741557708543"
click at [283, 227] on input "SIM *" at bounding box center [277, 219] width 61 height 15
paste input "8912230200231807237"
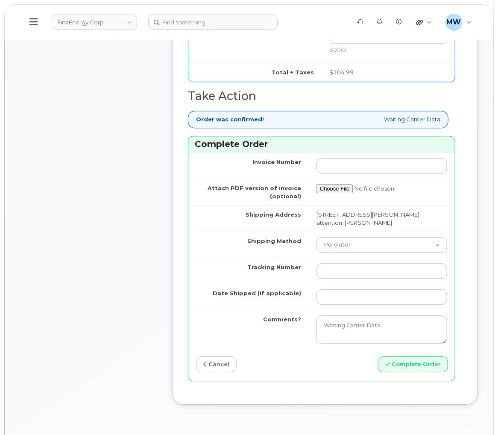
scroll to position [704, 0]
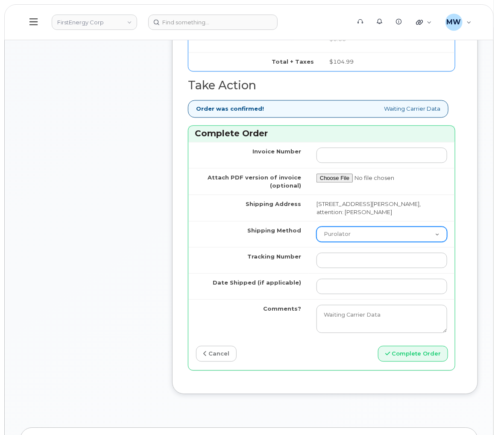
type input "8912230200231807237"
click at [361, 240] on select "Purolator UPS FedEx Canada Post Courier Other Drop Off Pick Up" at bounding box center [381, 233] width 131 height 15
select select "FedEx"
click at [316, 236] on select "Purolator UPS FedEx Canada Post Courier Other Drop Off Pick Up" at bounding box center [381, 233] width 131 height 15
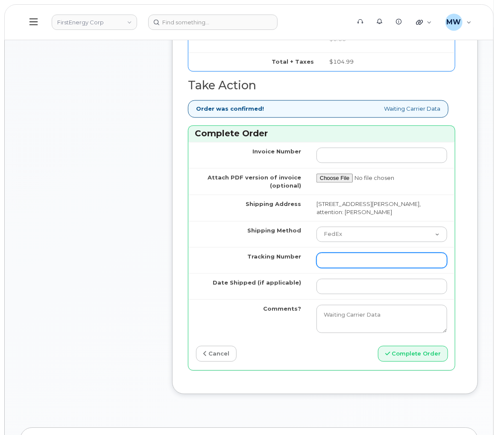
click at [352, 263] on input "Tracking Number" at bounding box center [381, 259] width 131 height 15
paste input "481873734400"
type input "481873734400"
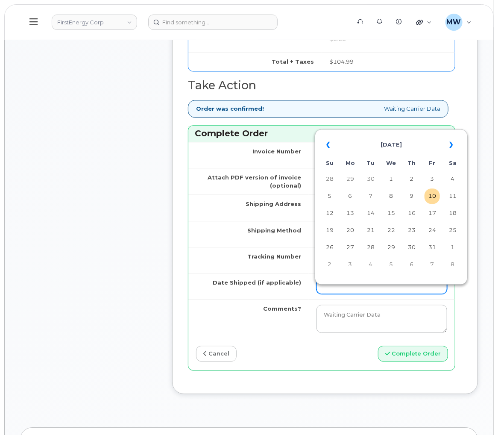
click at [351, 294] on input "Date Shipped (if applicable)" at bounding box center [381, 285] width 131 height 15
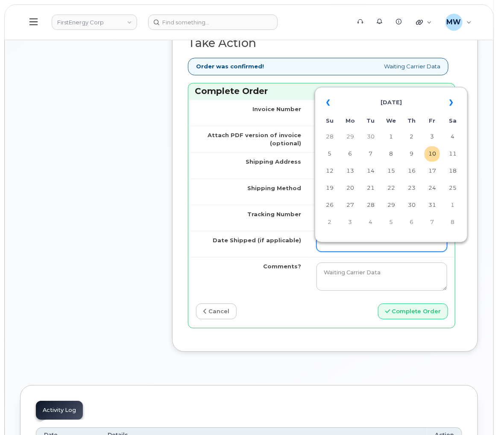
scroll to position [768, 0]
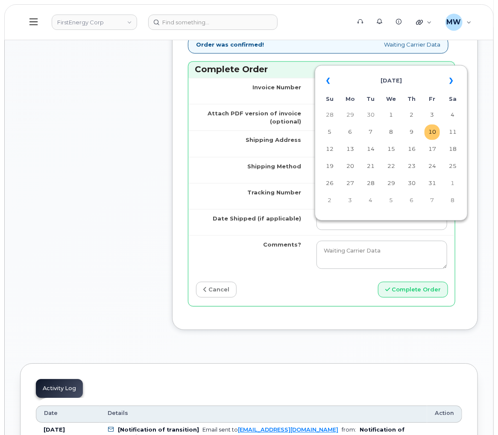
click at [438, 133] on td "10" at bounding box center [431, 131] width 15 height 15
type input "2025-10-10"
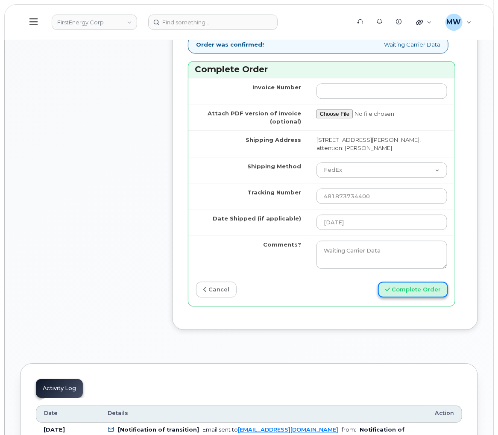
click at [415, 297] on button "Complete Order" at bounding box center [413, 289] width 70 height 16
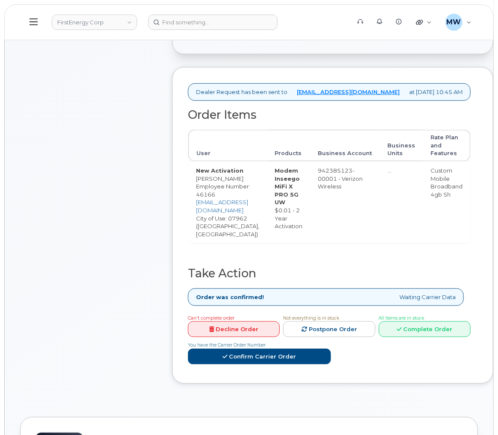
scroll to position [256, 0]
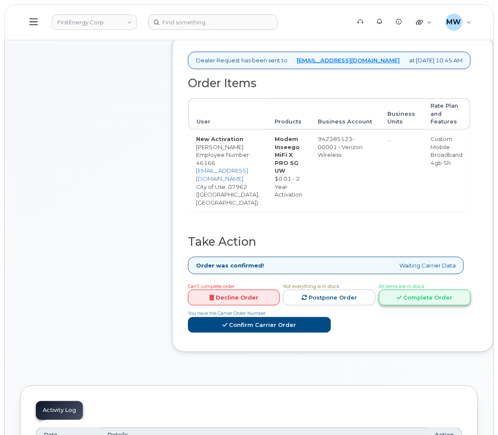
click at [379, 295] on link "Complete Order" at bounding box center [425, 297] width 92 height 16
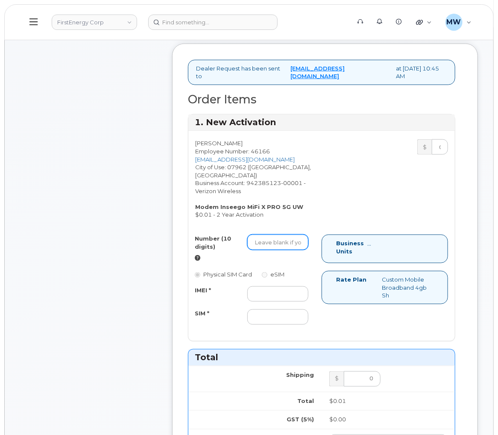
click at [289, 242] on input "Number (10 digits)" at bounding box center [277, 241] width 61 height 15
paste input "8622179973"
type input "8622179973"
click at [274, 292] on input "IMEI *" at bounding box center [277, 293] width 61 height 15
paste input "990018054382993"
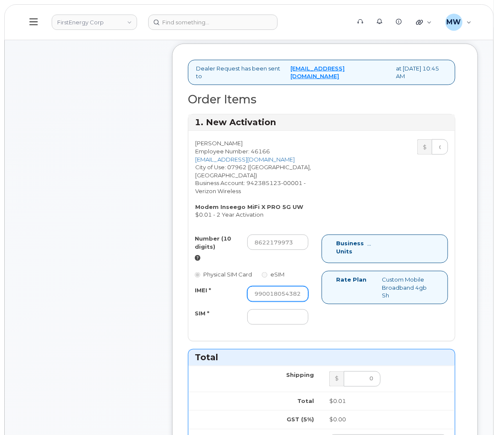
scroll to position [0, 11]
type input "990018054382993"
drag, startPoint x: 266, startPoint y: 312, endPoint x: 117, endPoint y: 237, distance: 166.9
click at [263, 311] on input "SIM *" at bounding box center [277, 316] width 61 height 15
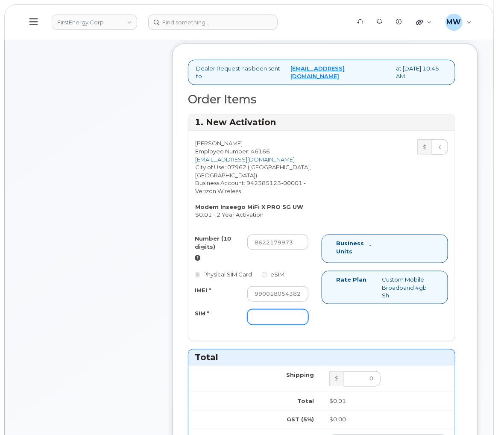
paste input "[TECHNICAL_ID]"
type input "[TECHNICAL_ID]"
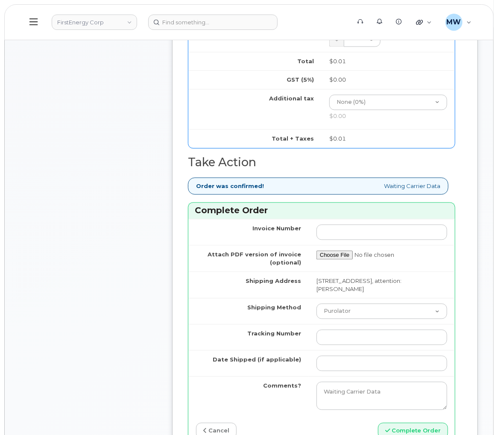
scroll to position [704, 0]
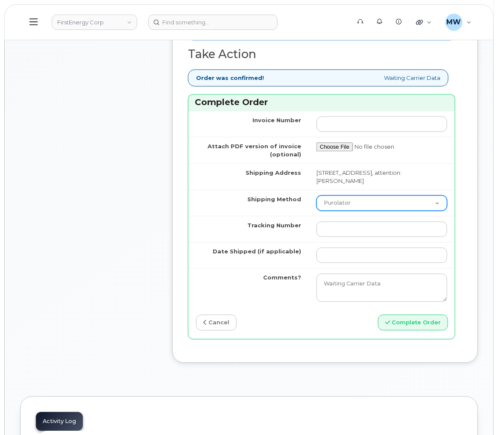
drag, startPoint x: 367, startPoint y: 193, endPoint x: 358, endPoint y: 204, distance: 13.9
click at [367, 195] on select "Purolator UPS FedEx Canada Post Courier Other Drop Off Pick Up" at bounding box center [381, 202] width 131 height 15
select select "UPS"
click at [316, 195] on select "Purolator UPS FedEx Canada Post Courier Other Drop Off Pick Up" at bounding box center [381, 202] width 131 height 15
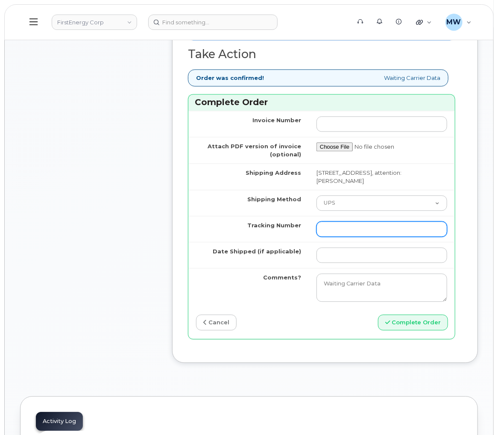
drag, startPoint x: 337, startPoint y: 225, endPoint x: 341, endPoint y: 227, distance: 4.8
click at [337, 225] on input "Tracking Number" at bounding box center [381, 228] width 131 height 15
paste input "1ZHF12012917841633"
type input "1ZHF12012917841633"
click at [360, 257] on td at bounding box center [382, 255] width 146 height 26
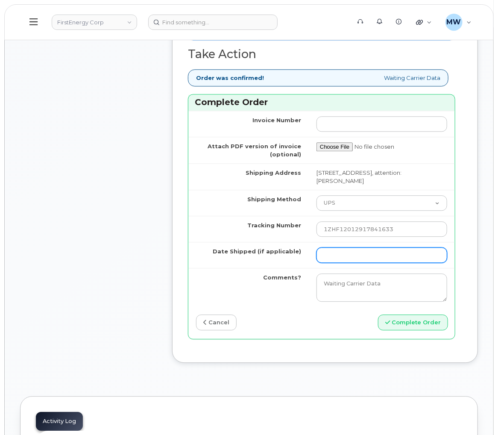
click at [357, 250] on input "Date Shipped (if applicable)" at bounding box center [381, 254] width 131 height 15
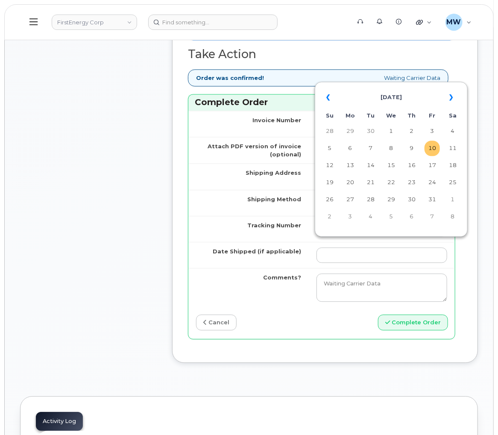
click at [427, 149] on td "10" at bounding box center [431, 147] width 15 height 15
type input "[DATE]"
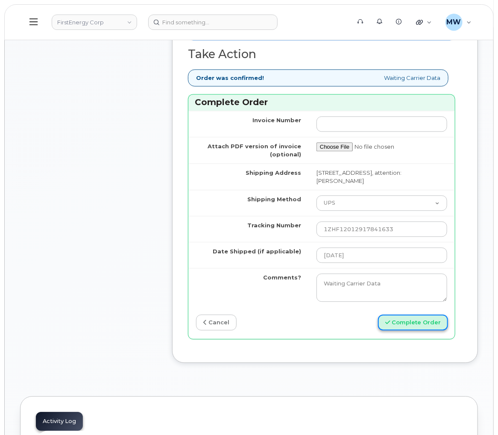
click at [423, 314] on button "Complete Order" at bounding box center [413, 322] width 70 height 16
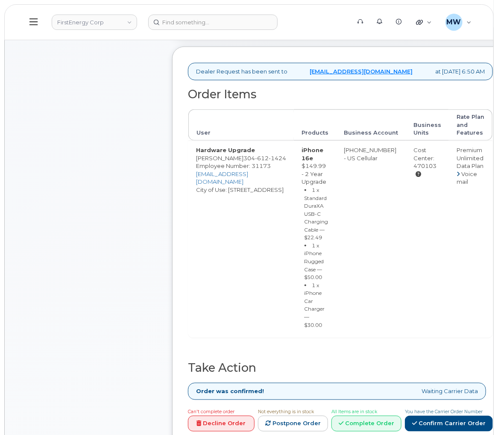
scroll to position [384, 0]
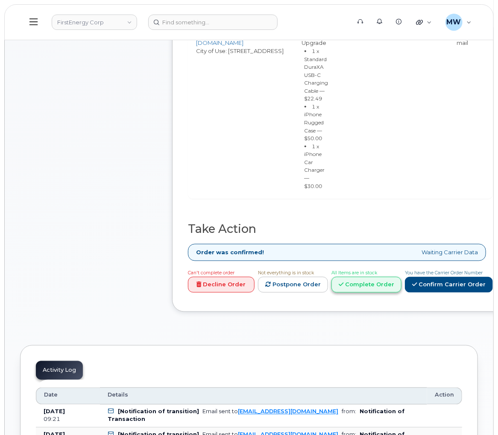
click at [366, 292] on link "Complete Order" at bounding box center [366, 285] width 70 height 16
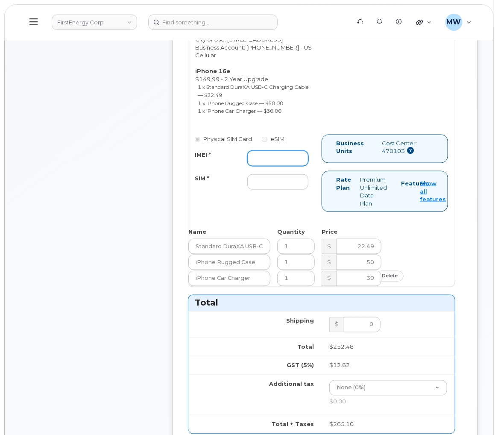
drag, startPoint x: 269, startPoint y: 164, endPoint x: 260, endPoint y: 175, distance: 14.5
click at [268, 165] on input "IMEI *" at bounding box center [277, 158] width 61 height 15
paste input "355613396871338"
type input "355613396871338"
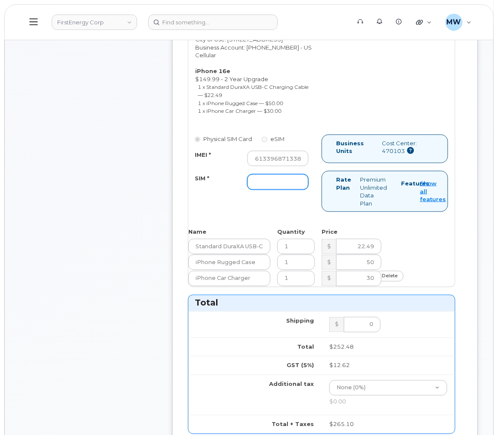
scroll to position [0, 0]
click at [254, 190] on input "SIM *" at bounding box center [277, 181] width 61 height 15
type input "NA"
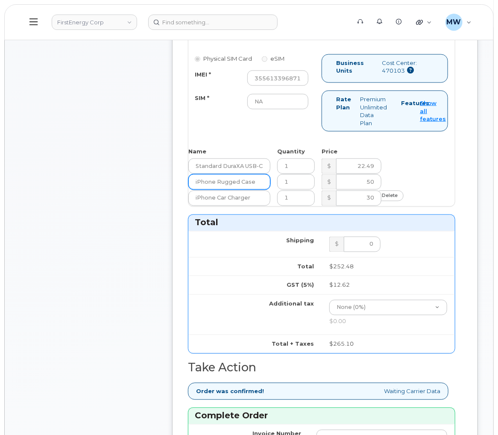
scroll to position [704, 0]
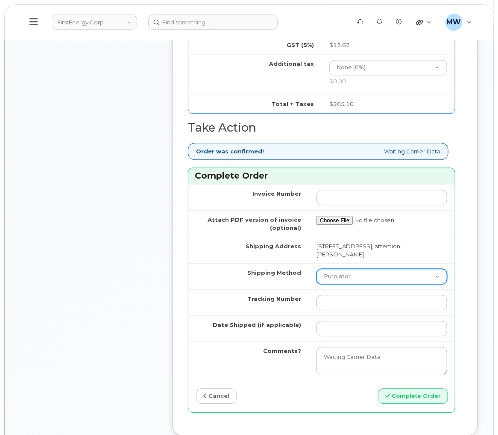
drag, startPoint x: 352, startPoint y: 288, endPoint x: 352, endPoint y: 294, distance: 6.0
click at [352, 284] on select "Purolator UPS FedEx Canada Post Courier Other Drop Off Pick Up" at bounding box center [381, 276] width 131 height 15
select select "UPS"
click at [316, 279] on select "Purolator UPS FedEx Canada Post Courier Other Drop Off Pick Up" at bounding box center [381, 276] width 131 height 15
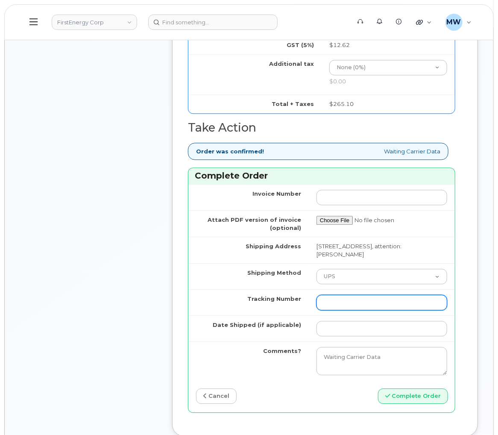
click at [349, 310] on input "Tracking Number" at bounding box center [381, 302] width 131 height 15
paste input "1Z633RA80353744030"
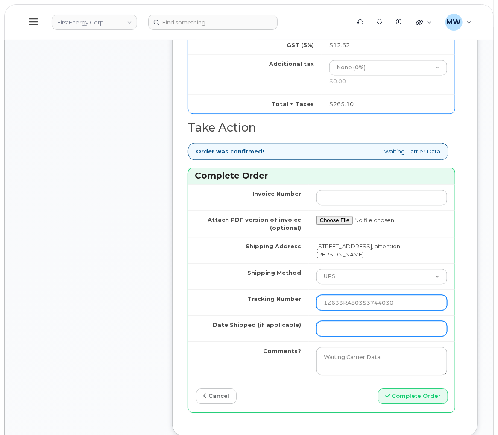
type input "1Z633RA80353744030"
click at [388, 336] on input "Date Shipped (if applicable)" at bounding box center [381, 328] width 131 height 15
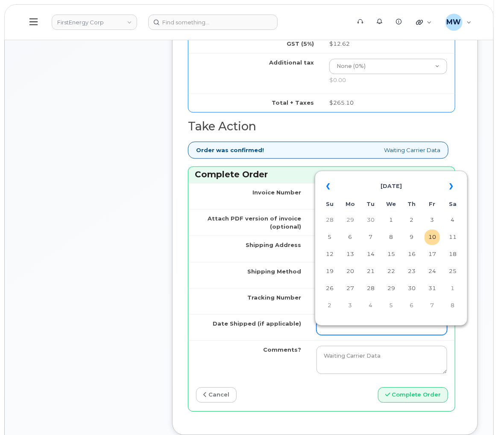
scroll to position [768, 0]
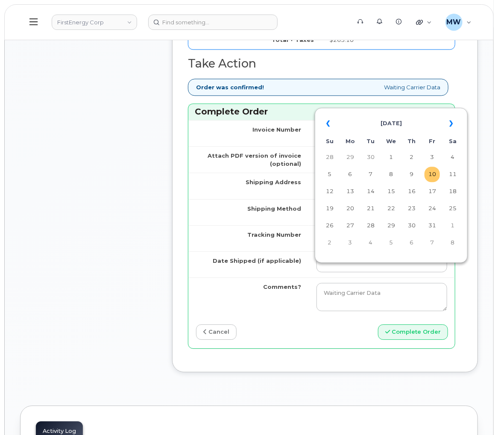
click at [431, 177] on td "10" at bounding box center [431, 173] width 15 height 15
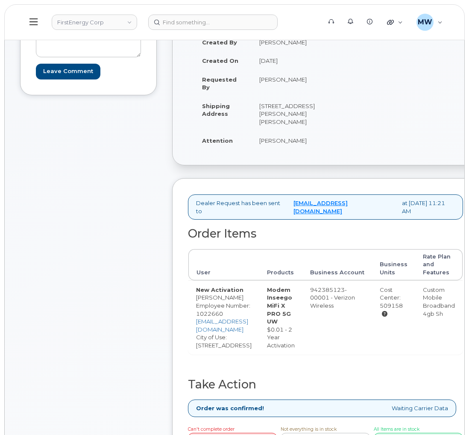
scroll to position [320, 0]
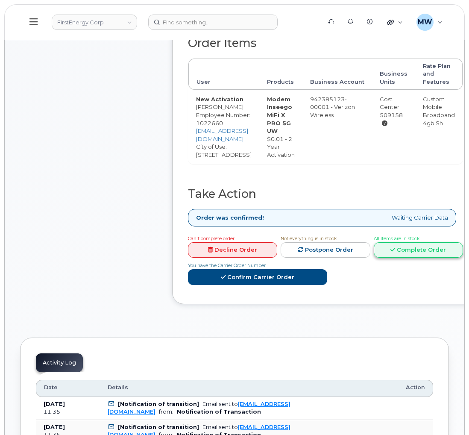
click at [374, 242] on link "Complete Order" at bounding box center [418, 250] width 89 height 16
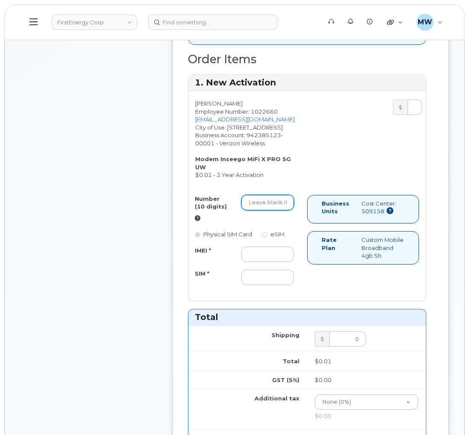
click at [270, 210] on input "Number (10 digits)" at bounding box center [267, 202] width 53 height 15
paste input "3308100244"
type input "3308100244"
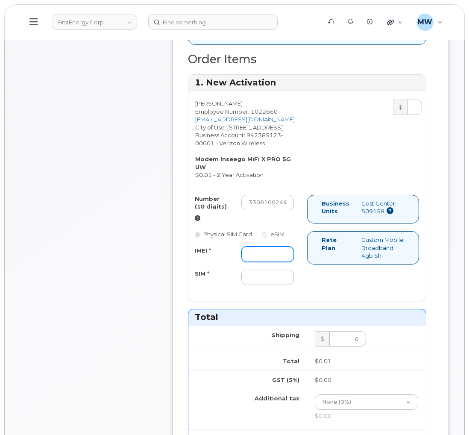
click at [257, 262] on input "IMEI *" at bounding box center [267, 253] width 53 height 15
paste input "990018054388305"
type input "990018054388305"
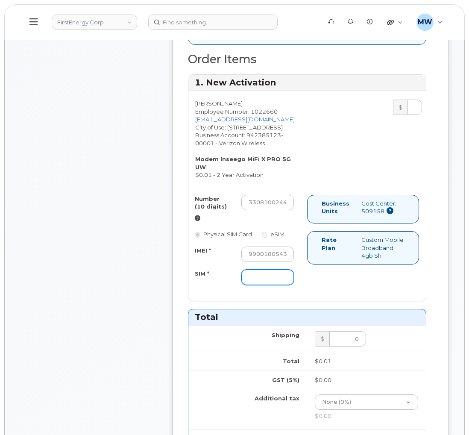
click at [265, 285] on input "SIM *" at bounding box center [267, 276] width 53 height 15
type input "NA"
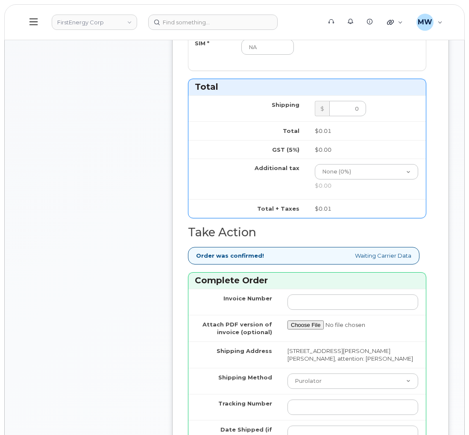
scroll to position [640, 0]
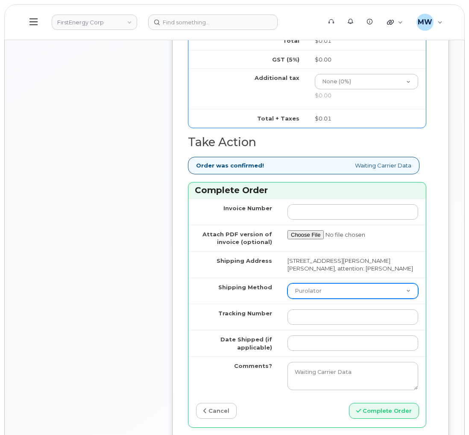
click at [324, 298] on select "Purolator UPS FedEx Canada Post Courier Other Drop Off Pick Up" at bounding box center [352, 290] width 131 height 15
select select "UPS"
click at [287, 298] on select "Purolator UPS FedEx Canada Post Courier Other Drop Off Pick Up" at bounding box center [352, 290] width 131 height 15
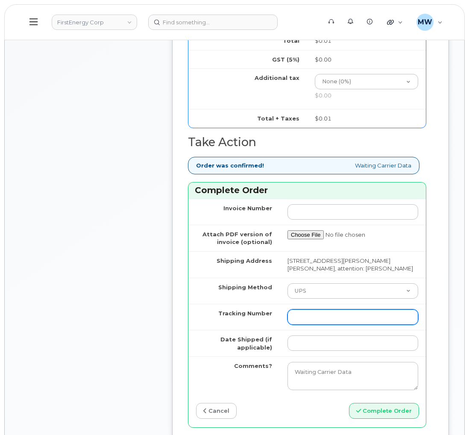
click at [312, 324] on input "Tracking Number" at bounding box center [352, 316] width 131 height 15
paste input "481873748749"
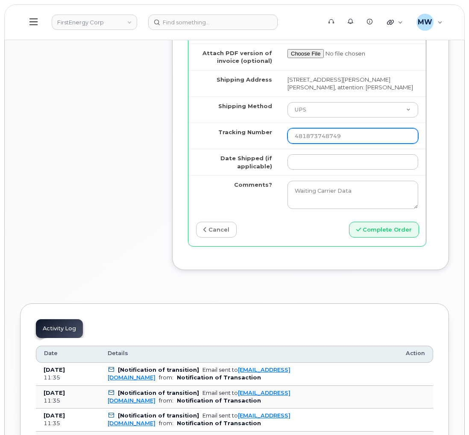
scroll to position [832, 0]
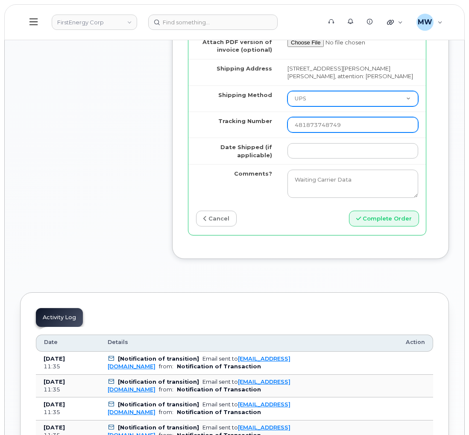
type input "481873748749"
drag, startPoint x: 331, startPoint y: 120, endPoint x: 333, endPoint y: 130, distance: 10.3
click at [331, 106] on select "Purolator UPS FedEx Canada Post Courier Other Drop Off Pick Up" at bounding box center [352, 98] width 131 height 15
select select "FedEx"
click at [287, 106] on select "Purolator UPS FedEx Canada Post Courier Other Drop Off Pick Up" at bounding box center [352, 98] width 131 height 15
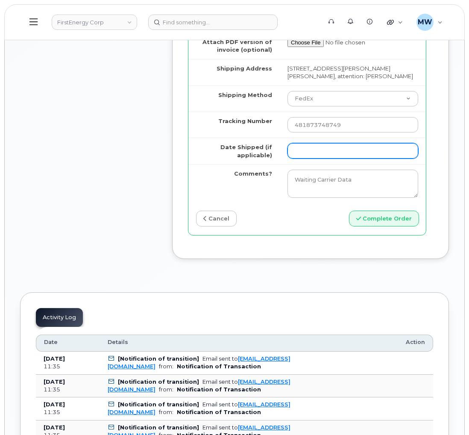
click at [321, 158] on input "Date Shipped (if applicable)" at bounding box center [352, 150] width 131 height 15
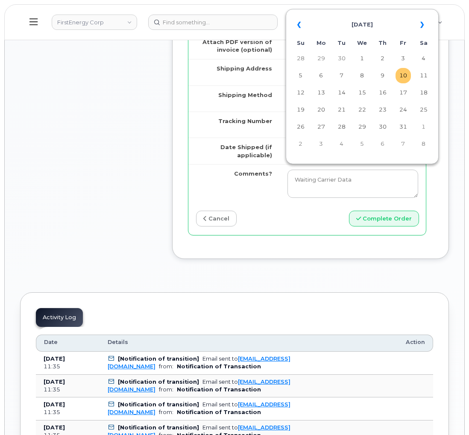
click at [403, 76] on td "10" at bounding box center [402, 75] width 15 height 15
type input "2025-10-10"
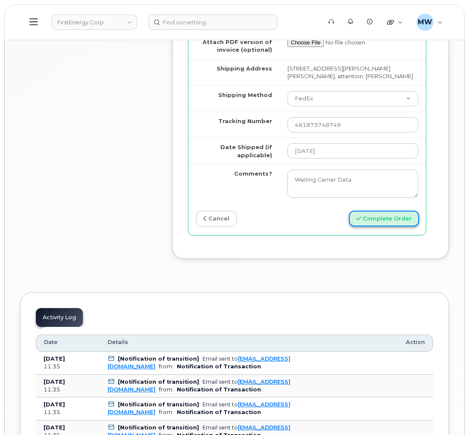
click at [393, 226] on button "Complete Order" at bounding box center [384, 218] width 70 height 16
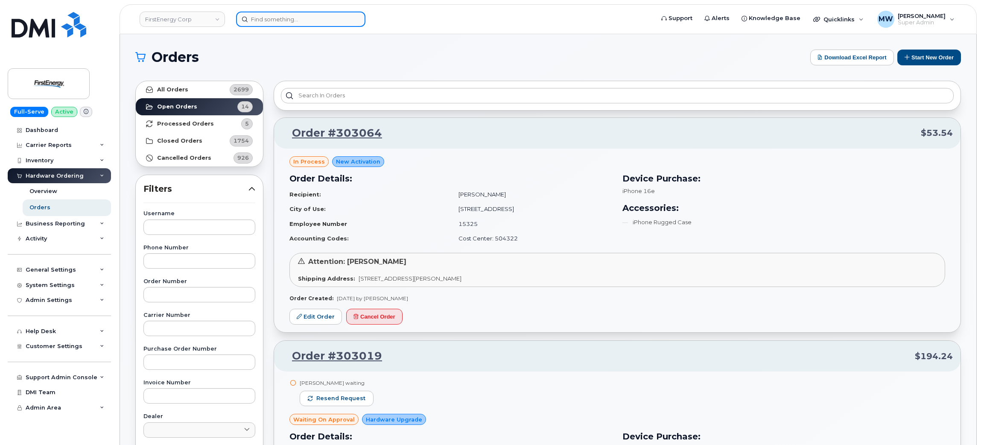
click at [257, 22] on input at bounding box center [300, 19] width 129 height 15
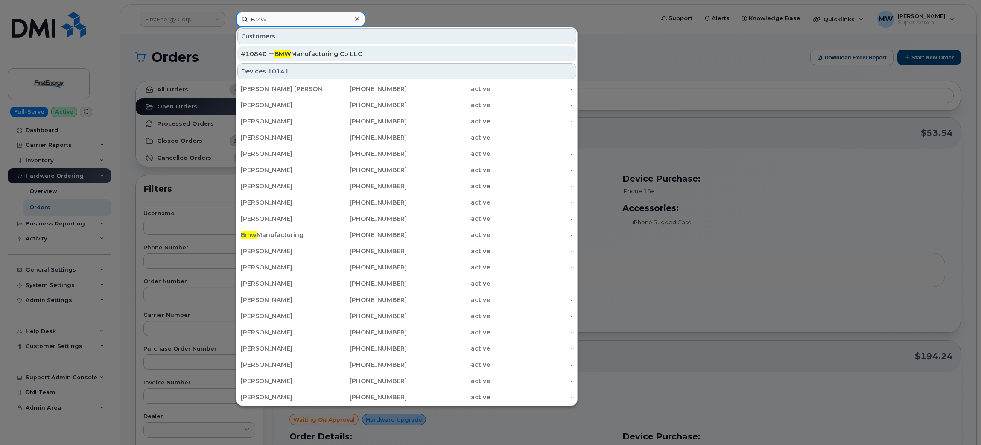
type input "BMW"
click at [306, 58] on div "#10840 — BMW Manufacturing Co LLC" at bounding box center [407, 54] width 332 height 9
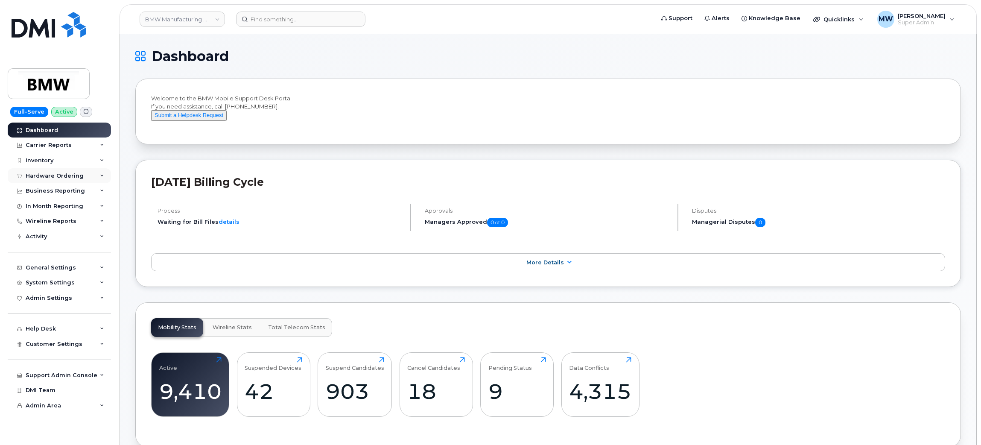
click at [37, 177] on div "Hardware Ordering" at bounding box center [55, 175] width 58 height 7
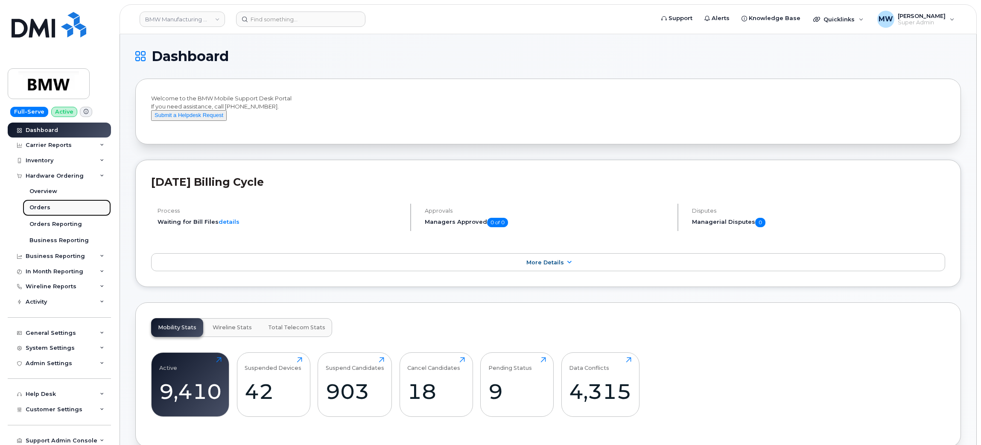
click at [50, 207] on link "Orders" at bounding box center [67, 207] width 88 height 16
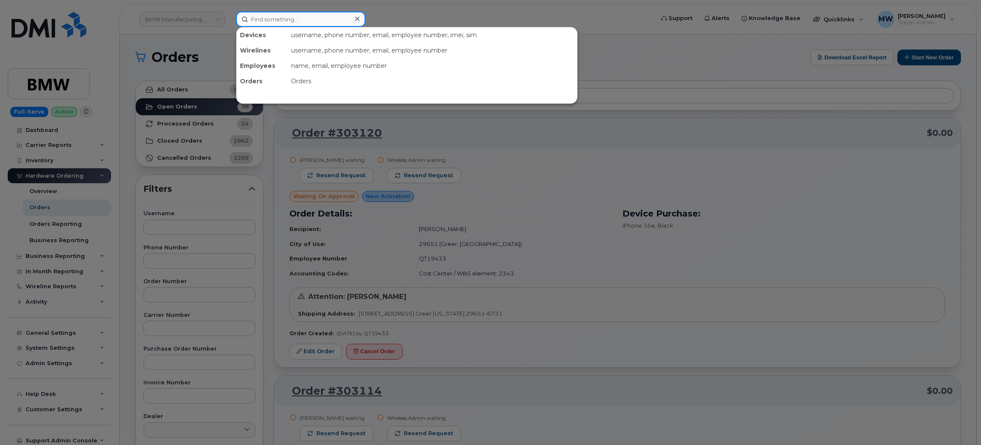
click at [263, 16] on input at bounding box center [300, 19] width 129 height 15
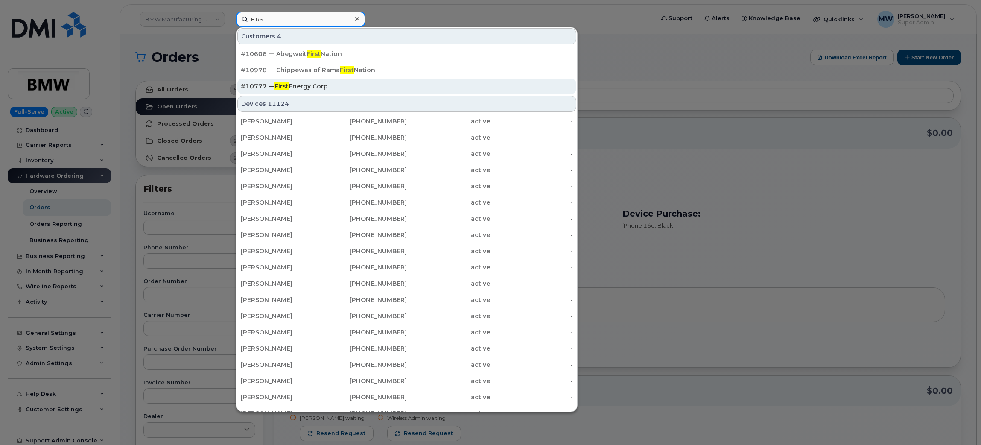
type input "FIRST"
click at [330, 88] on div "#10777 — First Energy Corp" at bounding box center [407, 86] width 332 height 9
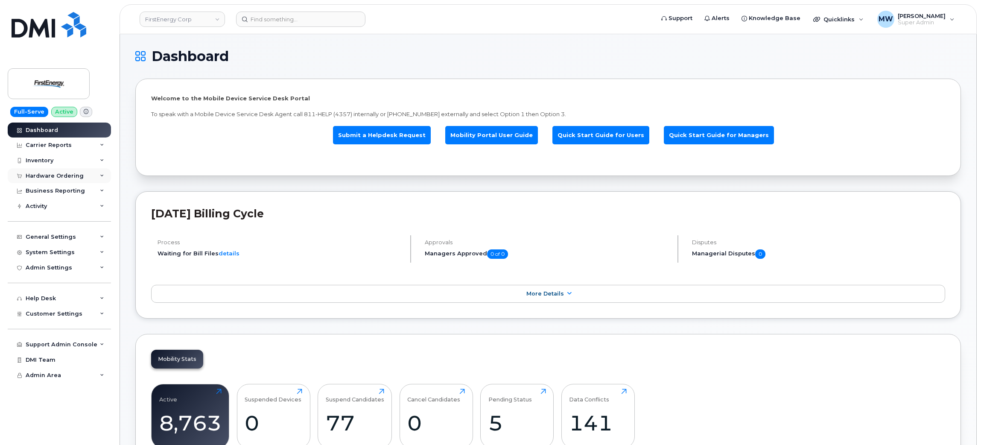
click at [48, 175] on div "Hardware Ordering" at bounding box center [55, 175] width 58 height 7
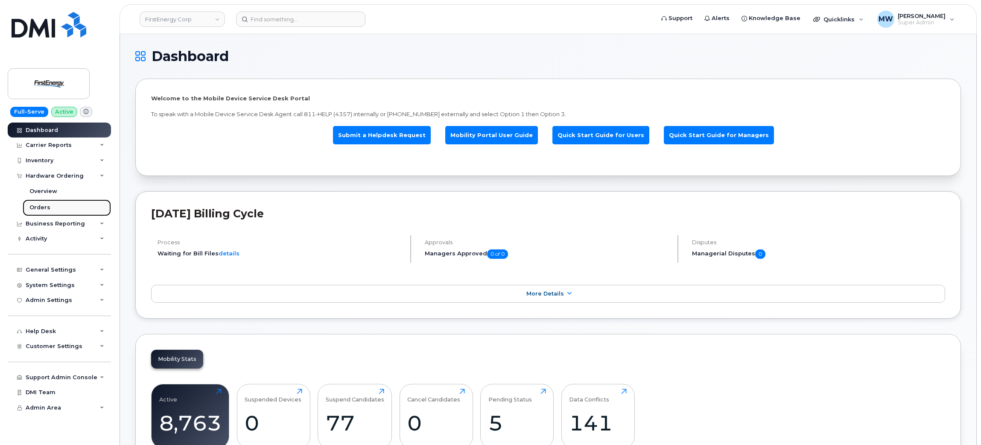
click at [58, 206] on link "Orders" at bounding box center [67, 207] width 88 height 16
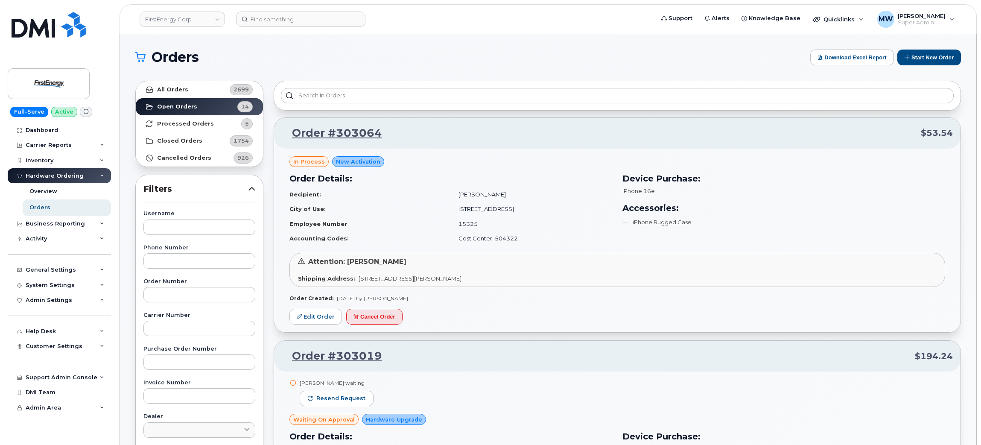
scroll to position [64, 0]
